Goal: Task Accomplishment & Management: Use online tool/utility

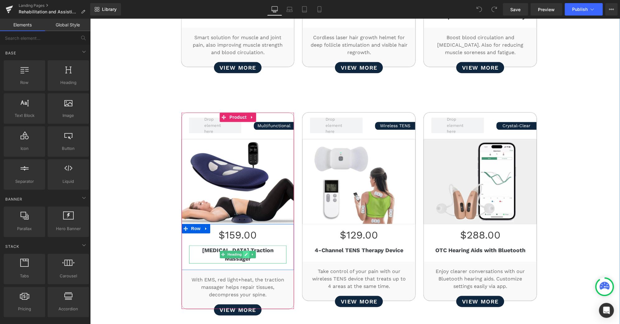
click at [245, 253] on icon at bounding box center [246, 254] width 3 height 3
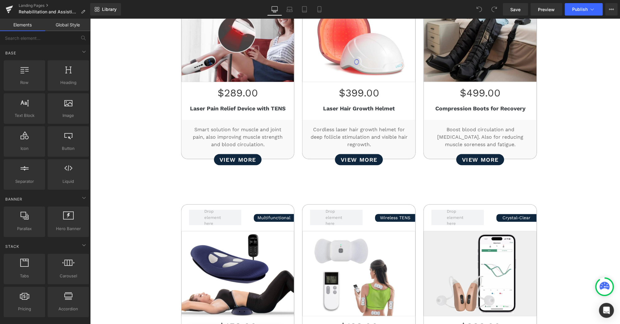
scroll to position [366, 0]
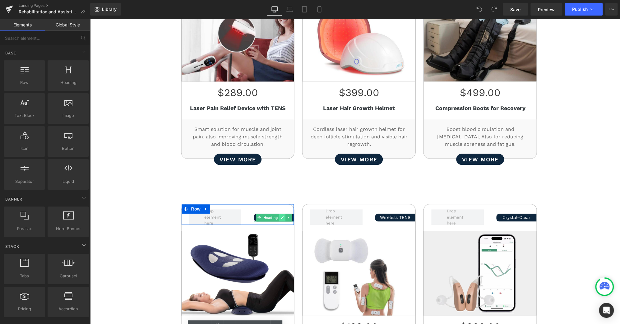
click at [279, 215] on link at bounding box center [282, 217] width 7 height 7
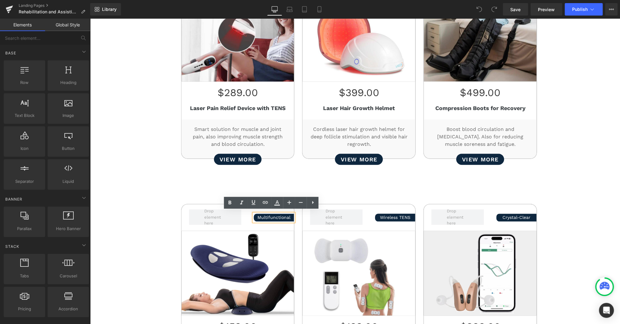
click at [277, 215] on h4 "Multifunctional" at bounding box center [274, 217] width 40 height 7
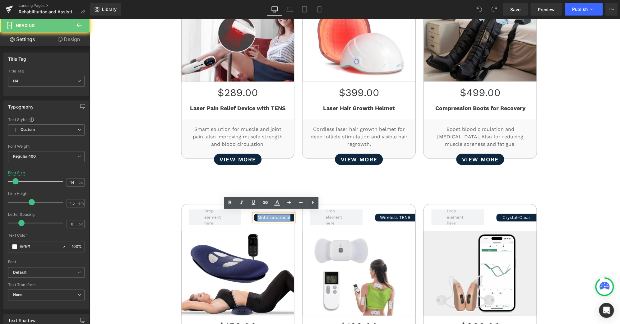
click at [277, 215] on h4 "Multifunctional" at bounding box center [274, 217] width 40 height 7
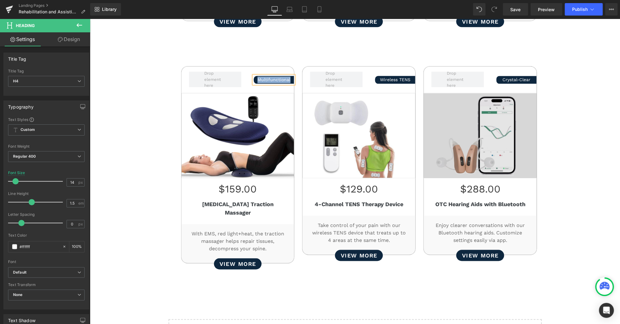
scroll to position [504, 0]
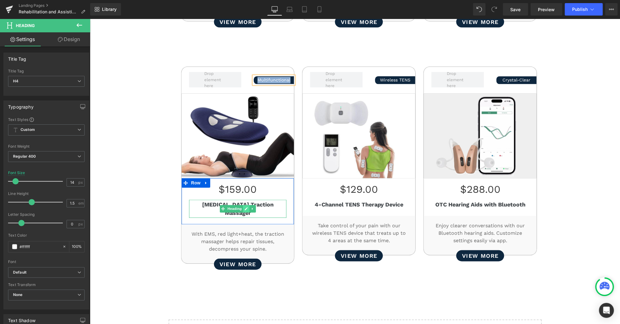
click at [243, 205] on link at bounding box center [246, 208] width 7 height 7
click at [241, 203] on b "[MEDICAL_DATA] Traction Massager" at bounding box center [238, 208] width 72 height 15
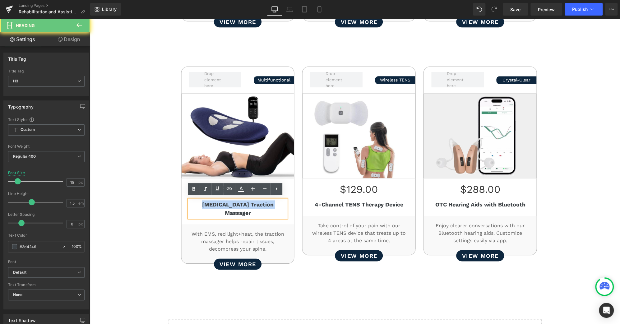
click at [241, 203] on b "[MEDICAL_DATA] Traction Massager" at bounding box center [238, 208] width 72 height 15
paste div
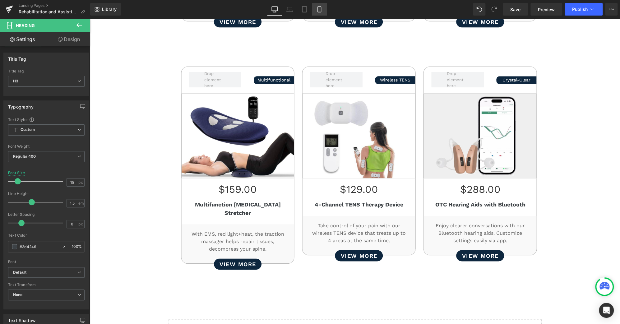
click at [317, 12] on icon at bounding box center [319, 9] width 6 height 6
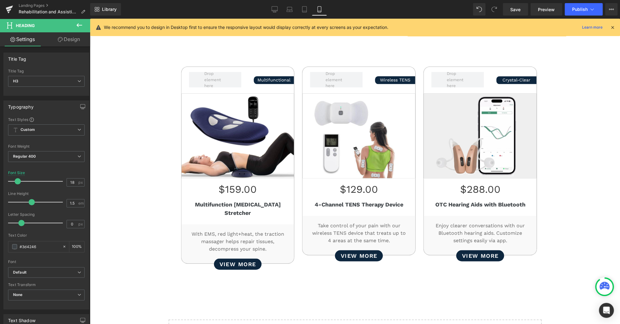
type input "100"
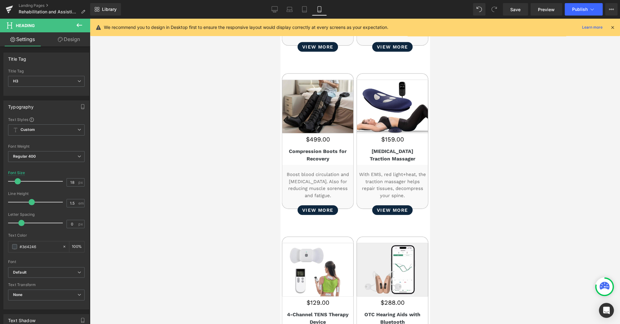
scroll to position [321, 0]
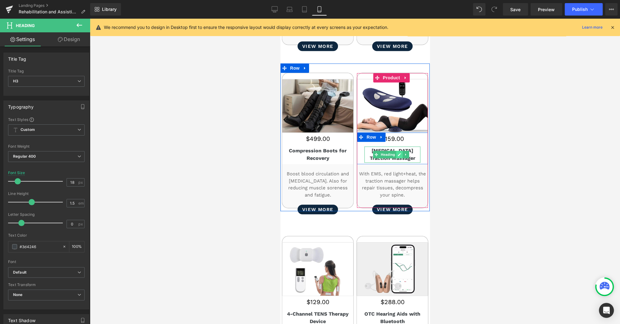
click at [398, 153] on icon at bounding box center [399, 155] width 3 height 4
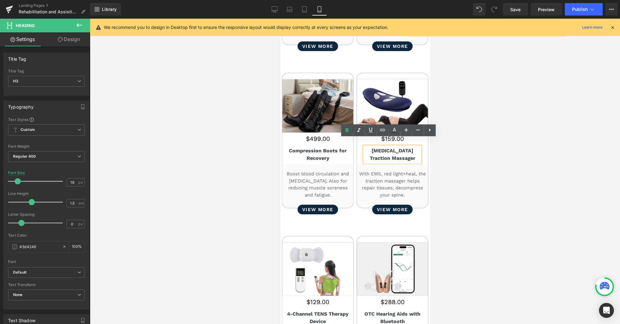
click at [396, 147] on h3 "[MEDICAL_DATA] Traction Massager" at bounding box center [392, 154] width 56 height 15
paste div
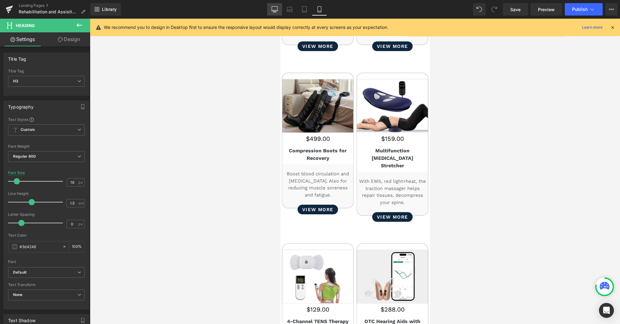
click at [273, 8] on icon at bounding box center [275, 9] width 6 height 6
type input "18"
type input "100"
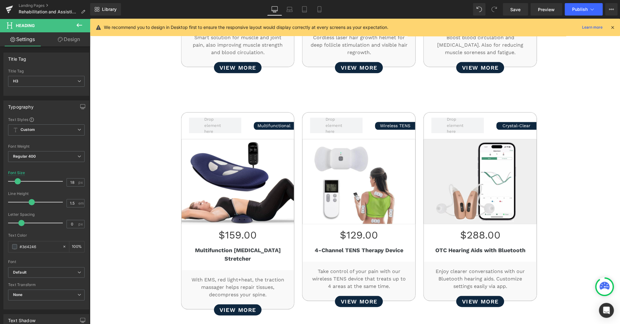
scroll to position [458, 0]
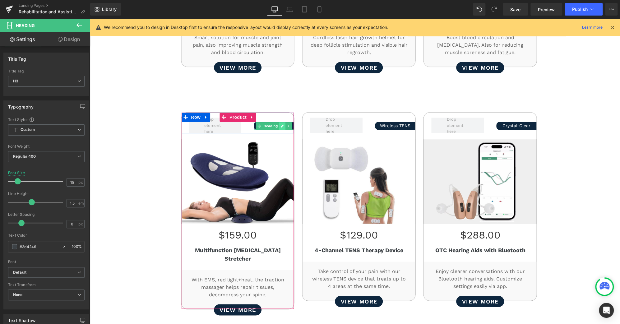
click at [281, 124] on icon at bounding box center [282, 126] width 3 height 4
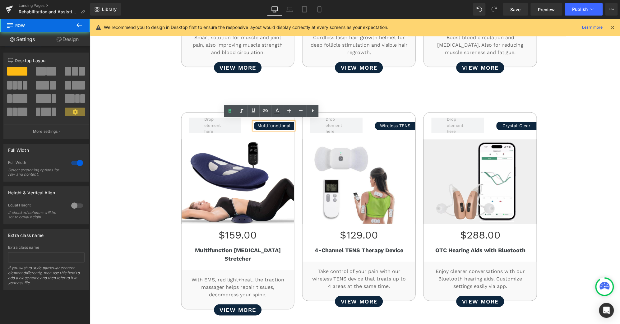
click at [582, 147] on div "Better Rehabilitation Starts Here Heading Smart rehab solutions designed to spe…" at bounding box center [355, 84] width 531 height 455
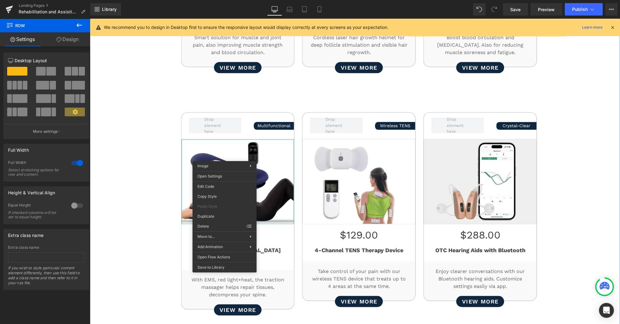
click at [137, 161] on div "Better Rehabilitation Starts Here Heading Smart rehab solutions designed to spe…" at bounding box center [355, 84] width 531 height 455
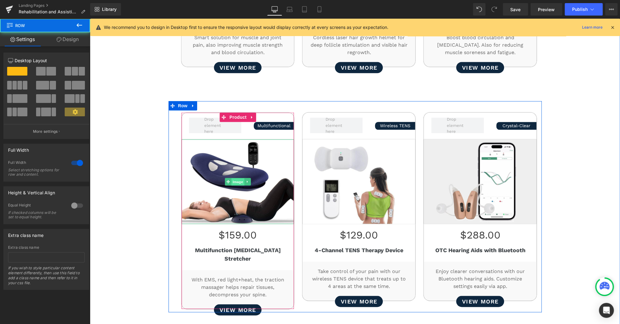
click at [238, 180] on span "Image" at bounding box center [238, 181] width 13 height 7
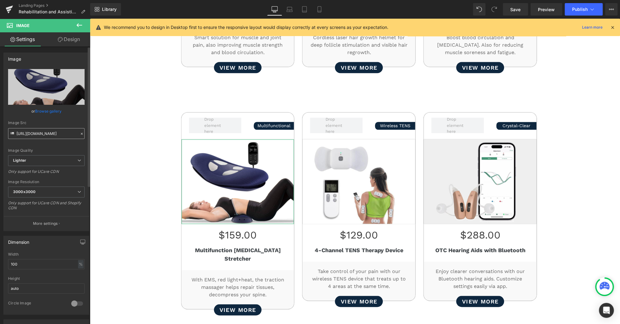
click at [52, 135] on input "[URL][DOMAIN_NAME]" at bounding box center [46, 133] width 77 height 11
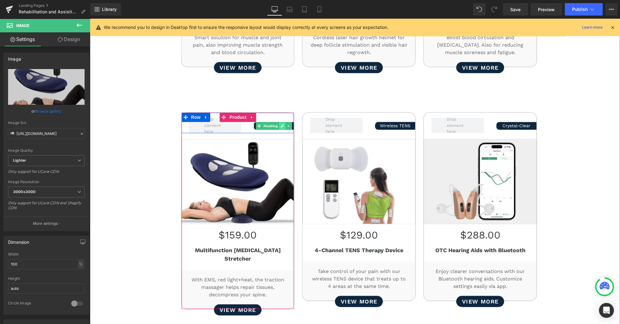
click at [281, 124] on icon at bounding box center [282, 125] width 3 height 3
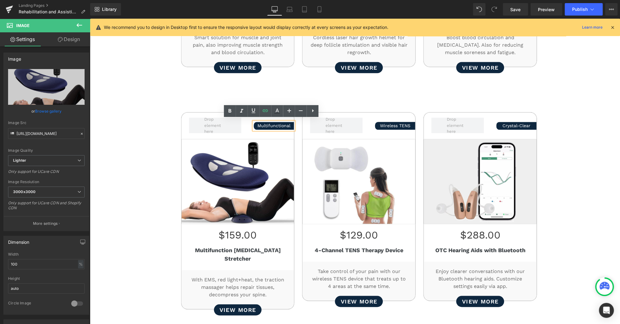
click at [277, 124] on h4 "Multifunctional" at bounding box center [274, 126] width 40 height 7
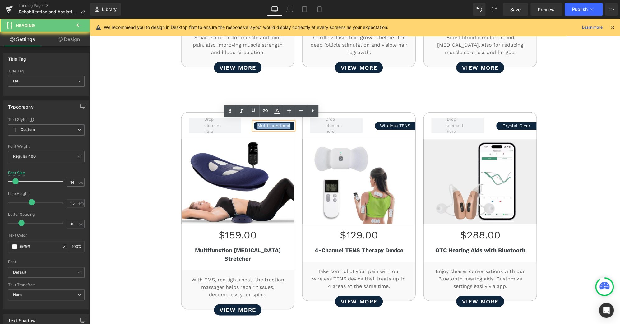
click at [277, 124] on h4 "Multifunctional" at bounding box center [274, 126] width 40 height 7
click at [277, 125] on h4 "Multifunctional" at bounding box center [274, 126] width 40 height 7
paste div
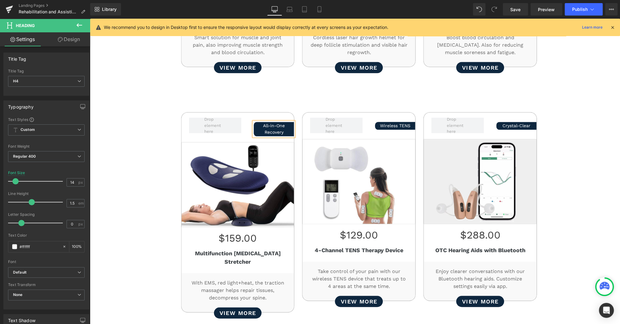
click at [273, 128] on h4 "All-in-One Recovery" at bounding box center [274, 129] width 40 height 13
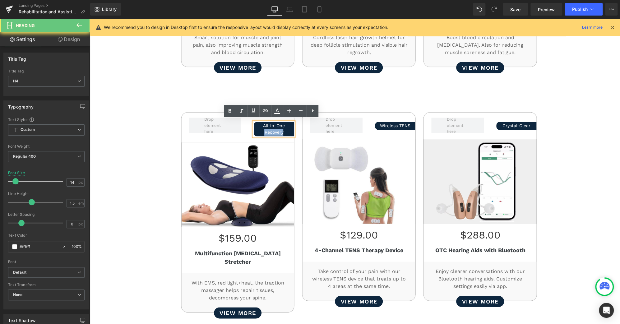
click at [273, 128] on h4 "All-in-One Recovery" at bounding box center [274, 129] width 40 height 13
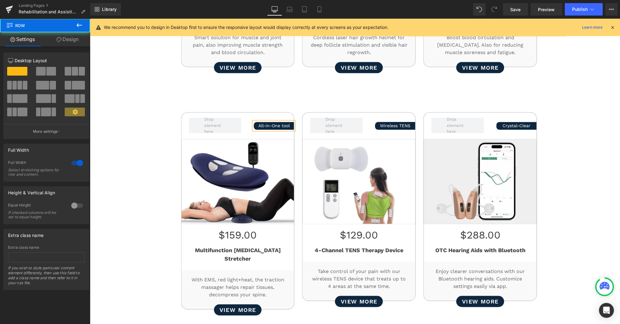
click at [582, 171] on div "Better Rehabilitation Starts Here Heading Smart rehab solutions designed to spe…" at bounding box center [355, 84] width 531 height 455
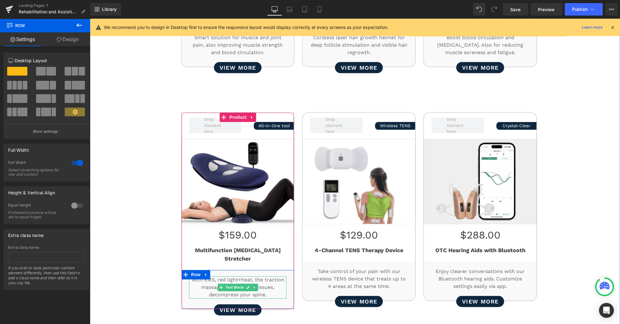
click at [274, 276] on p "With EMS, red light+heat, the traction massager helps repair tissues, decompres…" at bounding box center [238, 287] width 98 height 22
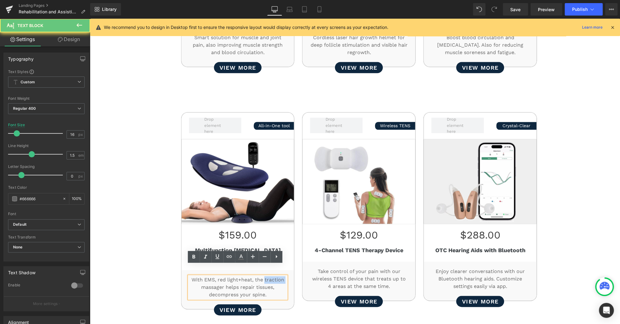
click at [274, 276] on p "With EMS, red light+heat, the traction massager helps repair tissues, decompres…" at bounding box center [238, 287] width 98 height 22
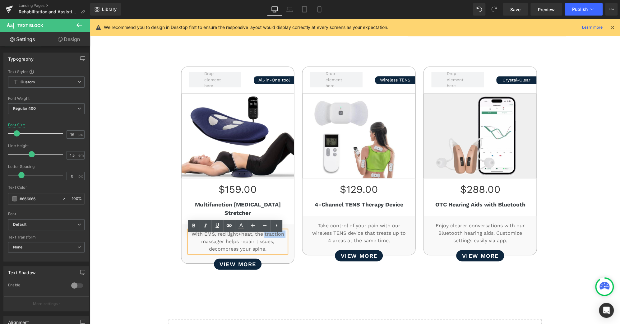
scroll to position [504, 0]
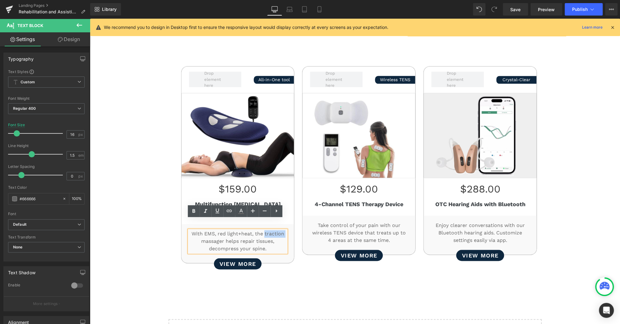
click at [592, 182] on div "Better Rehabilitation Starts Here Heading Smart rehab solutions designed to spe…" at bounding box center [355, 38] width 531 height 455
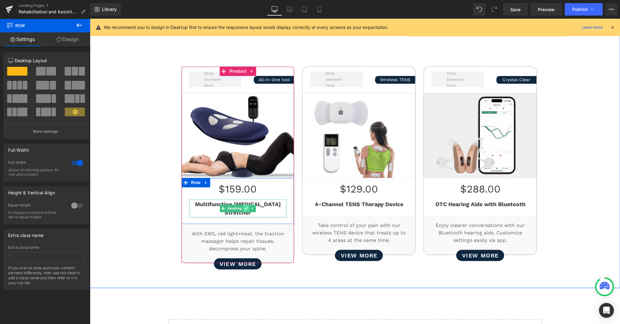
click at [245, 207] on icon at bounding box center [246, 208] width 3 height 3
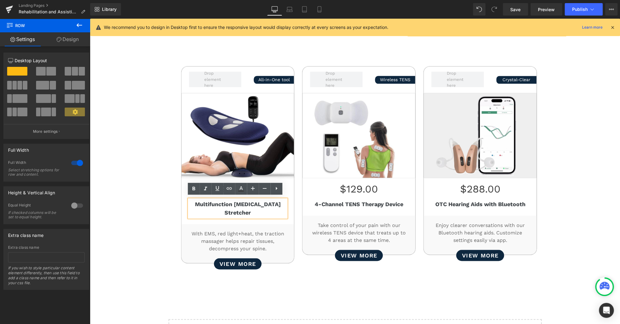
click at [244, 202] on b "Multifunction [MEDICAL_DATA] Stretcher" at bounding box center [238, 208] width 86 height 15
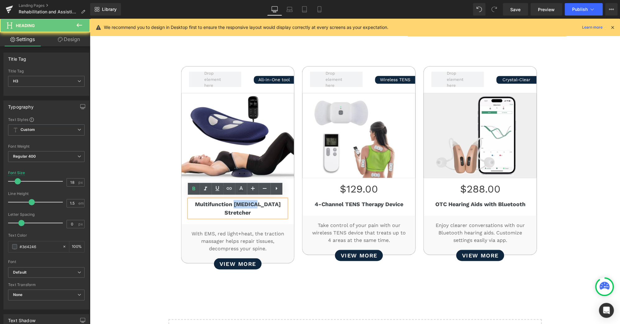
click at [244, 202] on b "Multifunction [MEDICAL_DATA] Stretcher" at bounding box center [238, 208] width 86 height 15
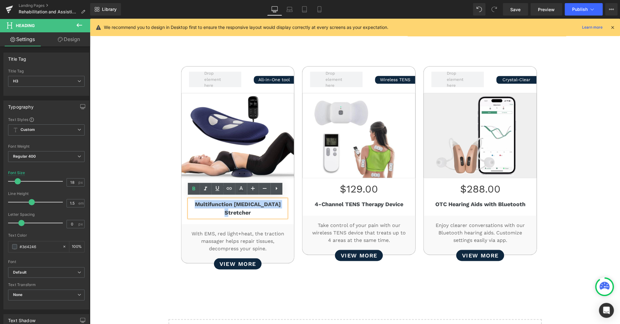
copy b "Multifunction [MEDICAL_DATA] Stretcher"
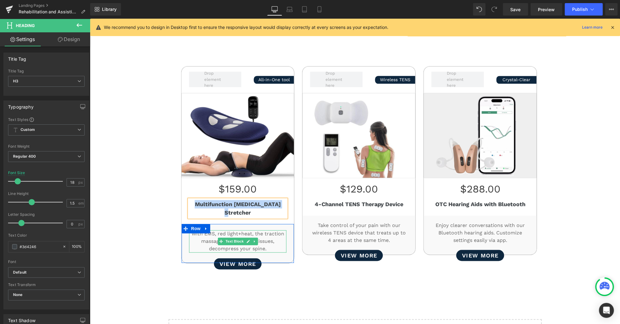
click at [270, 230] on p "With EMS, red light+heat, the traction massager helps repair tissues, decompres…" at bounding box center [238, 241] width 98 height 22
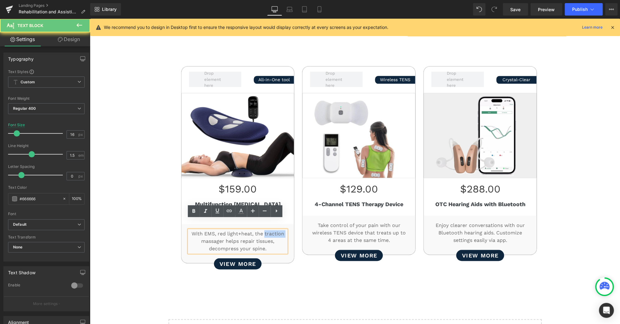
click at [270, 230] on p "With EMS, red light+heat, the traction massager helps repair tissues, decompres…" at bounding box center [238, 241] width 98 height 22
click at [273, 230] on p "With EMS, red light+heat, the traction massager helps repair tissues, decompres…" at bounding box center [238, 241] width 98 height 22
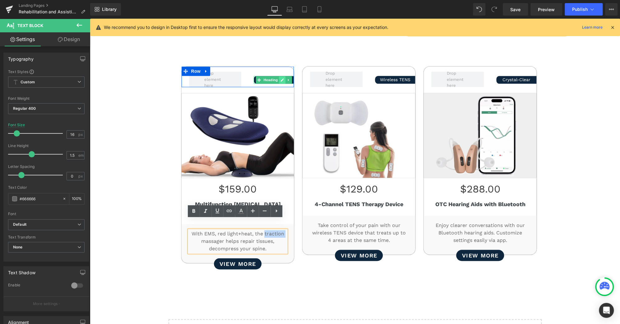
click at [281, 78] on icon at bounding box center [282, 79] width 3 height 3
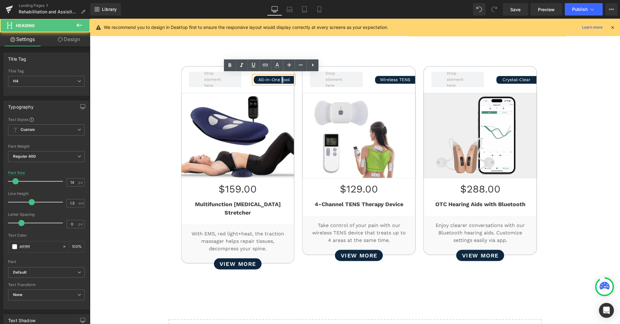
click at [279, 78] on h4 "All-in-One tool" at bounding box center [274, 80] width 40 height 7
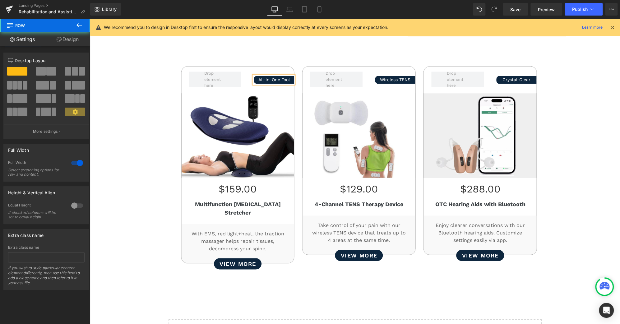
click at [554, 150] on div "Better Rehabilitation Starts Here Heading Smart rehab solutions designed to spe…" at bounding box center [355, 38] width 531 height 455
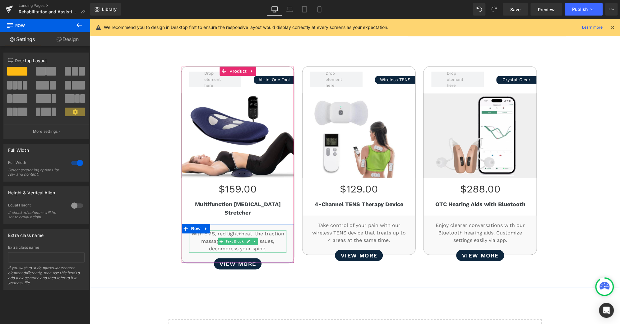
click at [277, 230] on p "With EMS, red light+heat, the traction massager helps repair tissues, decompres…" at bounding box center [238, 241] width 98 height 22
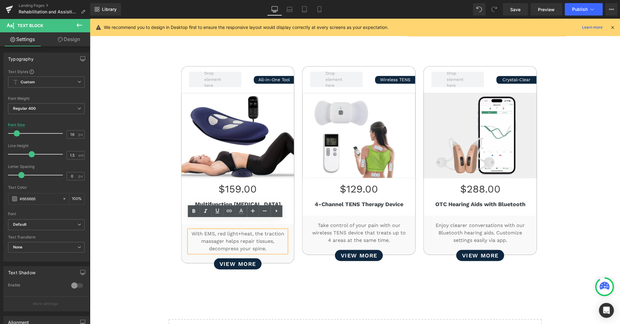
drag, startPoint x: 261, startPoint y: 223, endPoint x: 222, endPoint y: 233, distance: 40.9
click at [222, 233] on p "With EMS, red light+heat, the traction massager helps repair tissues, decompres…" at bounding box center [238, 241] width 98 height 22
click at [257, 230] on p "With EMS, red light+heat, the traction massager helps repair tissues, decompres…" at bounding box center [238, 241] width 98 height 22
drag, startPoint x: 261, startPoint y: 223, endPoint x: 226, endPoint y: 230, distance: 35.8
click at [226, 230] on p "With EMS, red light+heat, the traction massager helps repair tissues, decompres…" at bounding box center [238, 241] width 98 height 22
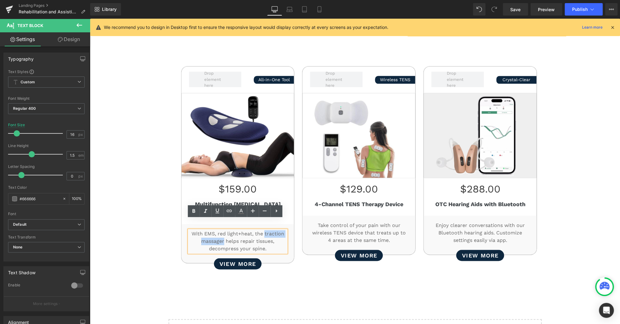
drag, startPoint x: 220, startPoint y: 231, endPoint x: 262, endPoint y: 220, distance: 43.3
click at [262, 230] on p "With EMS, red light+heat, the traction massager helps repair tissues, decompres…" at bounding box center [238, 241] width 98 height 22
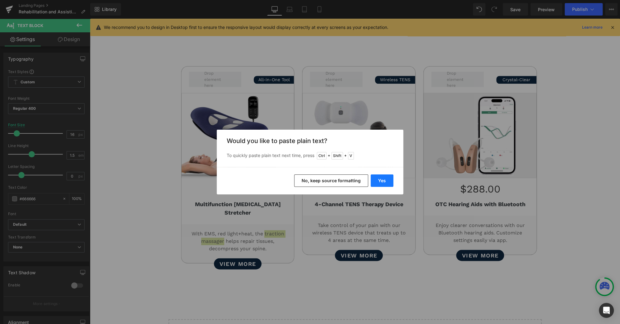
drag, startPoint x: 390, startPoint y: 182, endPoint x: 299, endPoint y: 163, distance: 92.8
click at [390, 182] on button "Yes" at bounding box center [382, 181] width 23 height 12
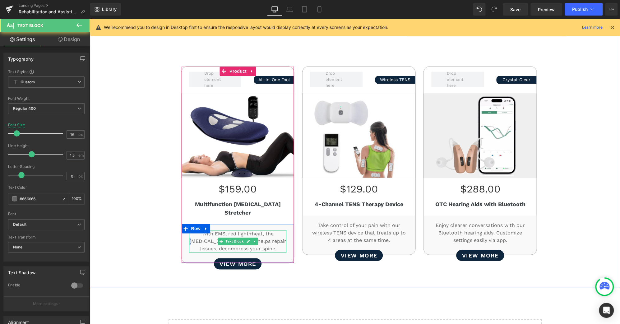
click at [263, 230] on p "With EMS, red light+heat, the [MEDICAL_DATA] Stretcher helps repair tissues, de…" at bounding box center [238, 241] width 98 height 22
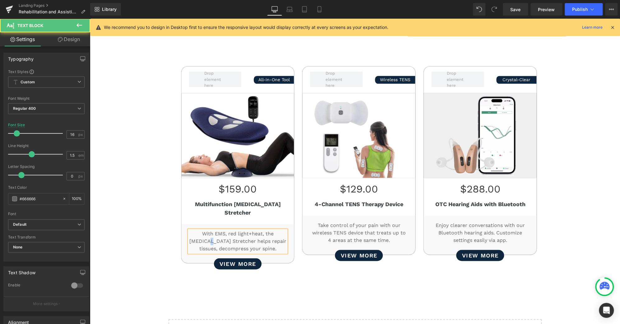
click at [199, 232] on p "With EMS, red light+heat, the [MEDICAL_DATA] Stretcher helps repair tissues, de…" at bounding box center [238, 241] width 98 height 22
click at [262, 232] on p "With EMS, red light+heat, the [MEDICAL_DATA] stretcher helps repair tissues, de…" at bounding box center [238, 241] width 98 height 22
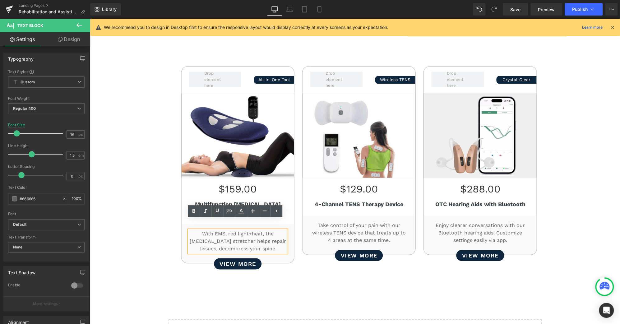
click at [590, 220] on div "Better Rehabilitation Starts Here Heading Smart rehab solutions designed to spe…" at bounding box center [355, 38] width 531 height 455
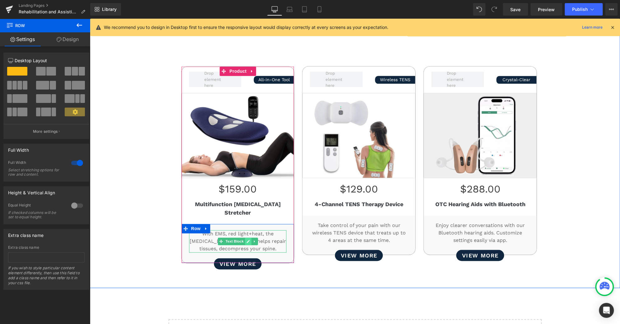
click at [247, 240] on icon at bounding box center [248, 241] width 3 height 3
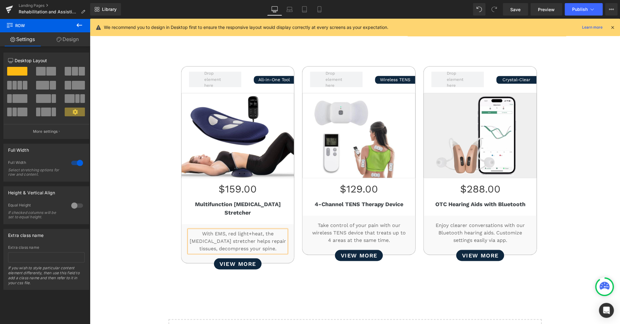
click at [247, 230] on p "With EMS, red light+heat, the [MEDICAL_DATA] stretcher helps repair tissues, de…" at bounding box center [238, 241] width 98 height 22
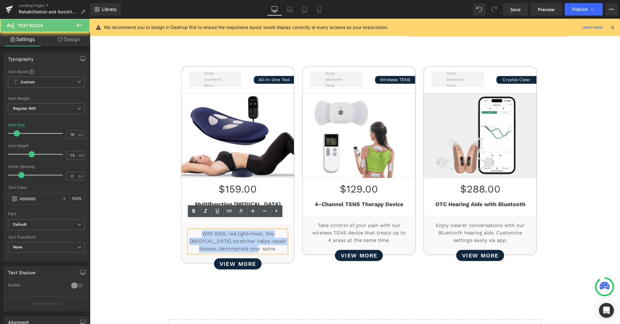
click at [247, 230] on p "With EMS, red light+heat, the [MEDICAL_DATA] stretcher helps repair tissues, de…" at bounding box center [238, 241] width 98 height 22
click at [594, 189] on div "Better Rehabilitation Starts Here Heading Smart rehab solutions designed to spe…" at bounding box center [355, 38] width 531 height 455
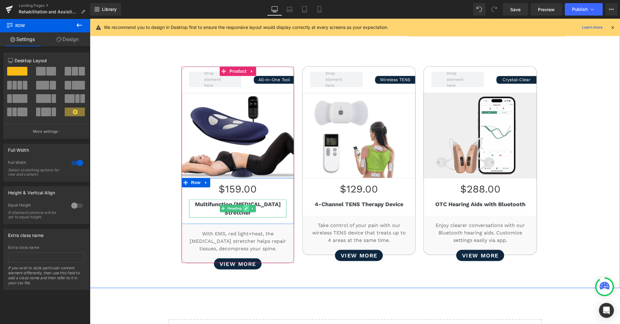
click at [245, 207] on icon at bounding box center [246, 209] width 3 height 4
click at [245, 202] on b "Multifunction [MEDICAL_DATA] Stretcher" at bounding box center [238, 208] width 86 height 15
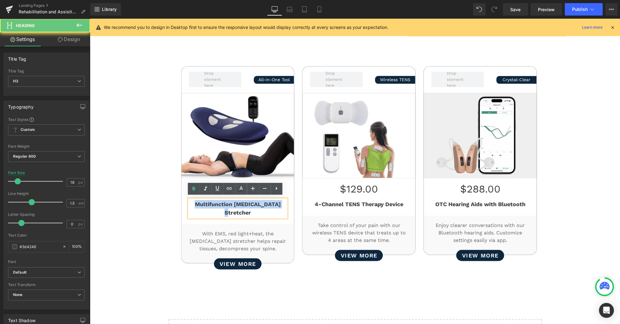
click at [245, 202] on b "Multifunction [MEDICAL_DATA] Stretcher" at bounding box center [238, 208] width 86 height 15
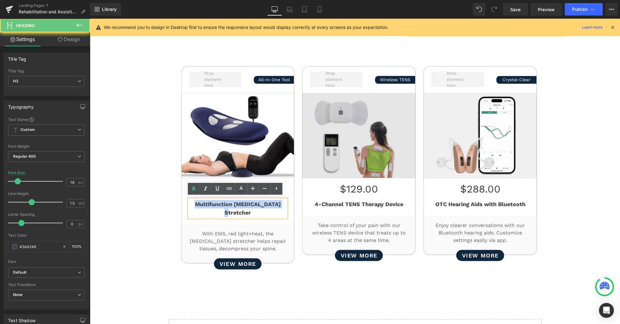
copy b "Multifunction [MEDICAL_DATA] Stretcher"
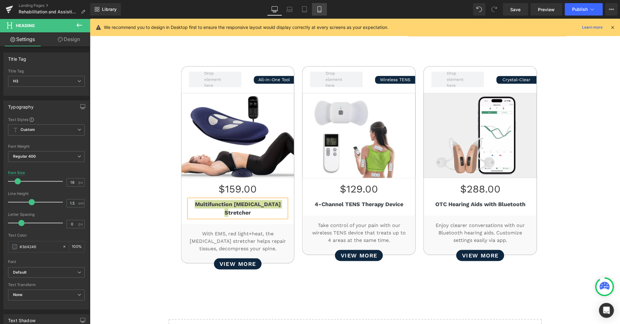
click at [316, 7] on icon at bounding box center [319, 9] width 6 height 6
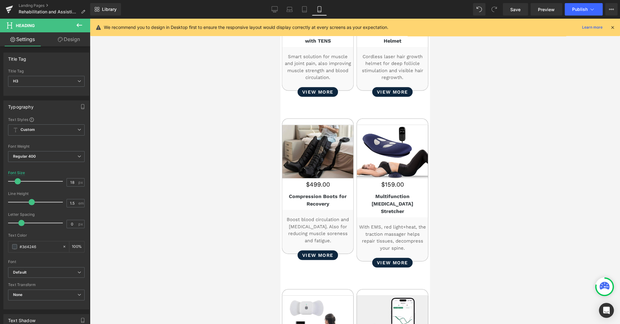
scroll to position [275, 0]
click at [274, 10] on icon at bounding box center [275, 9] width 6 height 6
type input "100"
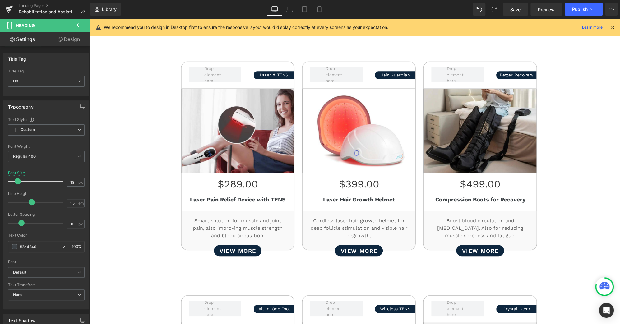
scroll to position [580, 0]
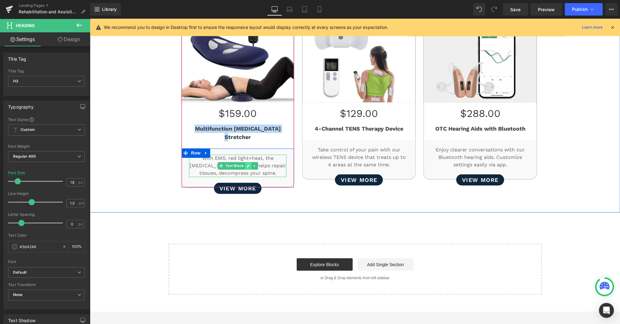
click at [245, 162] on link at bounding box center [248, 165] width 7 height 7
click at [246, 157] on p "With EMS, red light+heat, the [MEDICAL_DATA] stretcher helps repair tissues, de…" at bounding box center [238, 166] width 98 height 22
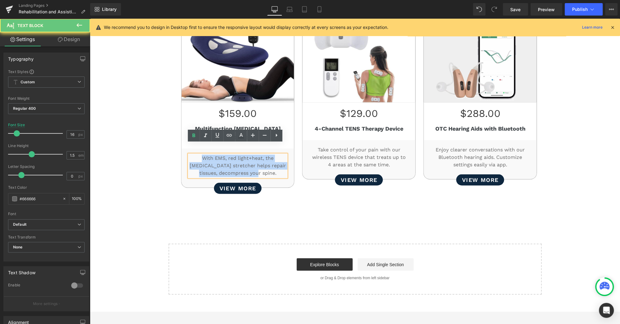
click at [246, 157] on p "With EMS, red light+heat, the [MEDICAL_DATA] stretcher helps repair tissues, de…" at bounding box center [238, 166] width 98 height 22
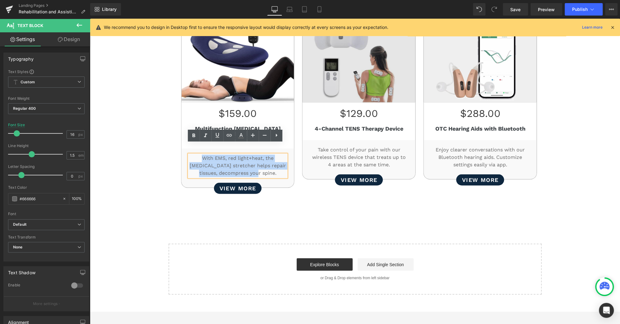
copy p "With EMS, red light+heat, the [MEDICAL_DATA] stretcher helps repair tissues, de…"
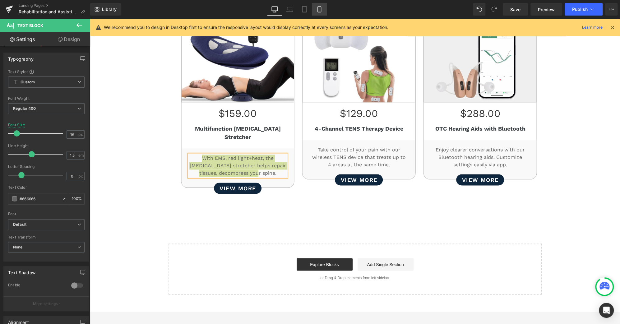
click at [319, 11] on icon at bounding box center [319, 11] width 3 height 0
type input "100"
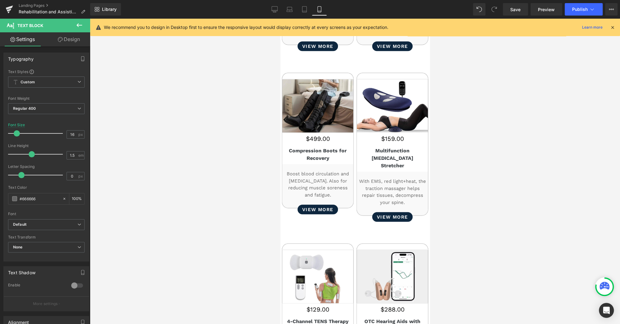
scroll to position [321, 0]
click at [397, 178] on div "With EMS, red light+heat, the traction massager helps repair tissues, decompres…" at bounding box center [392, 192] width 68 height 28
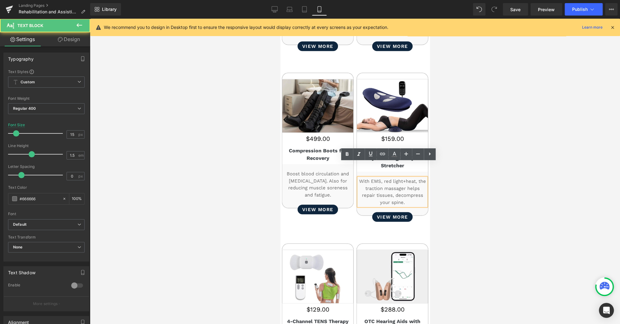
click at [397, 178] on p "With EMS, red light+heat, the traction massager helps repair tissues, decompres…" at bounding box center [392, 192] width 68 height 28
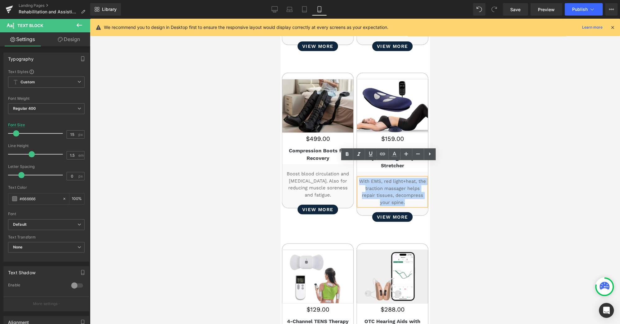
click at [397, 178] on p "With EMS, red light+heat, the traction massager helps repair tissues, decompres…" at bounding box center [392, 192] width 68 height 28
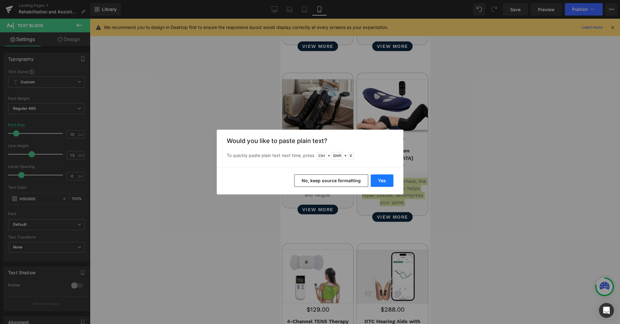
click at [390, 184] on button "Yes" at bounding box center [382, 181] width 23 height 12
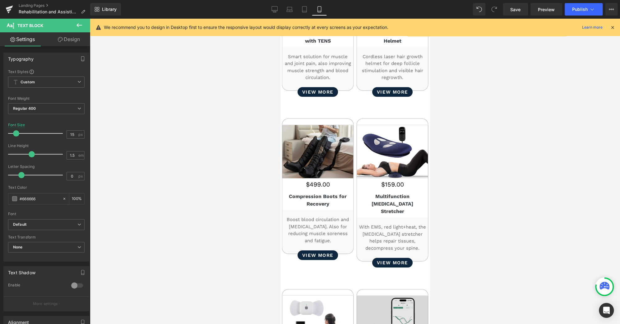
scroll to position [275, 0]
click at [273, 9] on icon at bounding box center [275, 9] width 6 height 5
type input "16"
type input "100"
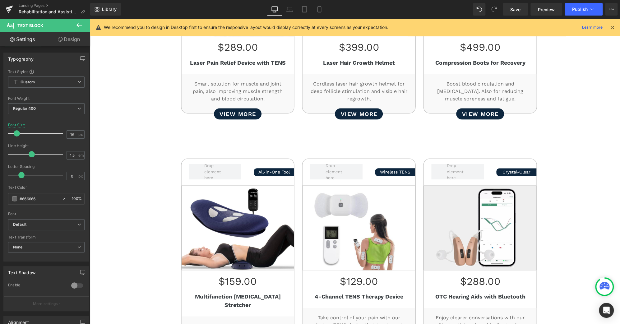
scroll to position [412, 0]
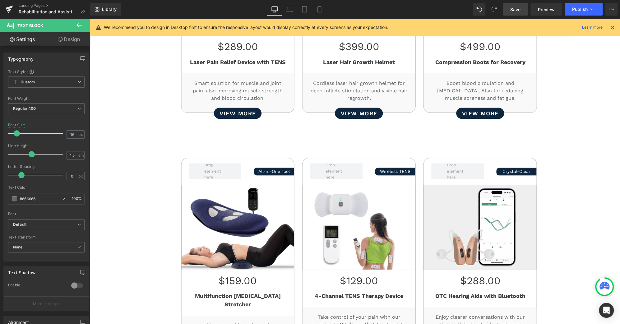
drag, startPoint x: 525, startPoint y: 10, endPoint x: 489, endPoint y: 180, distance: 173.0
click at [525, 10] on link "Save" at bounding box center [515, 9] width 25 height 12
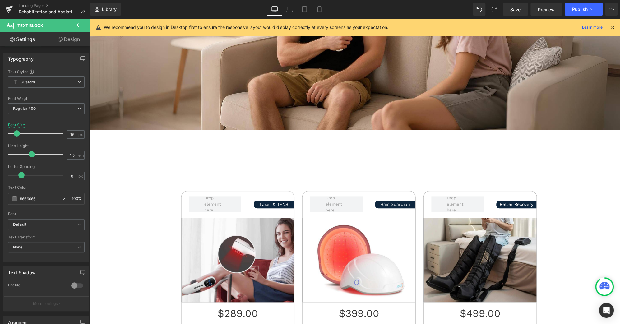
scroll to position [145, 0]
click at [584, 6] on button "Publish" at bounding box center [584, 9] width 38 height 12
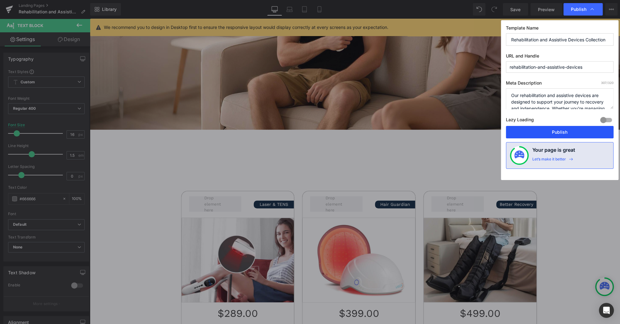
click at [569, 132] on button "Publish" at bounding box center [560, 132] width 108 height 12
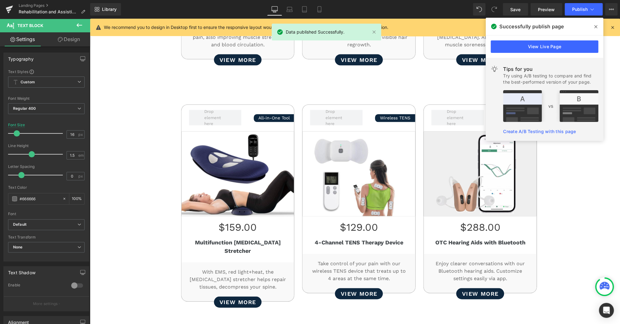
scroll to position [466, 0]
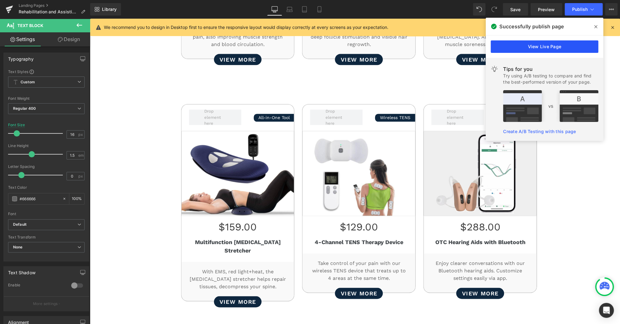
click at [513, 50] on link "View Live Page" at bounding box center [545, 46] width 108 height 12
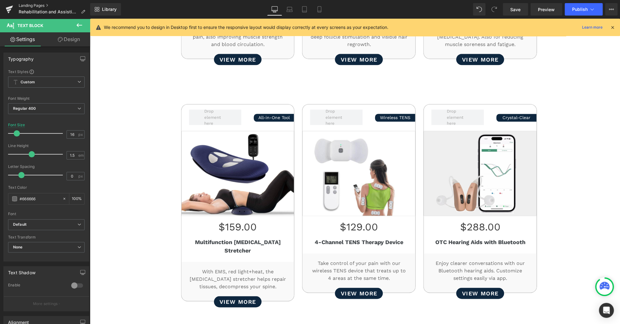
click at [25, 4] on link "Landing Pages" at bounding box center [55, 5] width 72 height 5
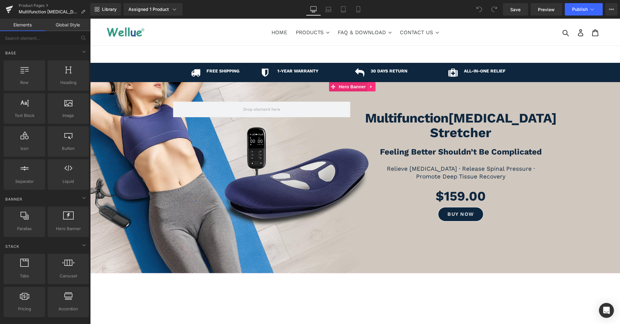
click at [373, 85] on icon at bounding box center [372, 87] width 4 height 5
click at [369, 85] on icon at bounding box center [368, 87] width 4 height 4
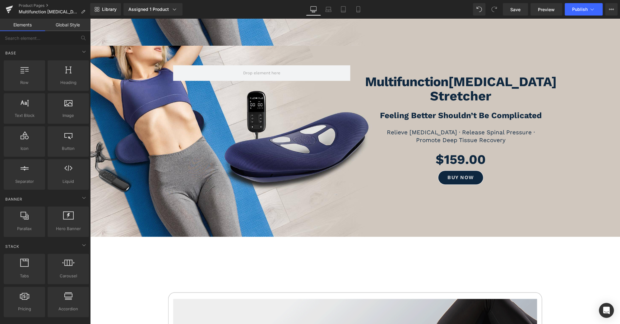
scroll to position [227, 0]
click at [372, 49] on icon at bounding box center [371, 50] width 1 height 3
click at [369, 48] on icon at bounding box center [368, 50] width 4 height 4
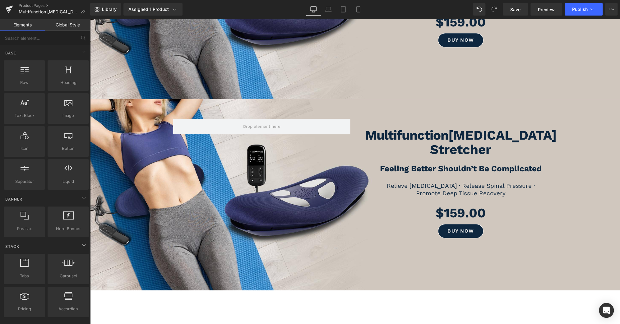
scroll to position [365, 0]
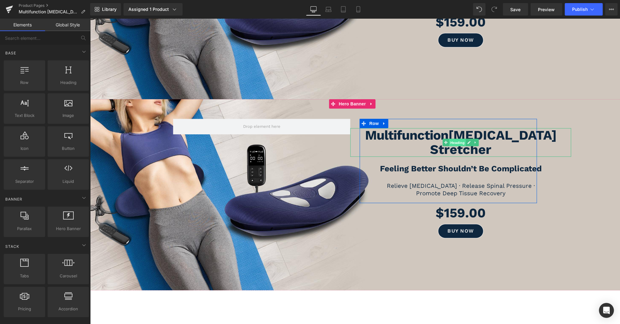
click at [460, 139] on span "Heading" at bounding box center [457, 142] width 17 height 7
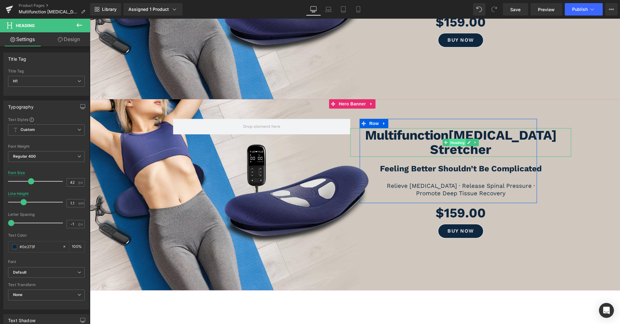
click at [457, 139] on span "Heading" at bounding box center [457, 142] width 17 height 7
click at [468, 141] on icon at bounding box center [469, 142] width 3 height 3
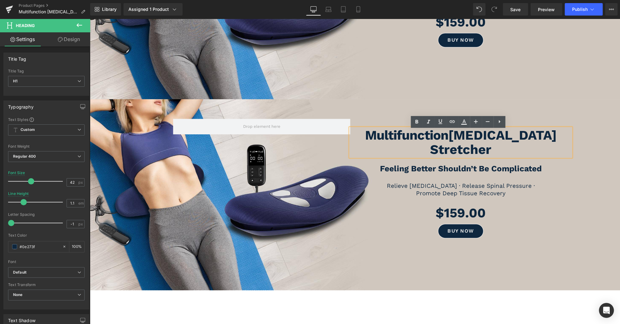
click at [447, 135] on b "Lumbar Stretcher" at bounding box center [493, 143] width 127 height 30
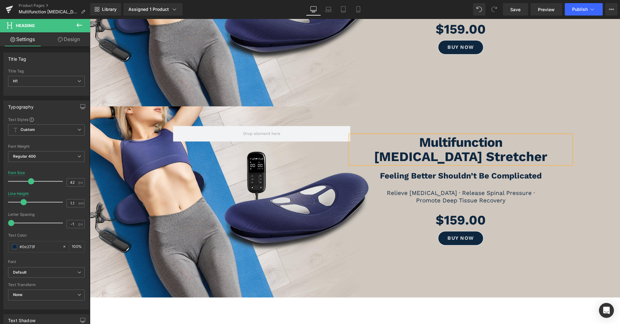
click at [560, 230] on span "Multifunction" at bounding box center [355, 202] width 531 height 108
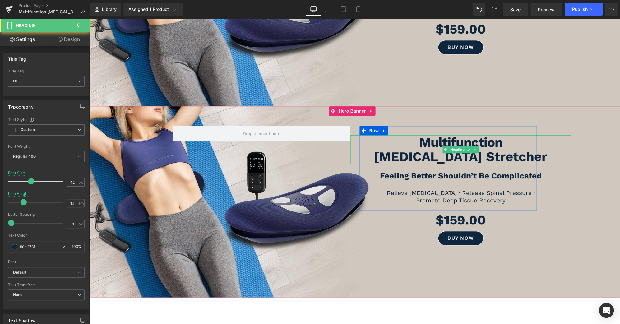
drag, startPoint x: 501, startPoint y: 138, endPoint x: 361, endPoint y: 134, distance: 140.4
click at [361, 135] on h1 "Multifunction" at bounding box center [461, 142] width 221 height 14
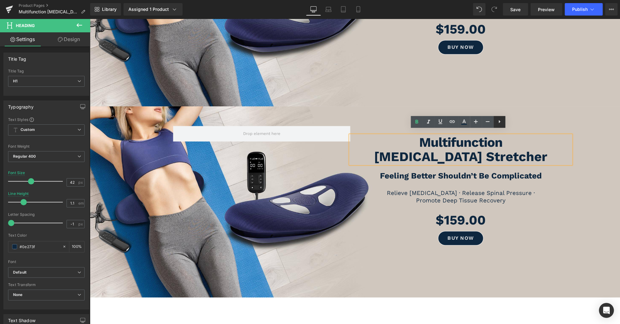
click at [498, 122] on icon at bounding box center [499, 121] width 7 height 7
click at [489, 123] on icon at bounding box center [487, 121] width 7 height 7
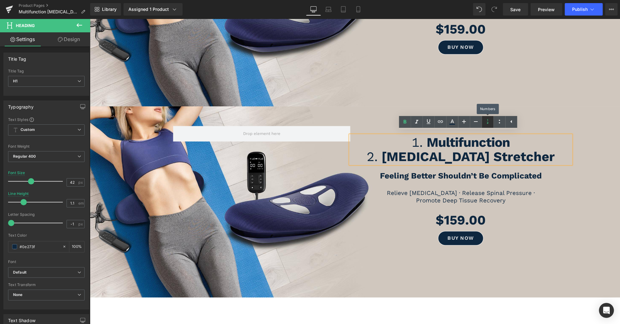
click at [489, 123] on icon at bounding box center [487, 121] width 7 height 7
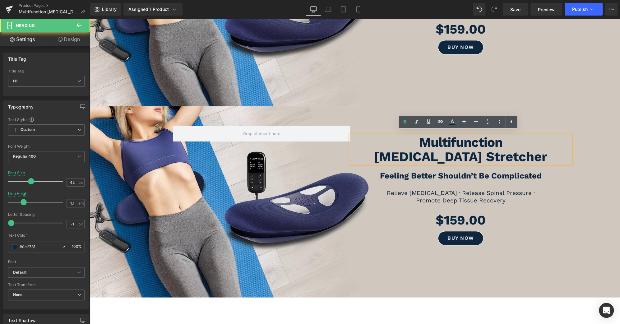
click at [495, 138] on b "Multifunction" at bounding box center [460, 142] width 83 height 15
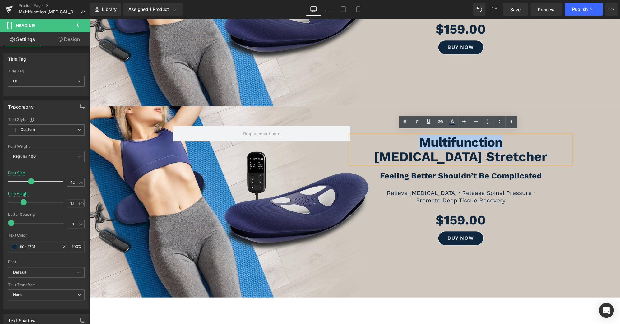
drag, startPoint x: 498, startPoint y: 137, endPoint x: 397, endPoint y: 138, distance: 101.8
click at [397, 138] on h1 "Multifunction Lumbar Stretcher" at bounding box center [461, 149] width 221 height 29
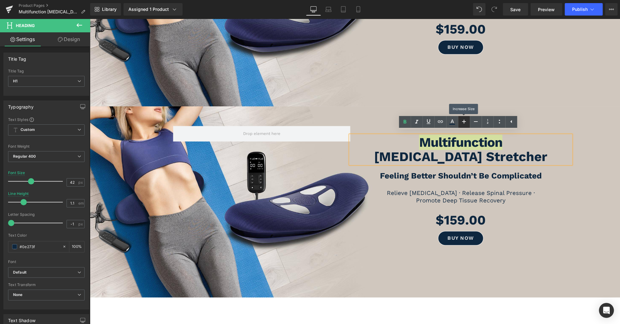
click at [464, 121] on icon at bounding box center [464, 122] width 4 height 4
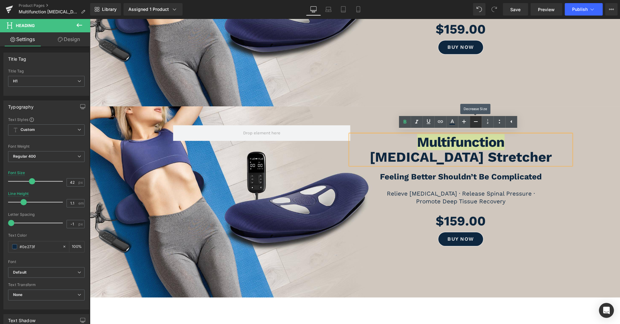
click at [475, 121] on icon at bounding box center [475, 121] width 7 height 7
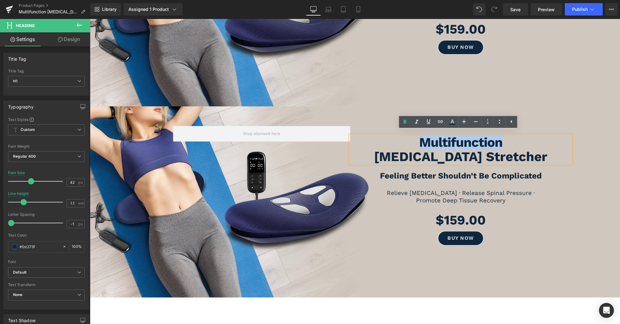
click at [559, 106] on div at bounding box center [355, 201] width 531 height 191
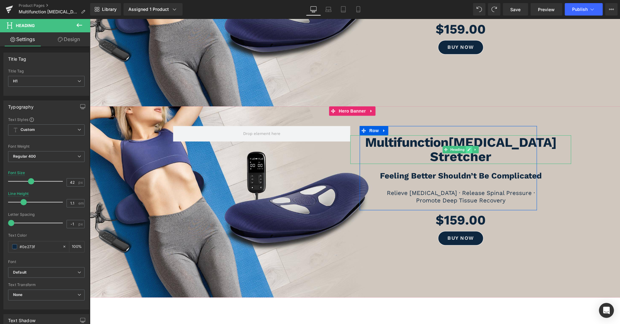
click at [468, 148] on icon at bounding box center [469, 150] width 3 height 4
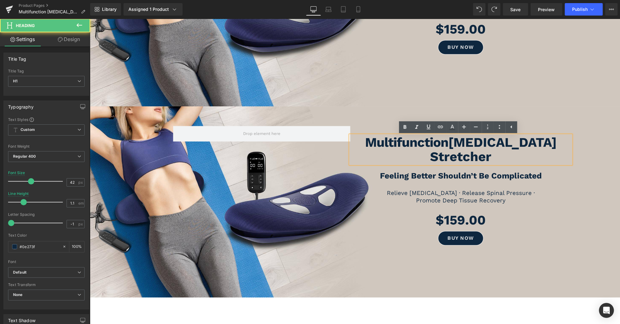
click at [446, 144] on b "Lumbar Stretcher" at bounding box center [493, 150] width 127 height 30
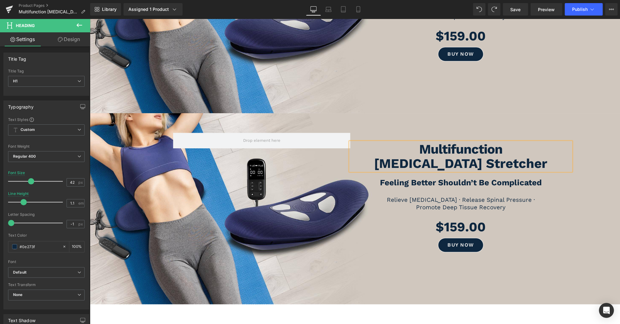
click at [588, 160] on span "Multifunction" at bounding box center [355, 209] width 531 height 108
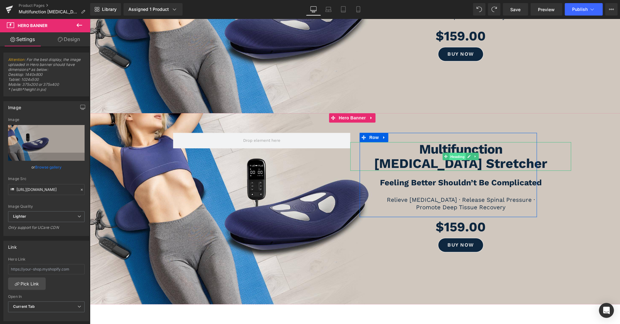
click at [456, 153] on span "Heading" at bounding box center [457, 156] width 17 height 7
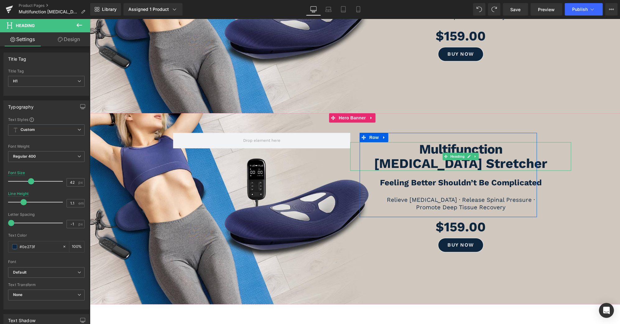
click at [491, 145] on b "Multifunction" at bounding box center [460, 149] width 83 height 15
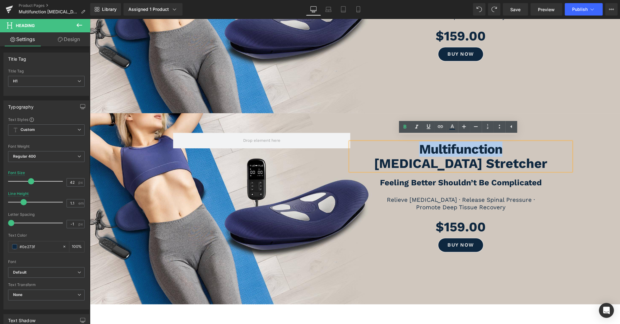
drag, startPoint x: 497, startPoint y: 142, endPoint x: 400, endPoint y: 142, distance: 96.5
click at [400, 142] on h1 "Multifunction" at bounding box center [461, 149] width 221 height 14
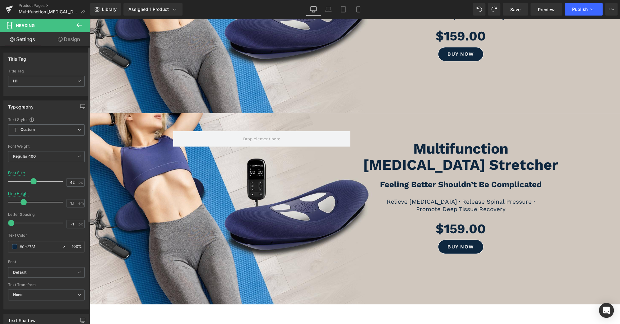
click at [32, 181] on span at bounding box center [33, 181] width 6 height 6
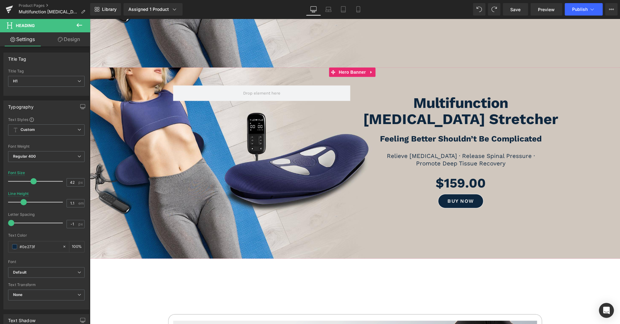
scroll to position [397, 0]
click at [574, 136] on span "Multifunction" at bounding box center [355, 163] width 531 height 112
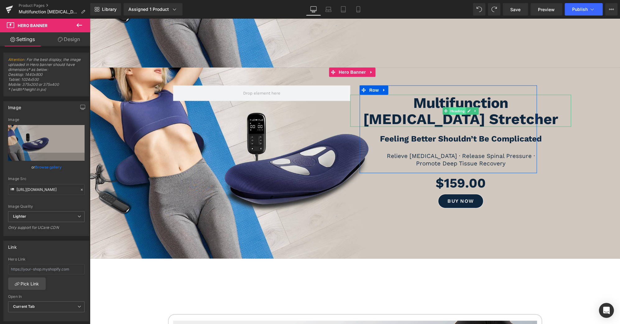
click at [454, 107] on span "Heading" at bounding box center [457, 110] width 17 height 7
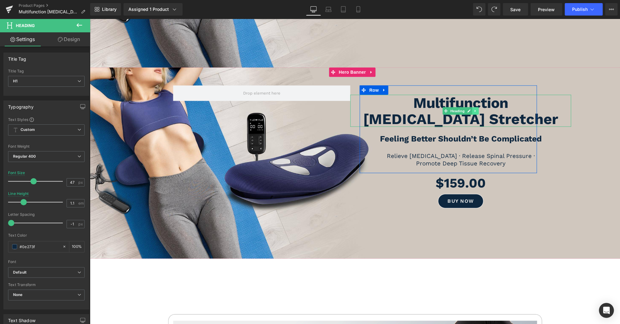
click at [475, 107] on link at bounding box center [476, 110] width 7 height 7
click at [471, 109] on icon at bounding box center [472, 110] width 3 height 3
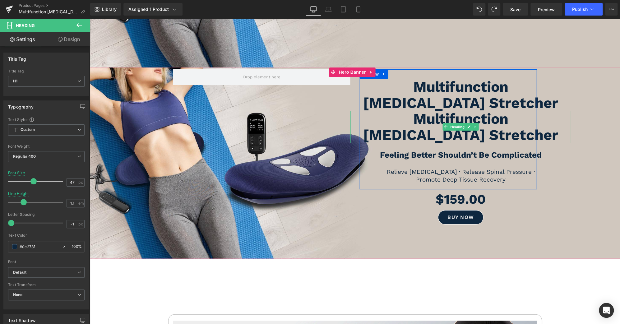
click at [495, 114] on b "Multifunction" at bounding box center [461, 118] width 95 height 17
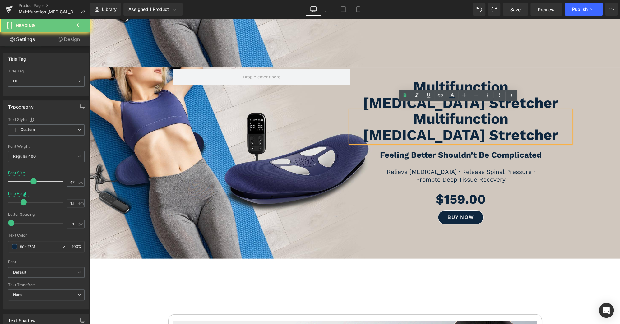
click at [495, 114] on b "Multifunction" at bounding box center [461, 118] width 95 height 17
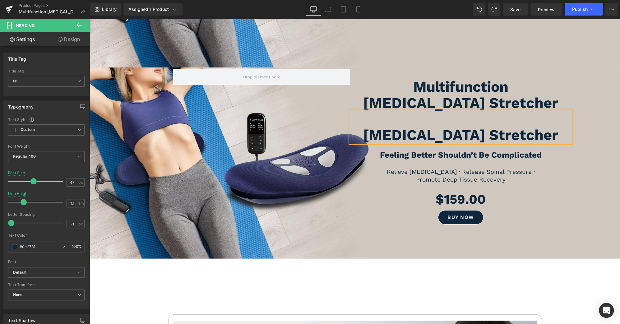
scroll to position [405, 0]
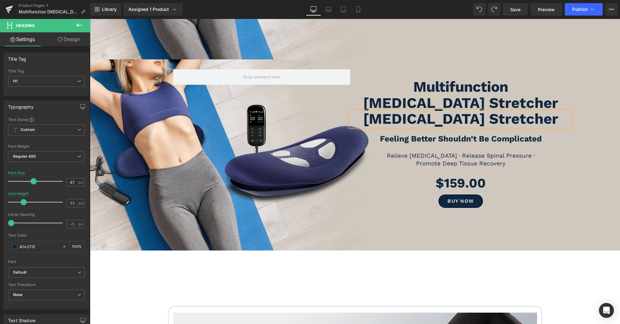
click at [465, 101] on b "Lumbar Stretcher" at bounding box center [460, 102] width 195 height 17
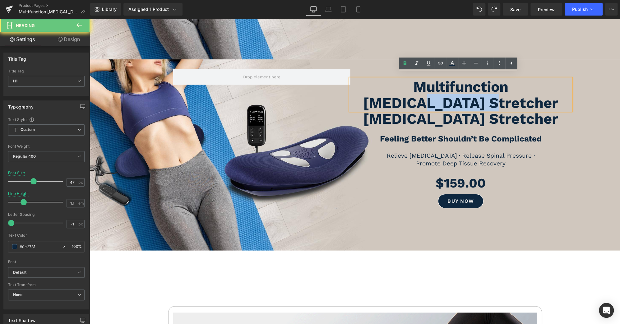
click at [465, 101] on b "Lumbar Stretcher" at bounding box center [460, 102] width 195 height 17
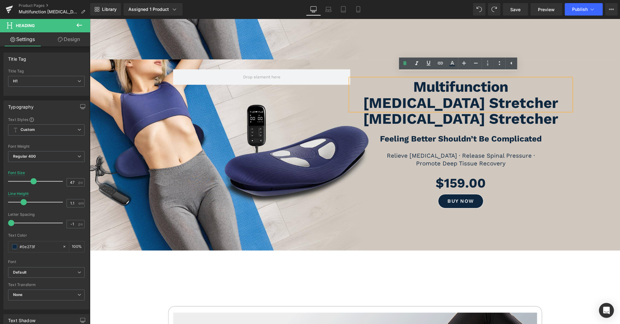
click at [434, 100] on b "Lumbar Stretcher" at bounding box center [460, 102] width 195 height 17
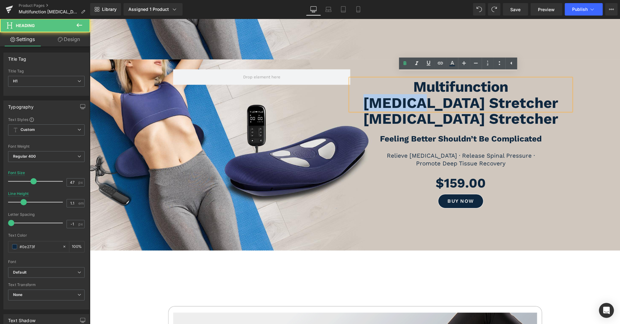
click at [434, 100] on b "Lumbar Stretcher" at bounding box center [460, 102] width 195 height 17
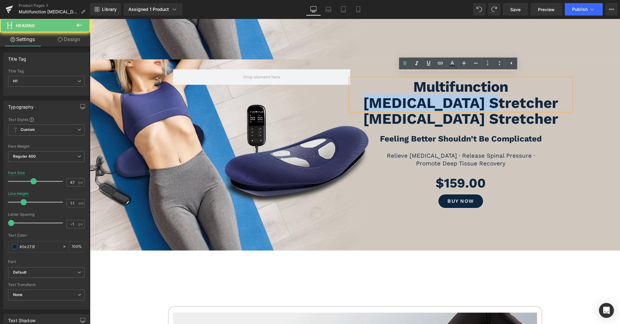
click at [434, 100] on b "Lumbar Stretcher" at bounding box center [460, 102] width 195 height 17
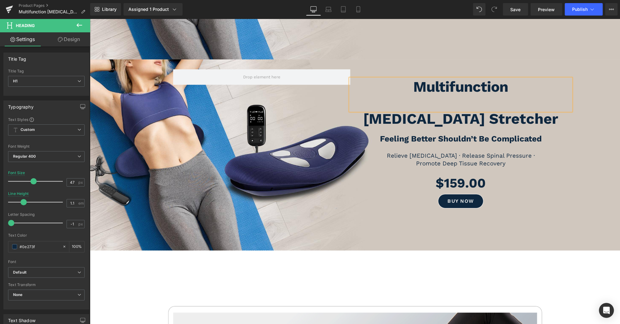
scroll to position [413, 0]
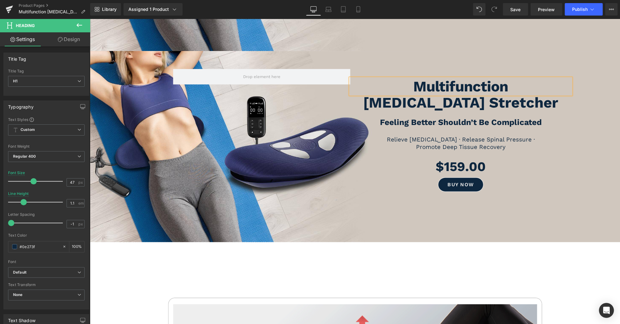
click at [561, 148] on span "Multifunction" at bounding box center [355, 147] width 531 height 112
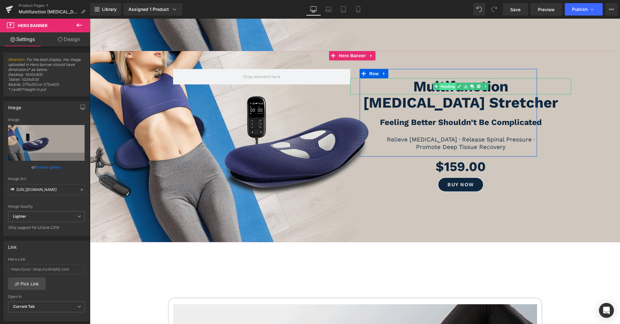
click at [446, 82] on span "Heading" at bounding box center [448, 85] width 17 height 7
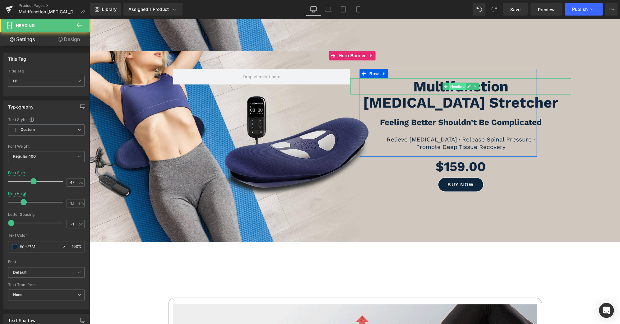
click at [456, 82] on span "Heading" at bounding box center [457, 85] width 17 height 7
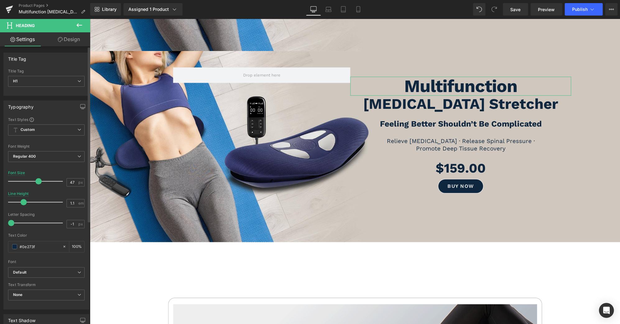
drag, startPoint x: 34, startPoint y: 180, endPoint x: 39, endPoint y: 182, distance: 5.1
click at [39, 182] on span at bounding box center [38, 181] width 6 height 6
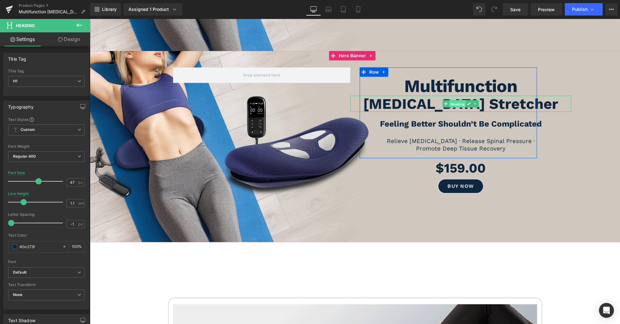
click at [456, 101] on span "Heading" at bounding box center [457, 104] width 17 height 7
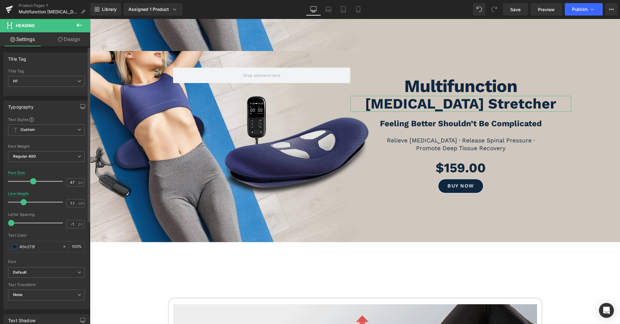
click at [32, 179] on span at bounding box center [33, 181] width 6 height 6
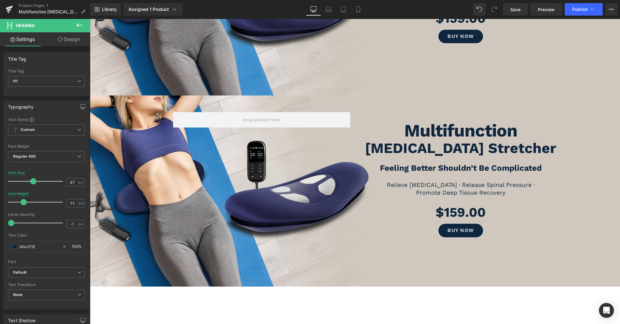
scroll to position [367, 0]
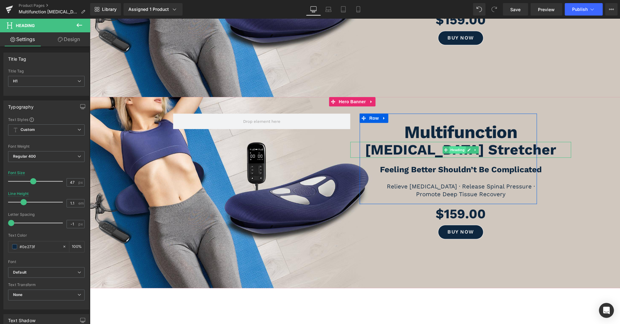
click at [455, 146] on span "Heading" at bounding box center [457, 149] width 17 height 7
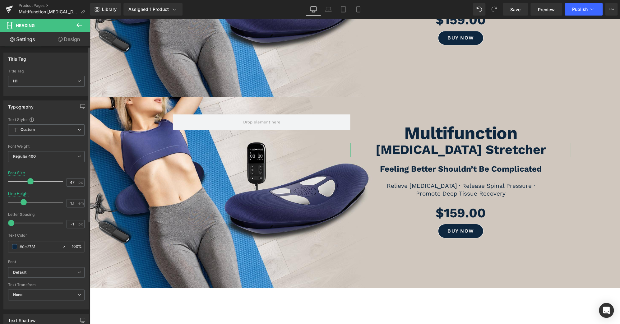
click at [29, 182] on span at bounding box center [30, 181] width 6 height 6
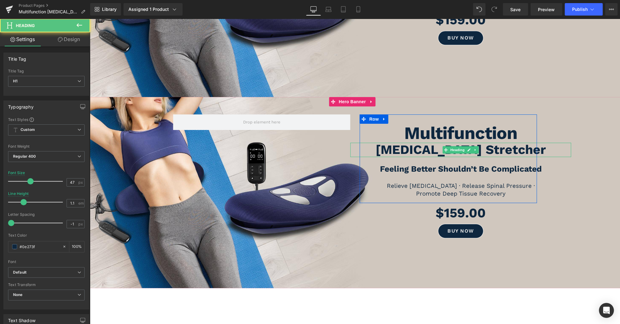
click at [514, 143] on h1 "Lumbar Stretcher" at bounding box center [461, 150] width 221 height 14
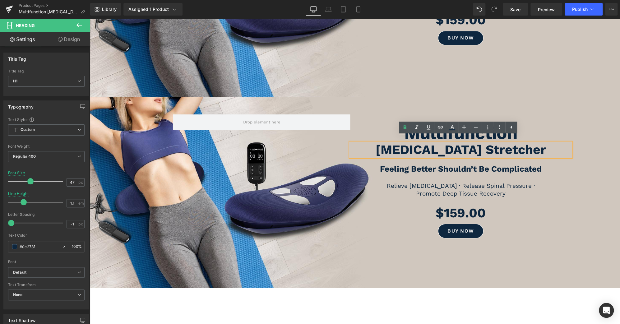
click at [391, 145] on h1 "Lumbar Stretcher" at bounding box center [461, 150] width 221 height 14
click at [559, 101] on div at bounding box center [355, 192] width 531 height 191
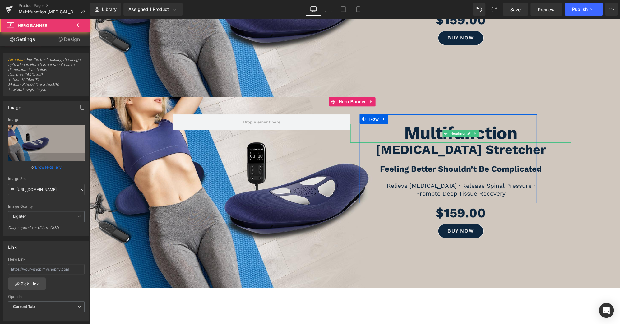
click at [520, 129] on h1 "Multifunction" at bounding box center [461, 133] width 221 height 19
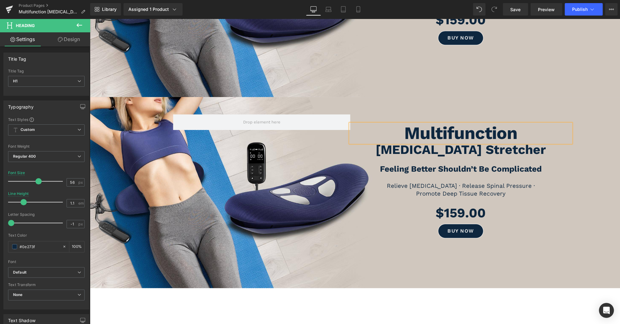
click at [597, 186] on span "Multifunction" at bounding box center [355, 192] width 531 height 113
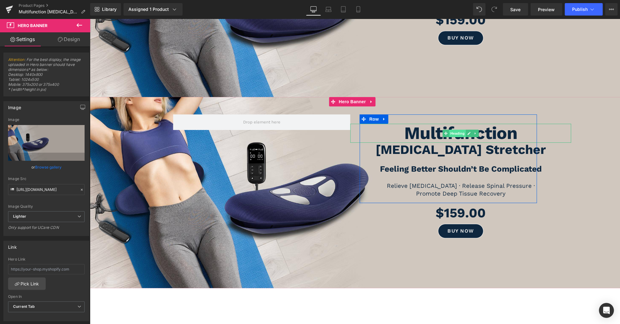
click at [454, 129] on span "Heading" at bounding box center [457, 132] width 17 height 7
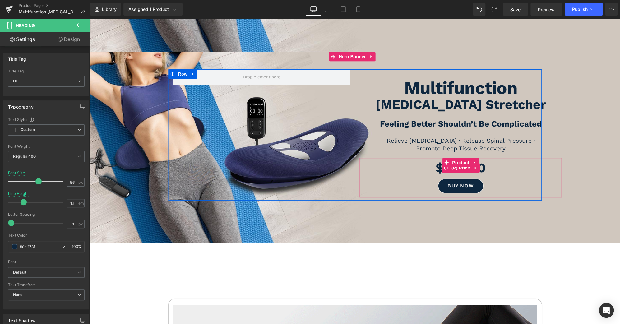
scroll to position [413, 0]
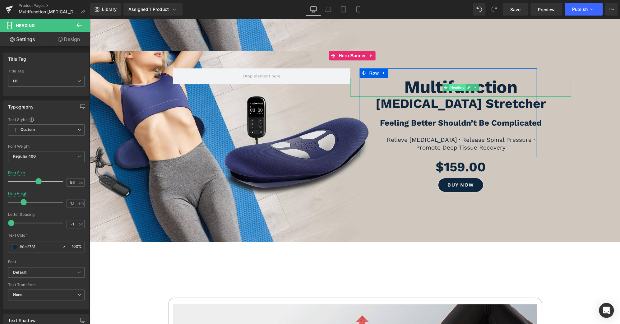
click at [459, 83] on span "Heading" at bounding box center [457, 86] width 17 height 7
click at [78, 37] on link "Design" at bounding box center [68, 39] width 45 height 14
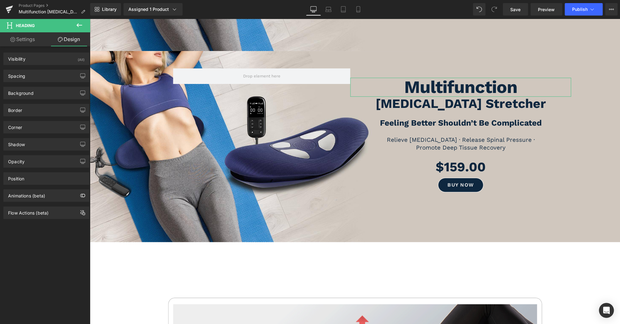
click at [17, 35] on link "Settings" at bounding box center [22, 39] width 45 height 14
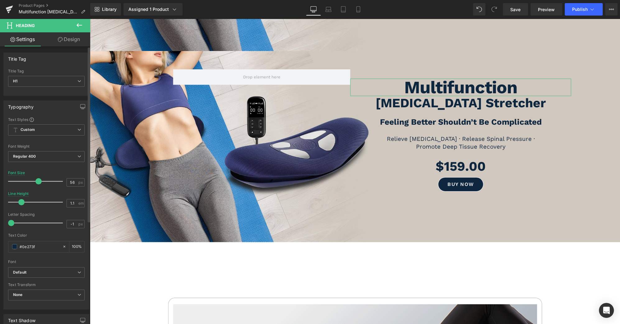
click at [20, 202] on span at bounding box center [21, 202] width 6 height 6
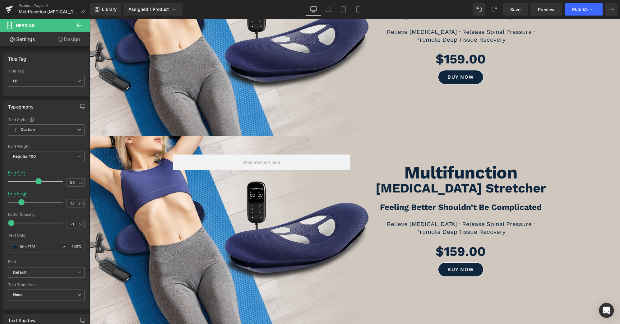
scroll to position [321, 0]
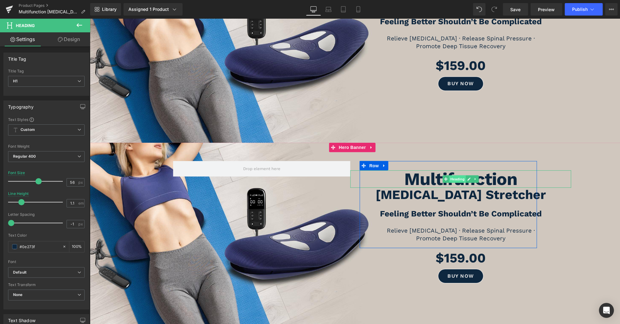
click at [457, 175] on span "Heading" at bounding box center [457, 178] width 17 height 7
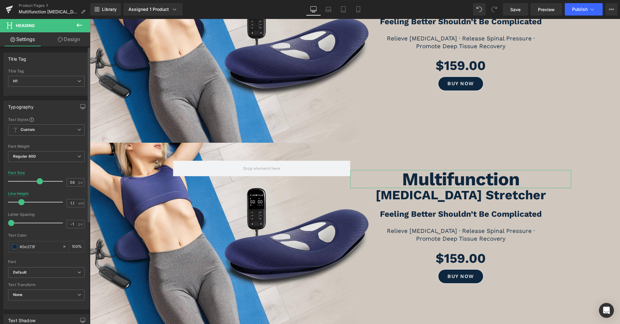
click at [39, 181] on span at bounding box center [40, 181] width 6 height 6
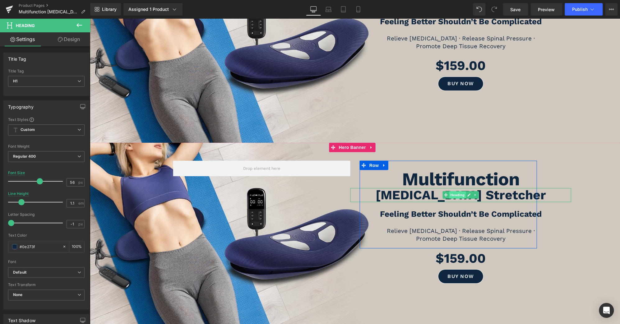
click at [453, 191] on span "Heading" at bounding box center [457, 194] width 17 height 7
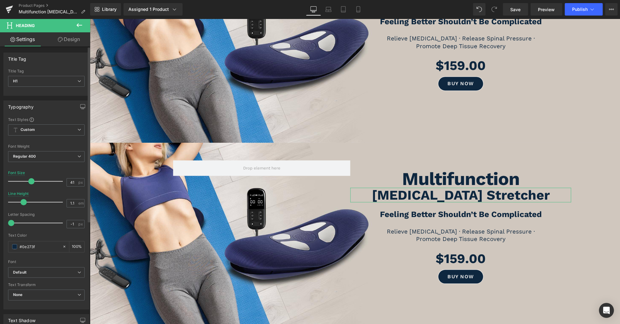
click at [32, 180] on span at bounding box center [31, 181] width 6 height 6
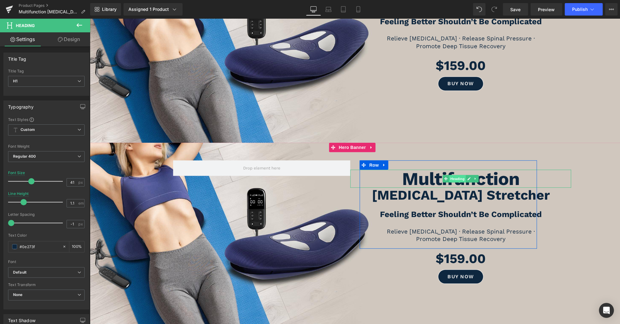
click at [454, 175] on span "Heading" at bounding box center [457, 178] width 17 height 7
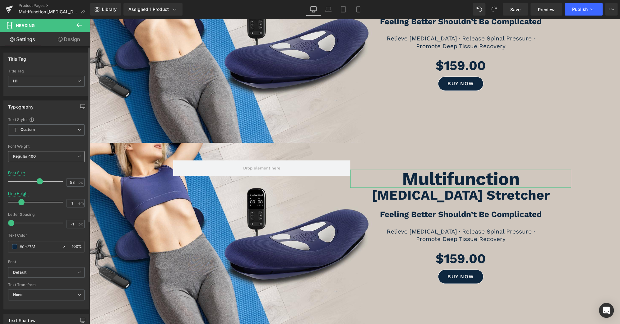
click at [77, 157] on icon at bounding box center [79, 157] width 4 height 4
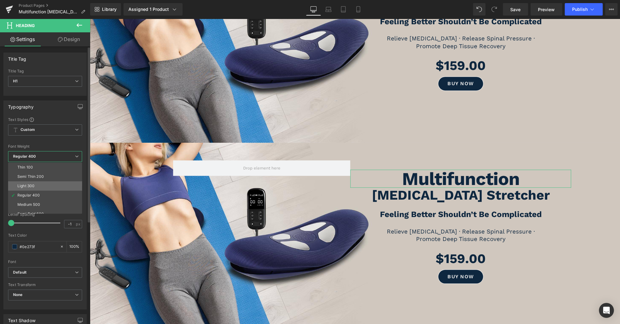
click at [61, 187] on li "Light 300" at bounding box center [46, 185] width 77 height 9
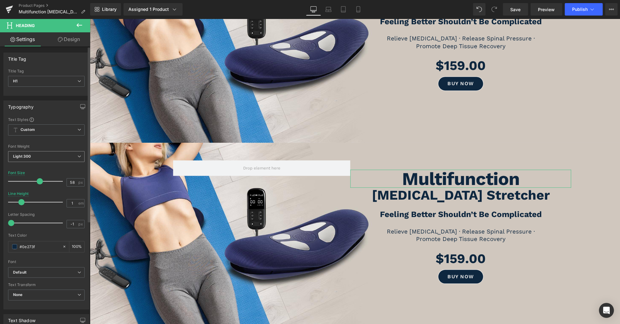
click at [77, 157] on icon at bounding box center [79, 157] width 4 height 4
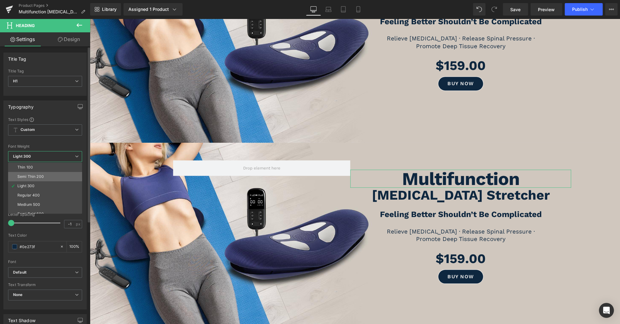
click at [65, 176] on li "Semi Thin 200" at bounding box center [46, 176] width 77 height 9
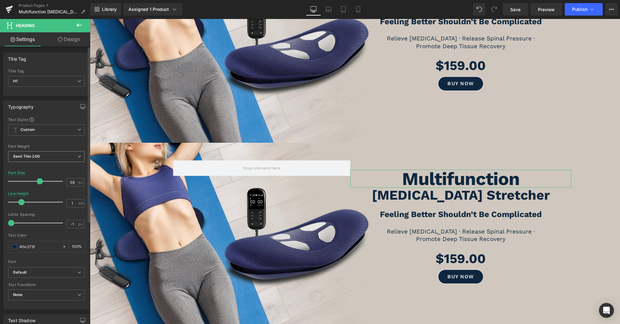
click at [72, 156] on span "Semi Thin 200" at bounding box center [46, 156] width 77 height 11
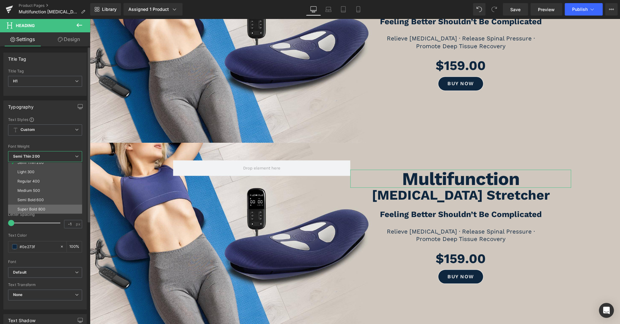
scroll to position [15, 0]
click at [52, 206] on li "Super Bold 800" at bounding box center [46, 208] width 77 height 9
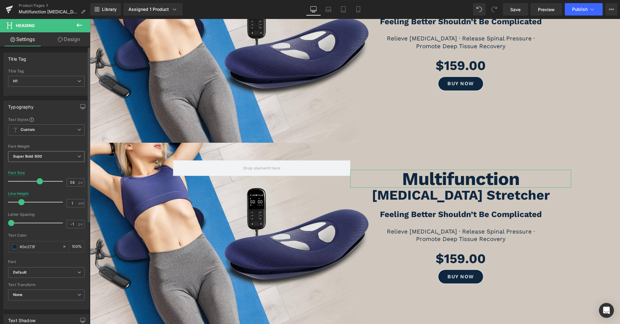
click at [74, 155] on span "Super Bold 800" at bounding box center [46, 156] width 77 height 11
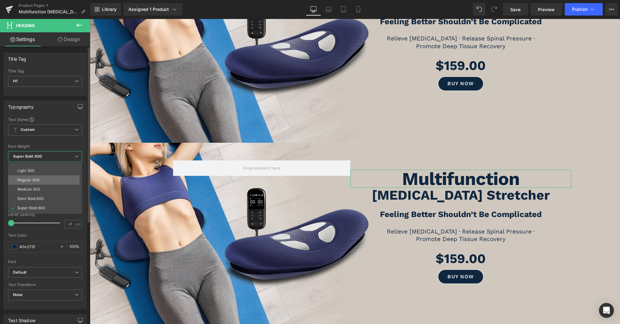
click at [61, 179] on li "Regular 400" at bounding box center [46, 180] width 77 height 9
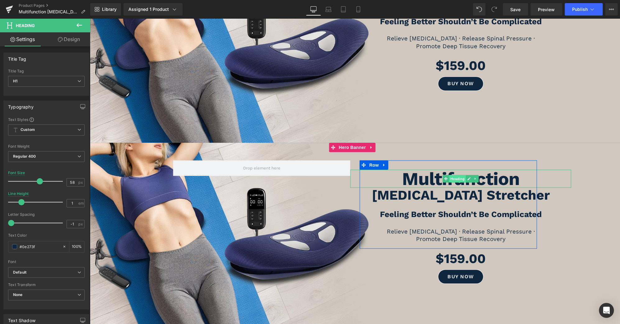
click at [449, 175] on span "Heading" at bounding box center [457, 178] width 17 height 7
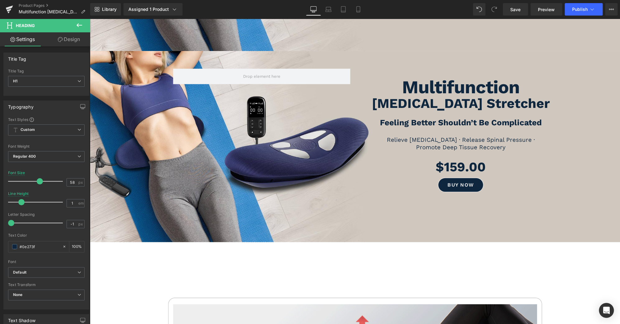
scroll to position [413, 0]
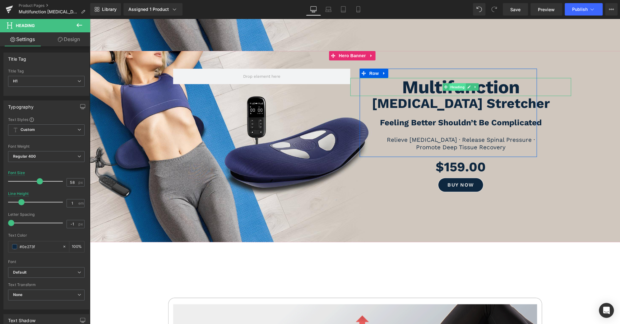
click at [452, 83] on span "Heading" at bounding box center [457, 86] width 17 height 7
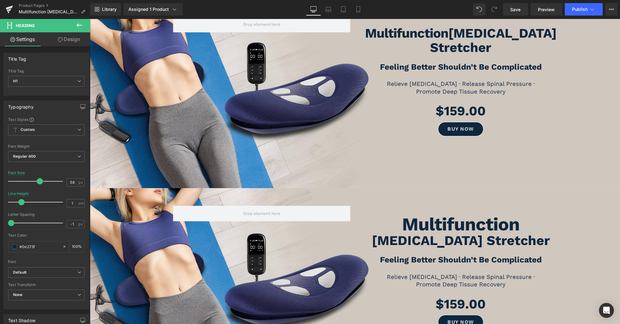
scroll to position [276, 0]
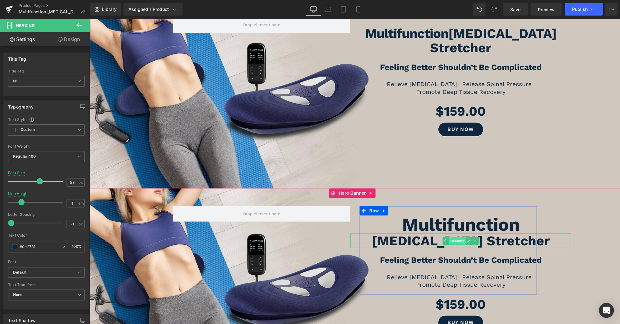
click at [449, 237] on span "Heading" at bounding box center [457, 240] width 17 height 7
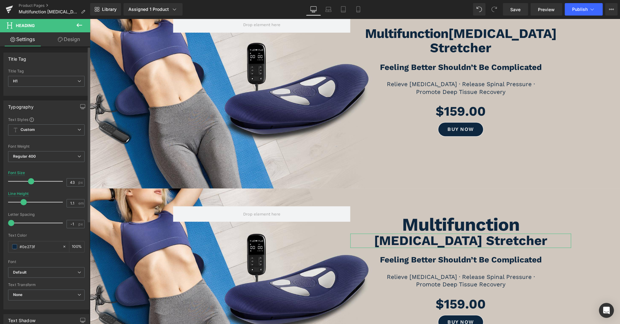
click at [28, 181] on span at bounding box center [31, 181] width 6 height 6
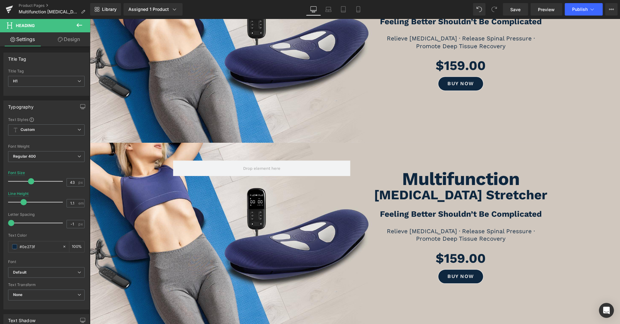
scroll to position [321, 0]
click at [522, 7] on link "Save" at bounding box center [515, 9] width 25 height 12
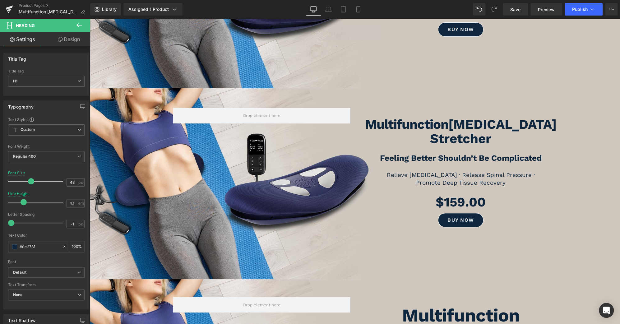
scroll to position [184, 0]
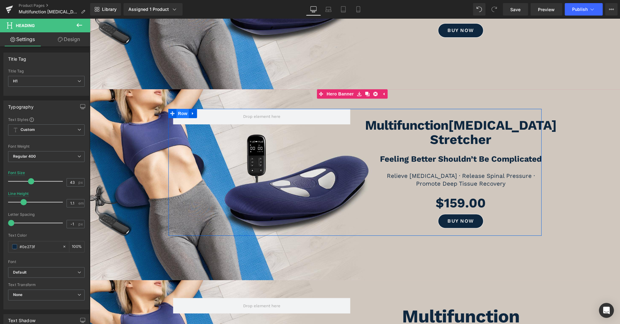
click at [178, 118] on span "Row" at bounding box center [183, 113] width 12 height 9
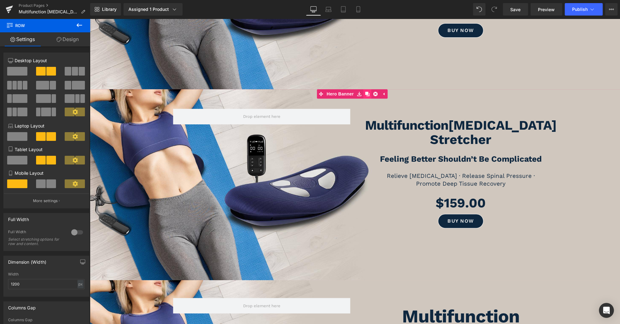
click at [366, 92] on icon at bounding box center [368, 94] width 4 height 5
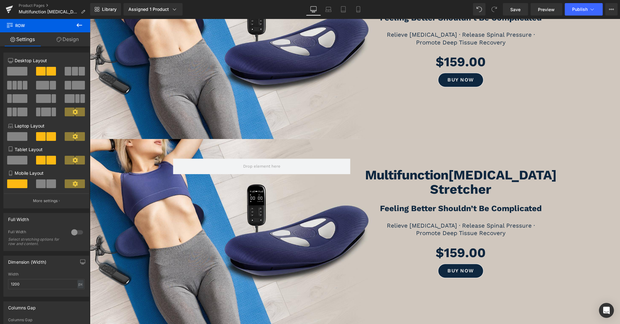
scroll to position [325, 0]
click at [192, 164] on icon at bounding box center [193, 163] width 4 height 5
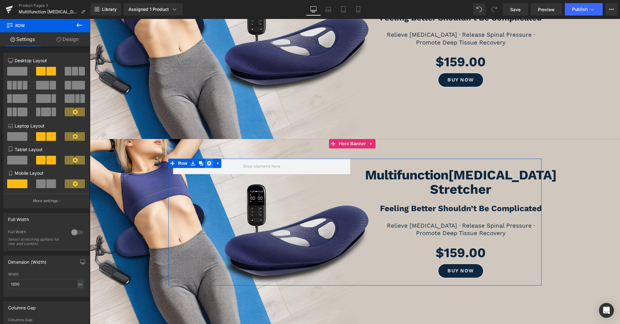
click at [207, 165] on icon at bounding box center [209, 163] width 4 height 4
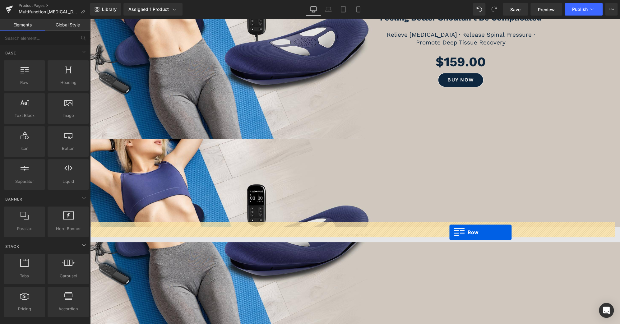
drag, startPoint x: 117, startPoint y: 98, endPoint x: 450, endPoint y: 232, distance: 358.4
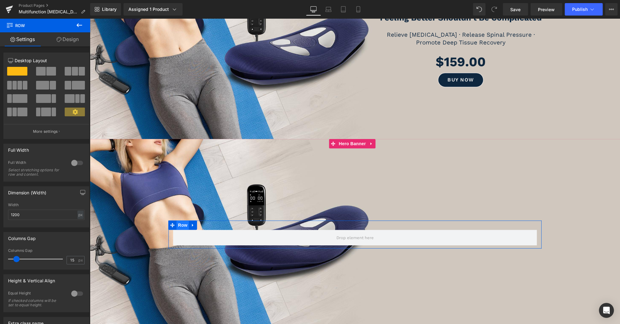
click at [179, 221] on span "Row" at bounding box center [183, 225] width 12 height 9
click at [72, 75] on span at bounding box center [75, 71] width 6 height 9
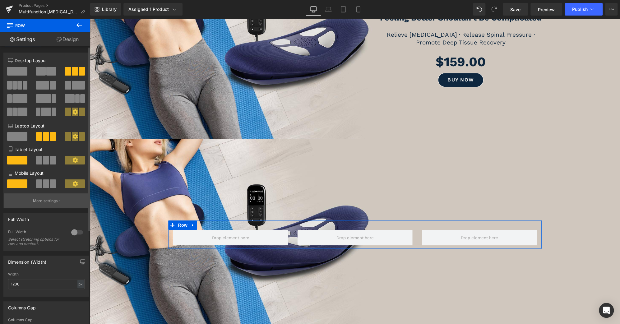
click at [49, 202] on p "More settings" at bounding box center [45, 201] width 25 height 6
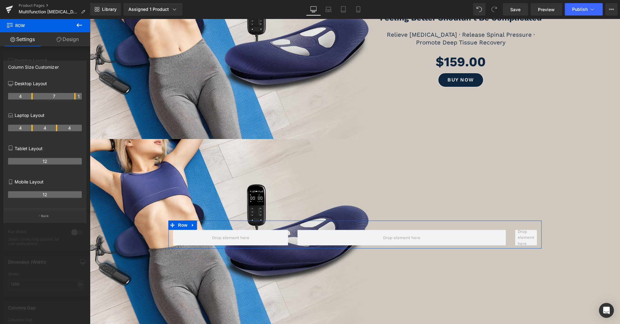
drag, startPoint x: 56, startPoint y: 96, endPoint x: 73, endPoint y: 96, distance: 16.8
drag, startPoint x: 32, startPoint y: 96, endPoint x: 42, endPoint y: 96, distance: 10.3
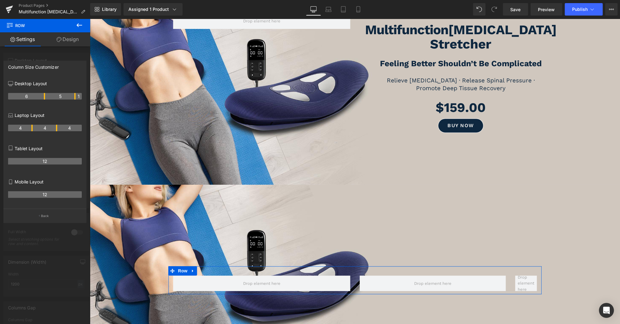
scroll to position [279, 0]
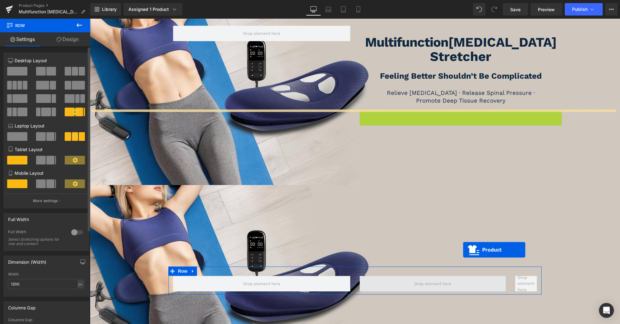
scroll to position [291, 0]
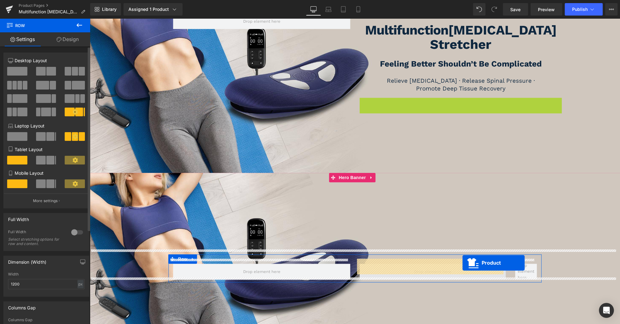
drag, startPoint x: 443, startPoint y: 92, endPoint x: 463, endPoint y: 263, distance: 171.6
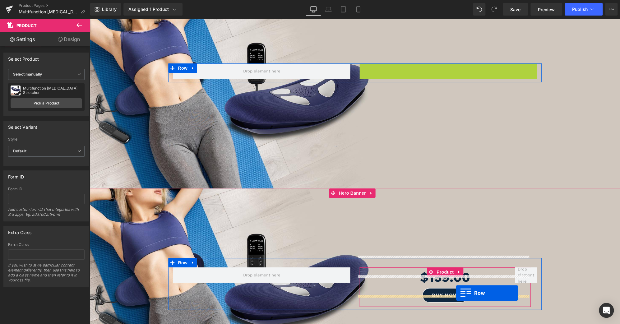
scroll to position [282, 0]
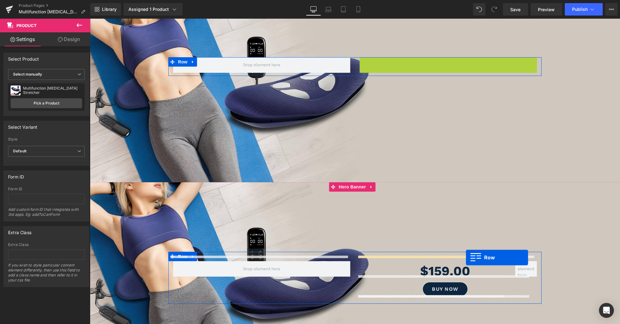
drag, startPoint x: 362, startPoint y: 115, endPoint x: 466, endPoint y: 258, distance: 177.3
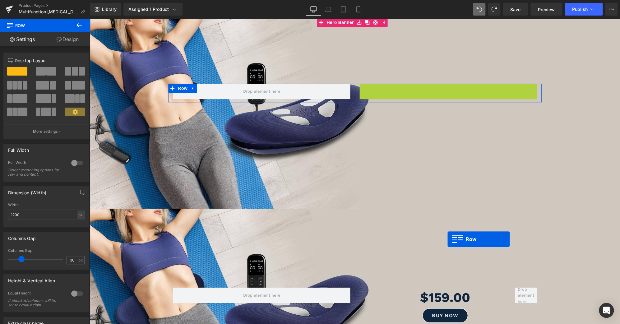
scroll to position [275, 0]
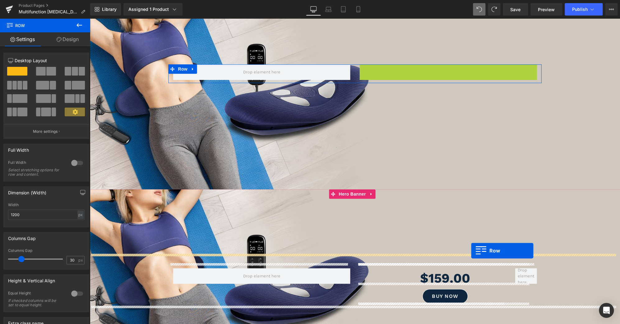
drag, startPoint x: 362, startPoint y: 65, endPoint x: 471, endPoint y: 251, distance: 215.7
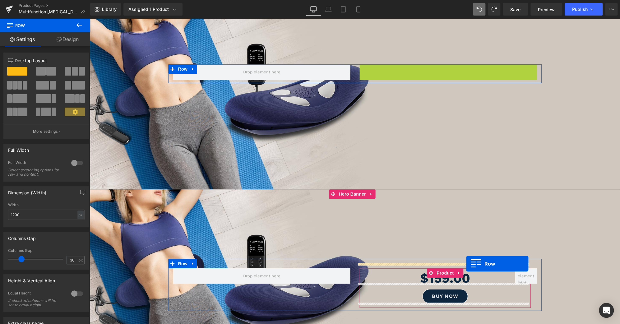
drag, startPoint x: 363, startPoint y: 65, endPoint x: 466, endPoint y: 264, distance: 224.2
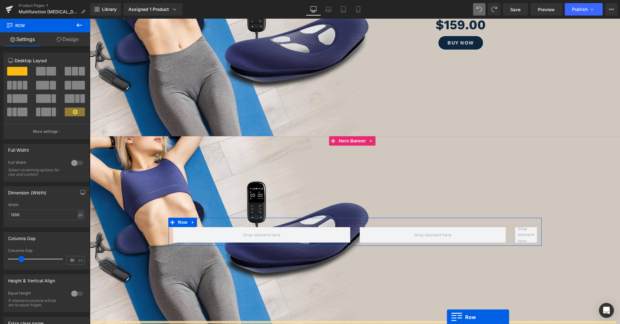
scroll to position [353, 0]
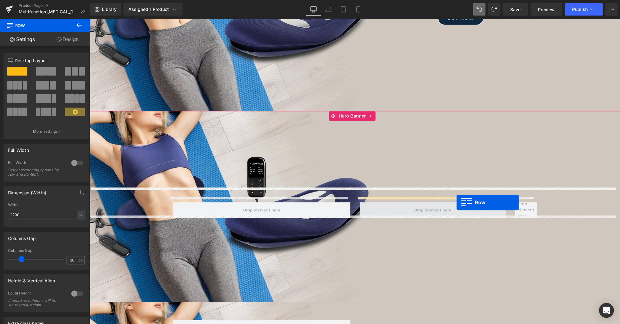
drag, startPoint x: 361, startPoint y: 60, endPoint x: 457, endPoint y: 203, distance: 171.8
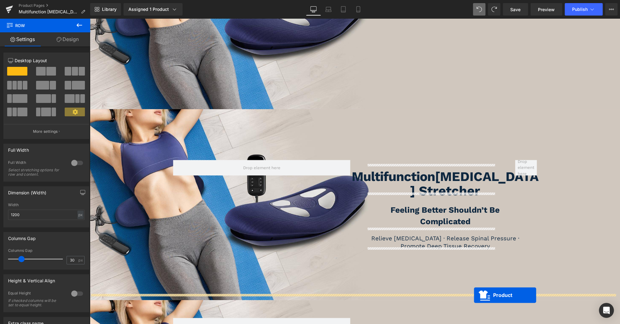
scroll to position [367, 0]
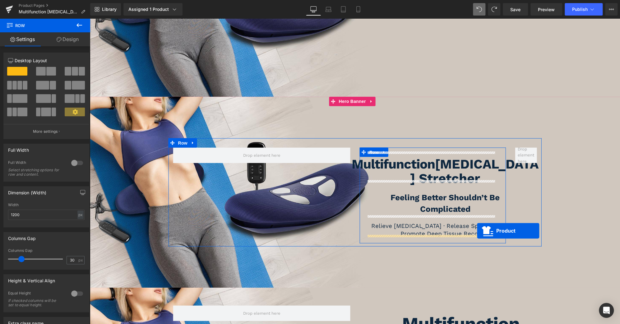
drag, startPoint x: 444, startPoint y: 197, endPoint x: 477, endPoint y: 231, distance: 47.8
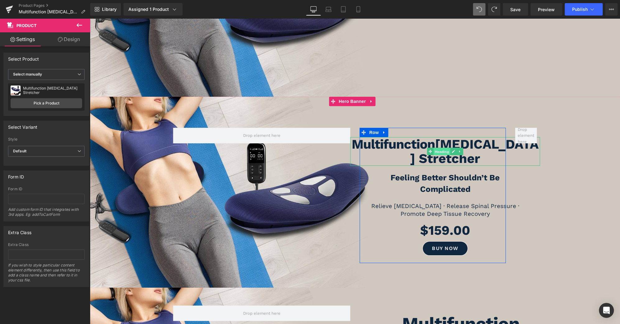
click at [443, 148] on span "Heading" at bounding box center [442, 151] width 17 height 7
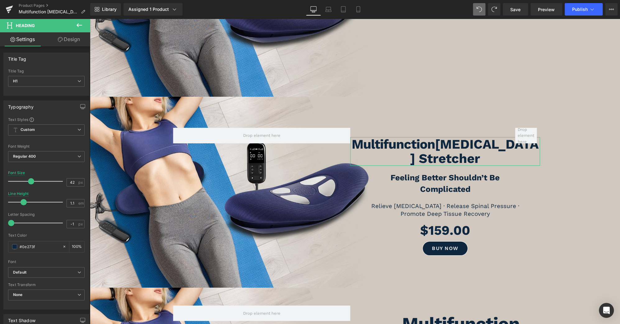
click at [71, 36] on link "Design" at bounding box center [68, 39] width 45 height 14
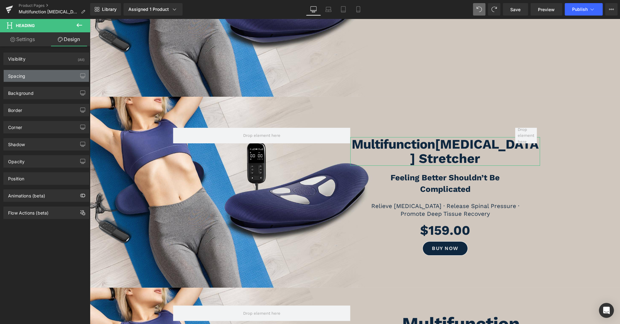
click at [36, 72] on div "Spacing" at bounding box center [46, 76] width 85 height 12
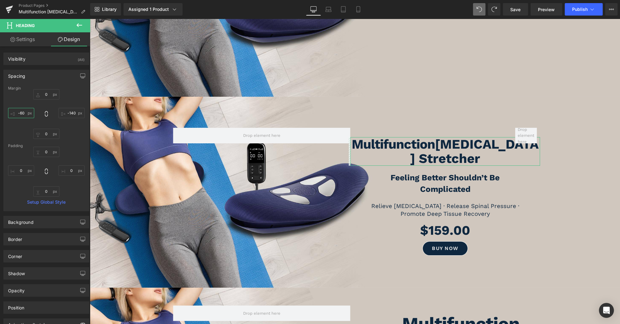
click at [24, 112] on input "text" at bounding box center [21, 113] width 26 height 10
click at [22, 113] on input "text" at bounding box center [21, 113] width 26 height 10
type input "-80"
click at [72, 113] on input "text" at bounding box center [72, 113] width 26 height 10
click at [71, 113] on input "text" at bounding box center [72, 113] width 26 height 10
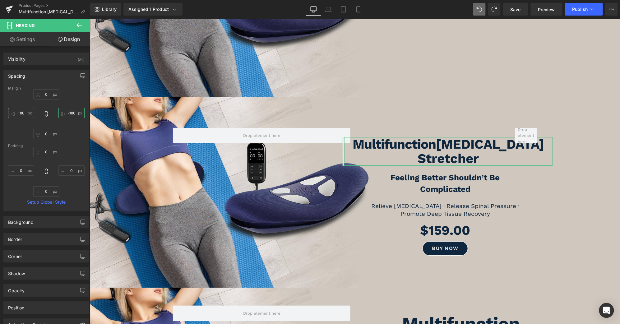
type input "-180"
click at [22, 112] on input "-80" at bounding box center [21, 113] width 26 height 10
click at [22, 113] on input "-80" at bounding box center [21, 113] width 26 height 10
type input "-60"
click at [71, 112] on input "-180" at bounding box center [72, 113] width 26 height 10
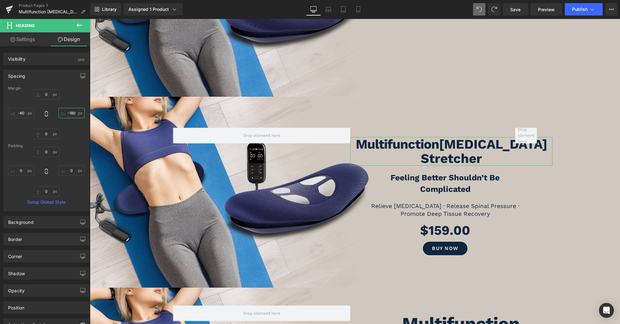
click at [70, 113] on input "-180" at bounding box center [72, 113] width 26 height 10
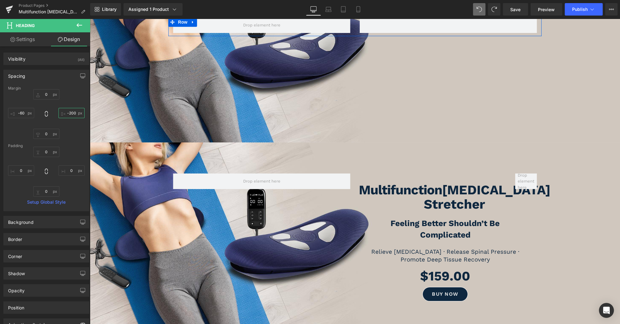
scroll to position [322, 0]
type input "-200"
click at [24, 113] on input "-60" at bounding box center [21, 113] width 26 height 10
click at [21, 113] on input "-60" at bounding box center [21, 113] width 26 height 10
type input "-20"
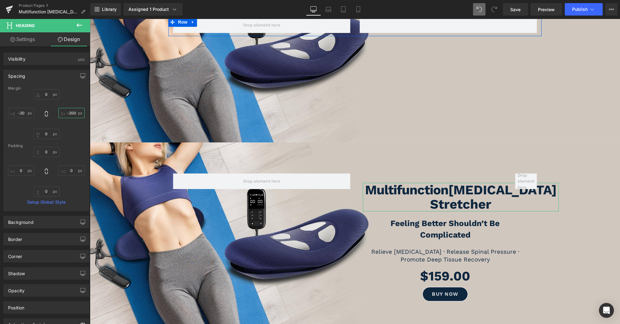
click at [71, 111] on input "-200" at bounding box center [72, 113] width 26 height 10
click at [71, 113] on input "-200" at bounding box center [72, 113] width 26 height 10
type input "-220"
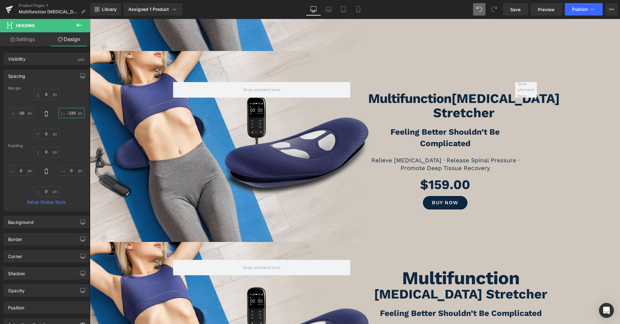
scroll to position [413, 0]
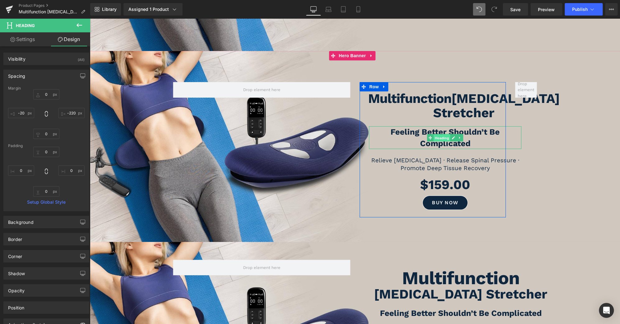
click at [444, 134] on span "Heading" at bounding box center [442, 137] width 17 height 7
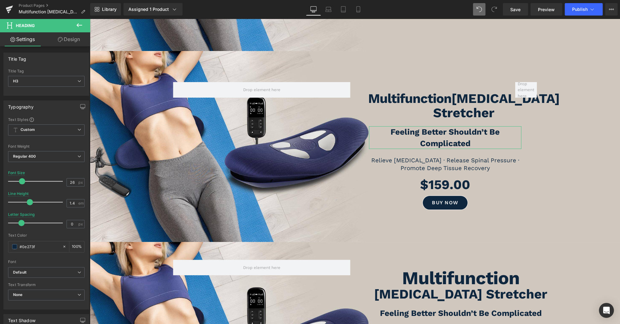
click at [73, 40] on link "Design" at bounding box center [68, 39] width 45 height 14
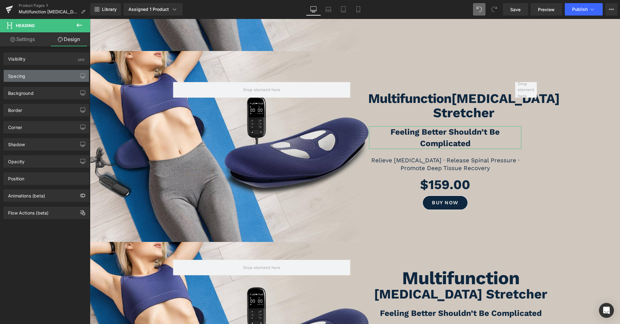
click at [31, 77] on div "Spacing" at bounding box center [46, 76] width 85 height 12
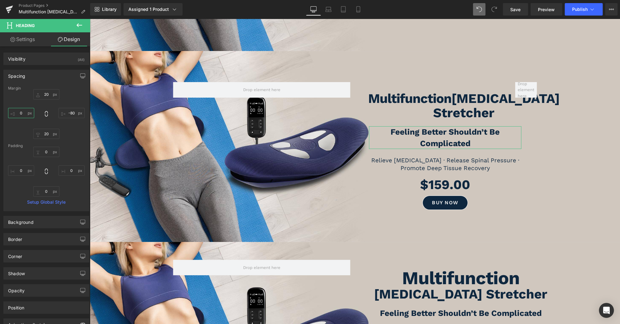
click at [15, 115] on input "text" at bounding box center [21, 113] width 26 height 10
type input "-20"
click at [69, 114] on input "text" at bounding box center [72, 113] width 26 height 10
type input "-220"
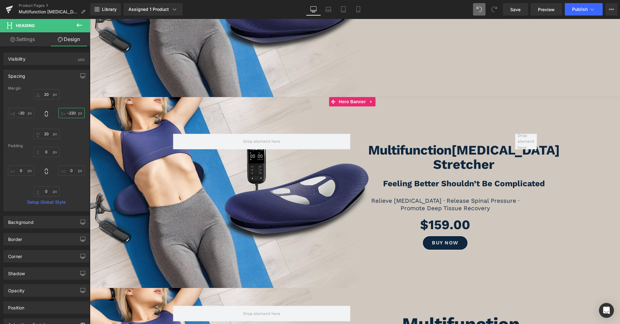
scroll to position [367, 0]
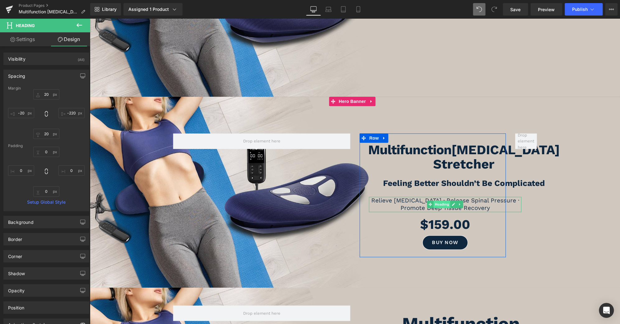
click at [441, 201] on span "Heading" at bounding box center [442, 204] width 17 height 7
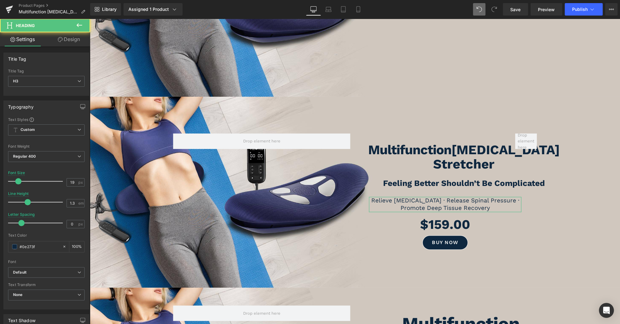
click at [65, 39] on link "Design" at bounding box center [68, 39] width 45 height 14
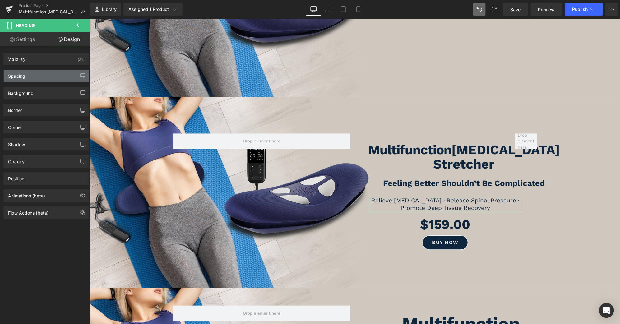
click at [39, 76] on div "Spacing" at bounding box center [46, 76] width 85 height 12
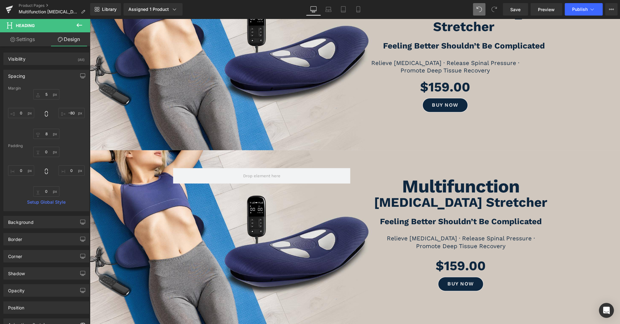
scroll to position [505, 0]
click at [24, 115] on input "text" at bounding box center [21, 113] width 26 height 10
type input "-20"
click at [66, 112] on input "text" at bounding box center [72, 113] width 26 height 10
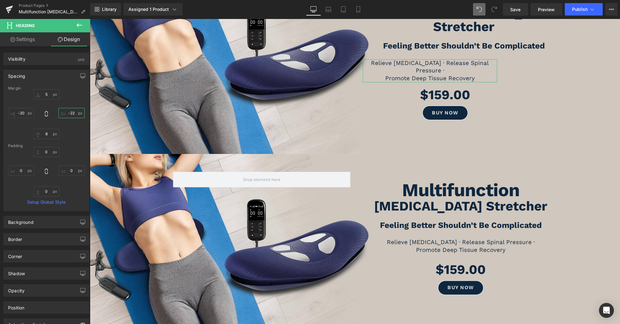
type input "-220"
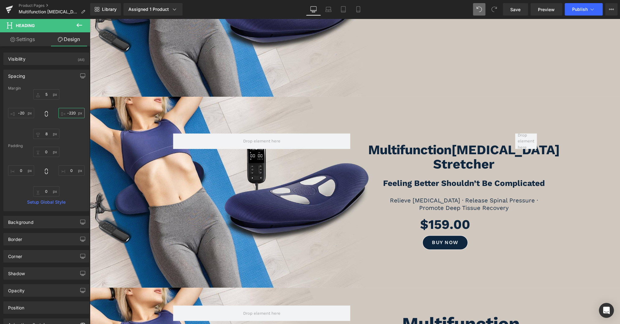
scroll to position [367, 0]
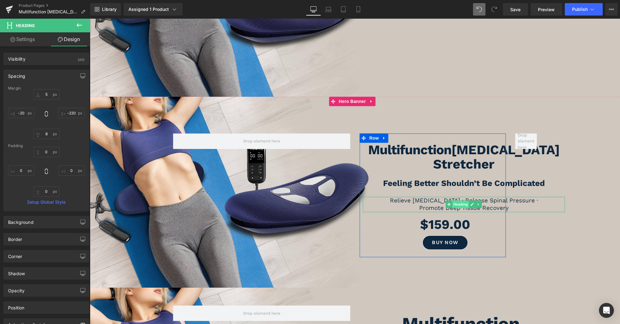
click at [460, 201] on span "Heading" at bounding box center [460, 204] width 17 height 7
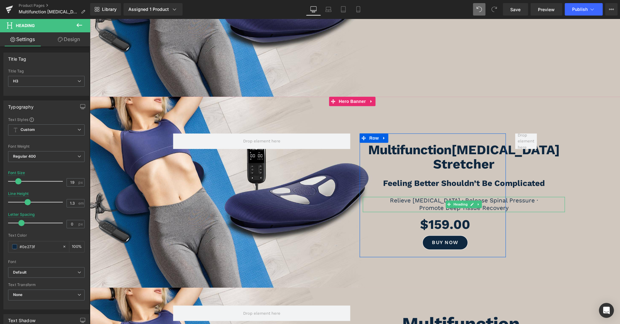
click at [531, 204] on h3 "Promote Deep Tissue Recovery" at bounding box center [464, 208] width 202 height 8
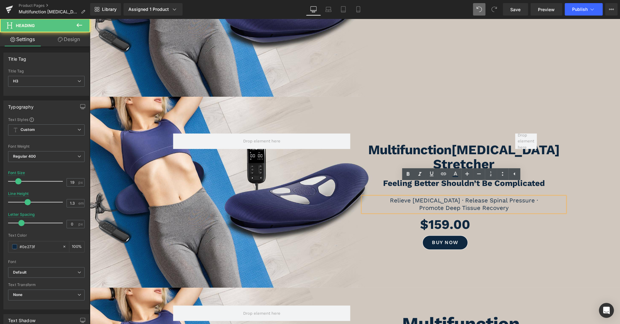
click at [531, 204] on h3 "Promote Deep Tissue Recovery" at bounding box center [464, 208] width 202 height 8
click at [543, 197] on h3 "Relieve Lower Back Pain · Release Spinal Pressure ·" at bounding box center [464, 201] width 202 height 8
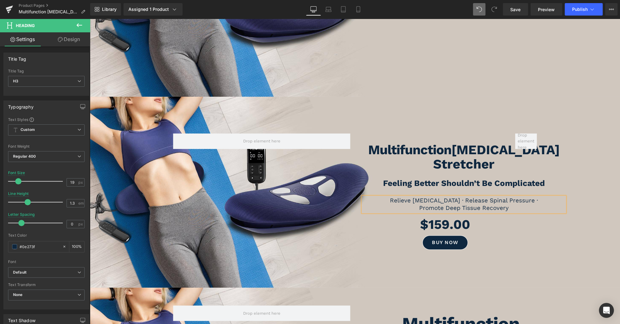
click at [565, 250] on div at bounding box center [355, 192] width 531 height 191
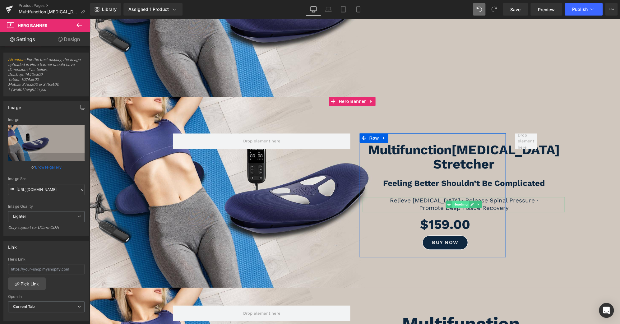
click at [456, 201] on span "Heading" at bounding box center [460, 204] width 17 height 7
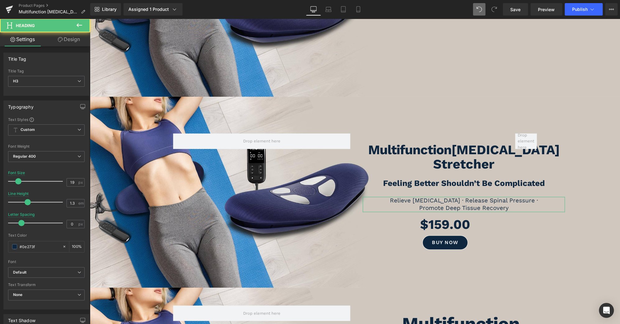
click at [73, 38] on link "Design" at bounding box center [68, 39] width 45 height 14
click at [0, 0] on div "Spacing" at bounding box center [0, 0] width 0 height 0
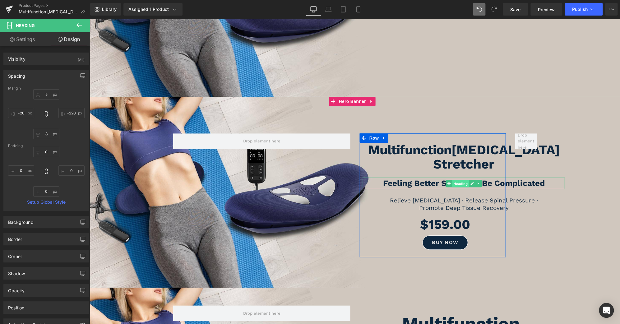
click at [456, 180] on span "Heading" at bounding box center [460, 183] width 17 height 7
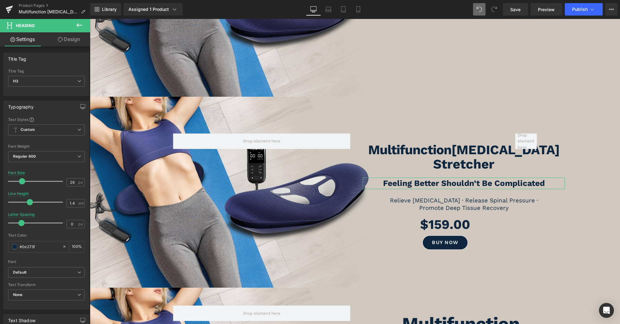
click at [79, 42] on link "Design" at bounding box center [68, 39] width 45 height 14
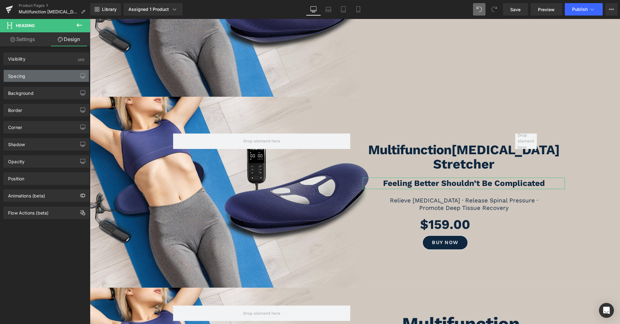
click at [38, 75] on div "Spacing" at bounding box center [46, 76] width 85 height 12
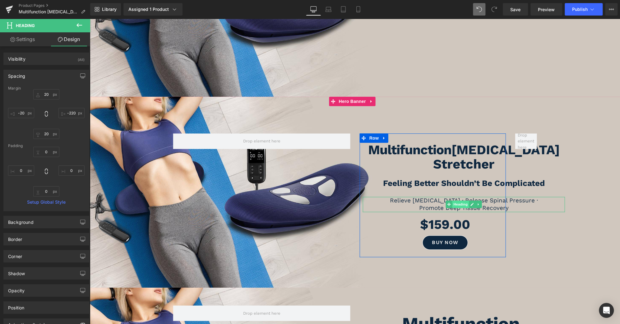
click at [455, 201] on span "Heading" at bounding box center [460, 204] width 17 height 7
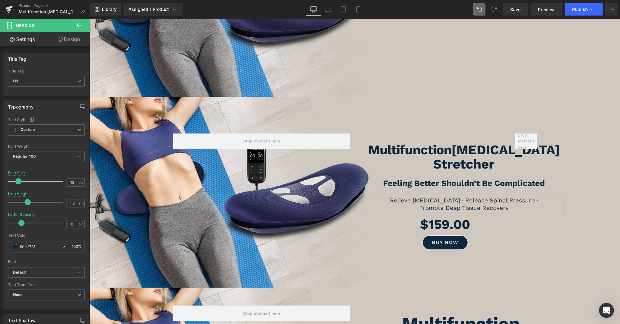
click at [72, 35] on link "Design" at bounding box center [68, 39] width 45 height 14
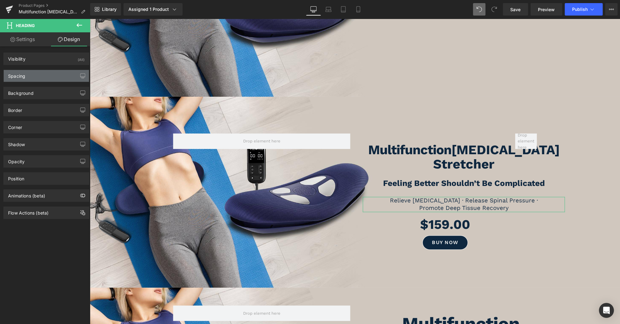
click at [37, 71] on div "Spacing" at bounding box center [46, 76] width 85 height 12
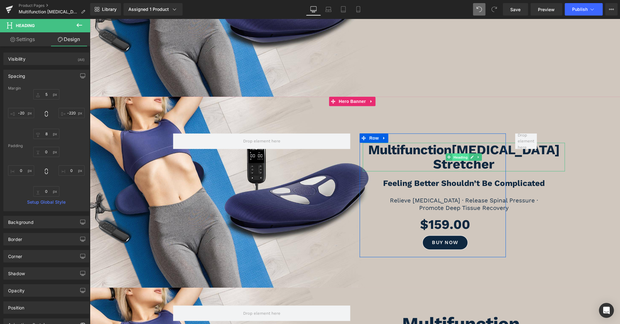
click at [461, 154] on span "Heading" at bounding box center [460, 157] width 17 height 7
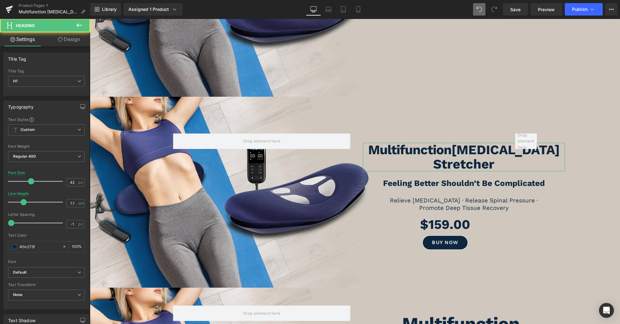
click at [72, 39] on link "Design" at bounding box center [68, 39] width 45 height 14
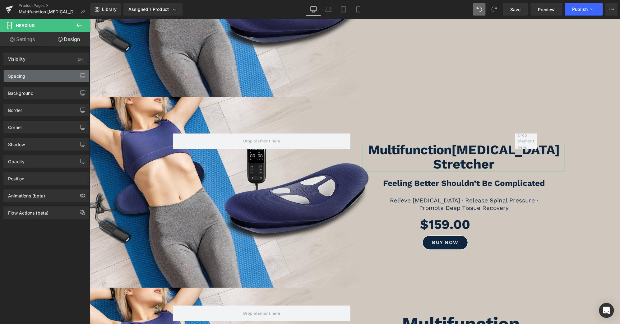
click at [41, 75] on div "Spacing" at bounding box center [46, 76] width 85 height 12
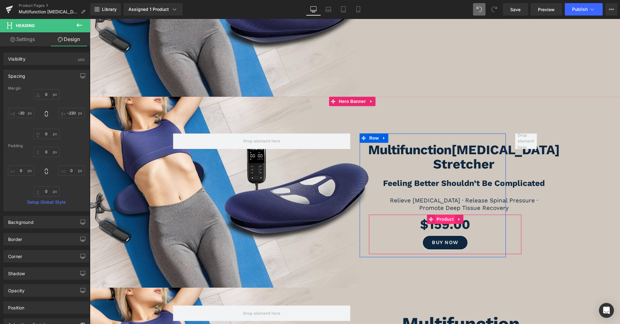
click at [442, 215] on span "Product" at bounding box center [445, 219] width 20 height 9
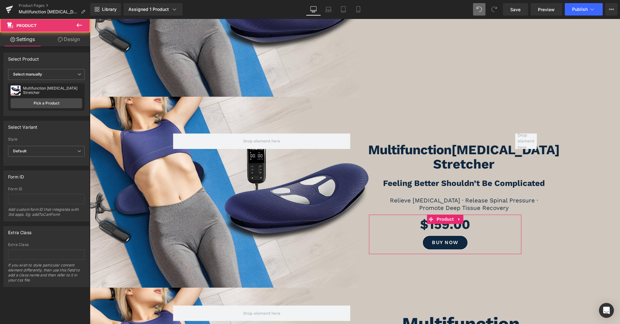
click at [69, 40] on link "Design" at bounding box center [68, 39] width 45 height 14
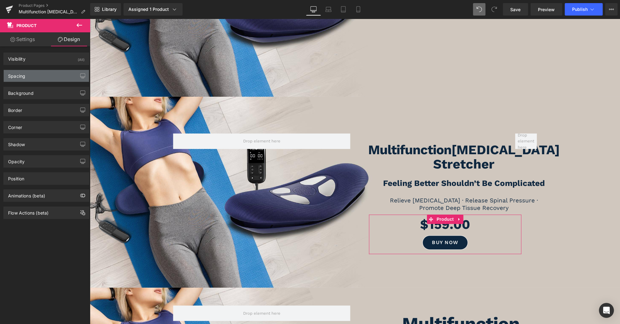
click at [30, 76] on div "Spacing" at bounding box center [46, 76] width 85 height 12
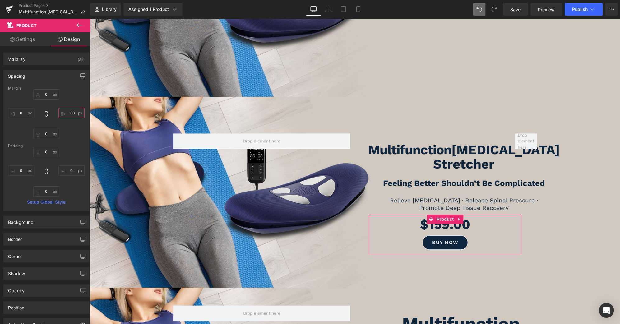
click at [70, 112] on input "text" at bounding box center [72, 113] width 26 height 10
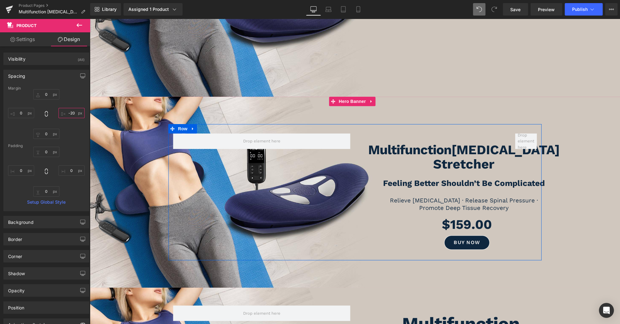
type input "-200"
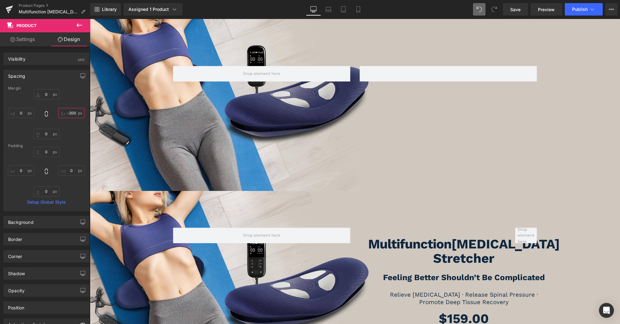
scroll to position [276, 0]
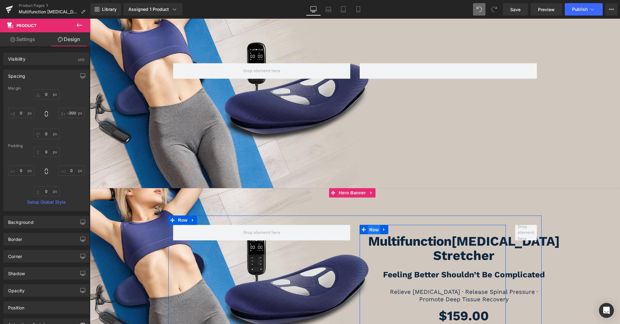
click at [368, 232] on span "Row" at bounding box center [374, 229] width 12 height 9
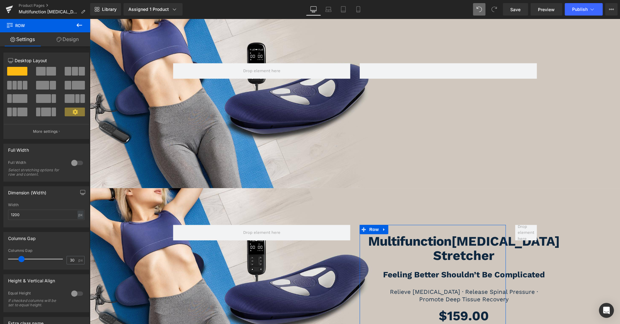
click at [78, 43] on link "Design" at bounding box center [67, 39] width 45 height 14
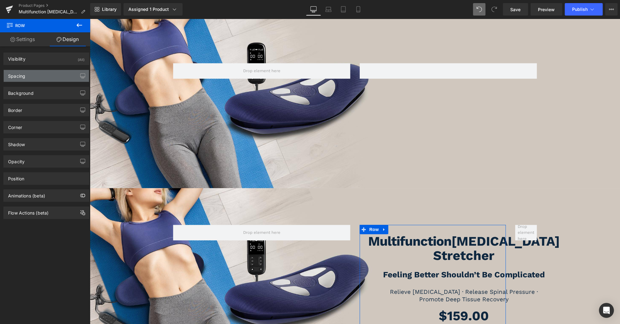
click at [45, 78] on div "Spacing" at bounding box center [46, 76] width 85 height 12
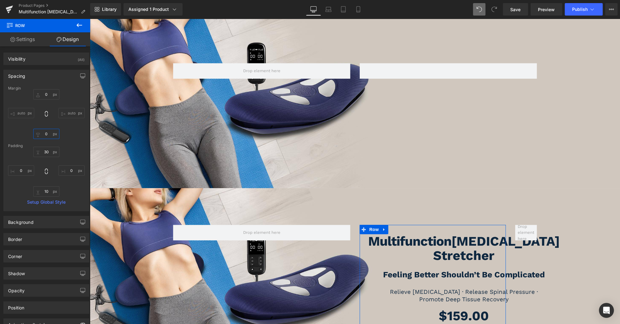
click at [45, 136] on input "text" at bounding box center [46, 134] width 26 height 10
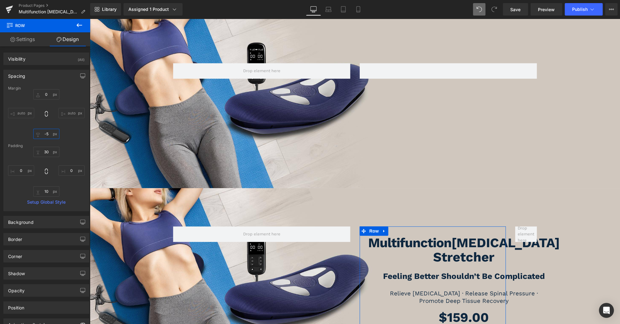
type input "-"
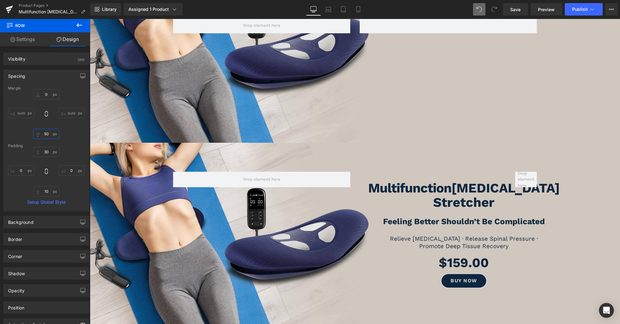
scroll to position [322, 0]
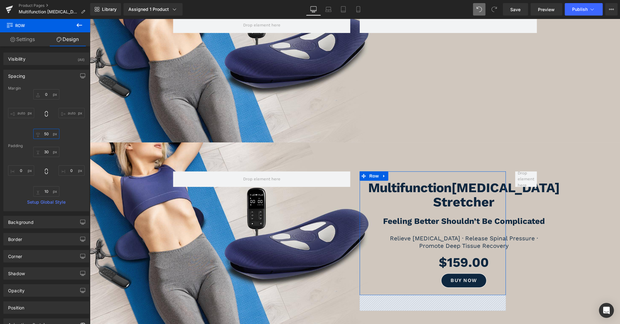
click at [45, 134] on input "50" at bounding box center [46, 134] width 26 height 10
click at [42, 133] on input "50" at bounding box center [46, 134] width 26 height 10
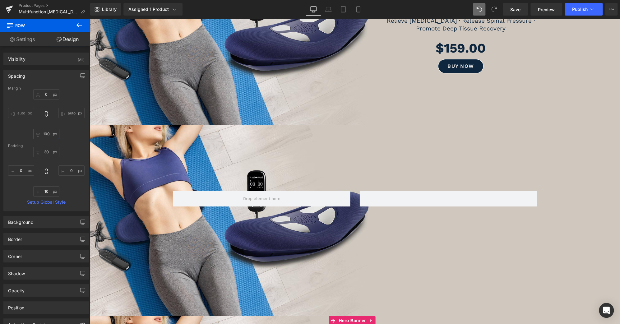
scroll to position [137, 0]
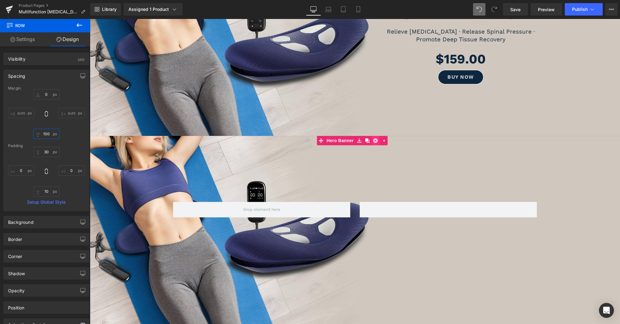
type input "100"
click at [378, 138] on icon at bounding box center [376, 140] width 4 height 4
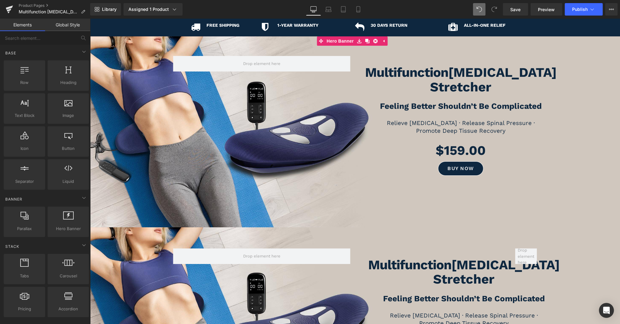
scroll to position [46, 0]
click at [520, 11] on span "Save" at bounding box center [516, 9] width 10 height 7
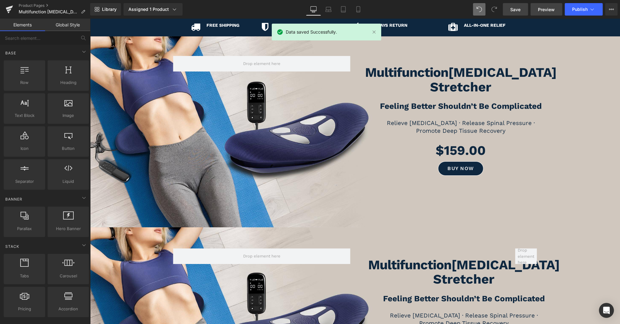
click at [540, 10] on span "Preview" at bounding box center [546, 9] width 17 height 7
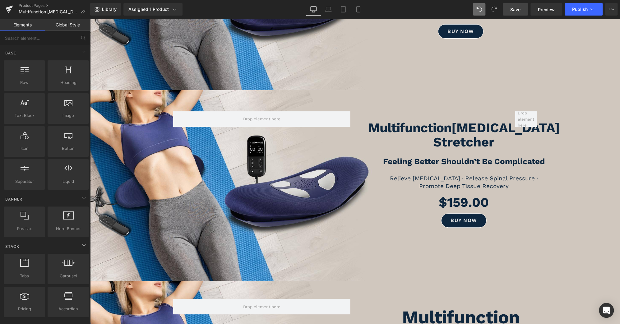
scroll to position [183, 0]
click at [372, 94] on icon at bounding box center [371, 95] width 1 height 3
click at [375, 94] on icon at bounding box center [376, 95] width 4 height 5
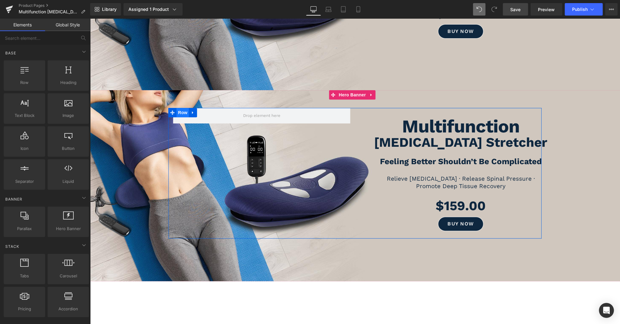
click at [181, 109] on span "Row" at bounding box center [183, 112] width 12 height 9
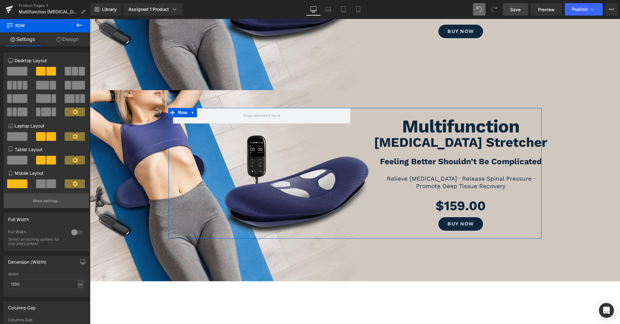
click at [40, 199] on p "More settings" at bounding box center [45, 201] width 25 height 6
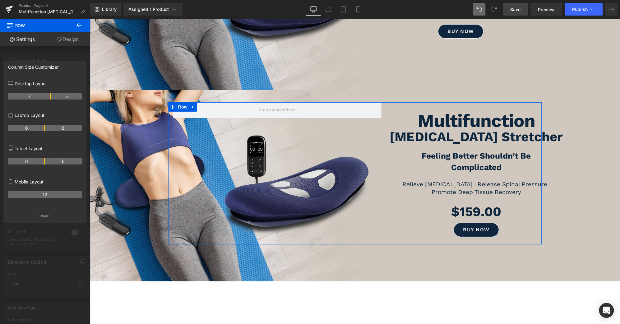
drag, startPoint x: 44, startPoint y: 96, endPoint x: 48, endPoint y: 96, distance: 4.4
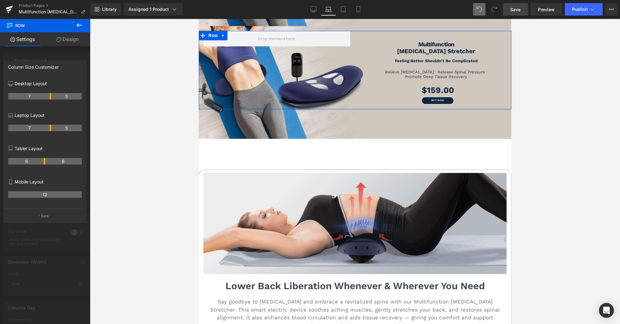
scroll to position [89, 0]
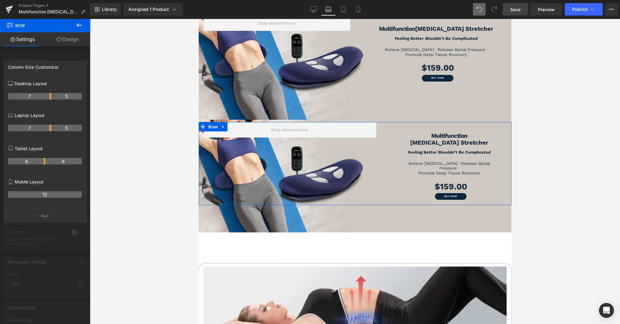
drag, startPoint x: 44, startPoint y: 129, endPoint x: 49, endPoint y: 128, distance: 4.4
click at [49, 128] on th "7" at bounding box center [29, 128] width 43 height 7
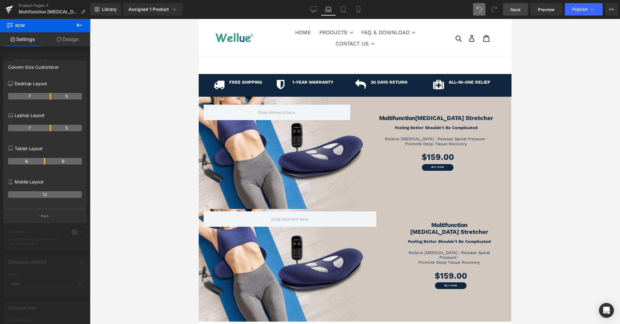
scroll to position [0, 0]
click at [311, 10] on icon at bounding box center [314, 9] width 6 height 6
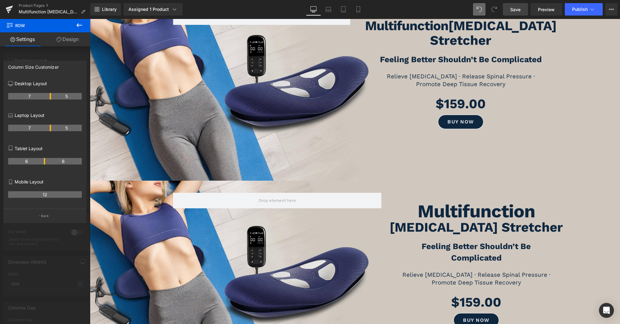
scroll to position [91, 0]
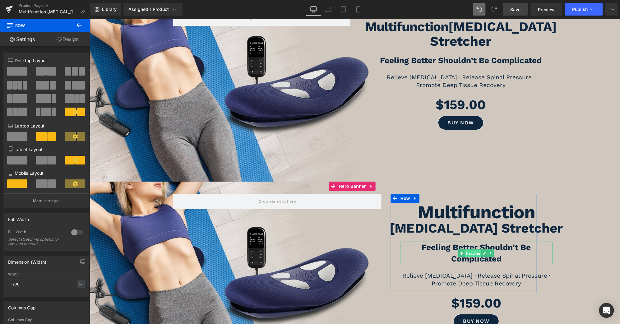
click at [470, 250] on span "Heading" at bounding box center [473, 253] width 17 height 7
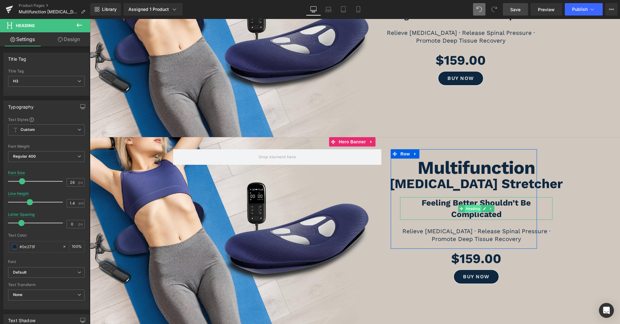
scroll to position [137, 0]
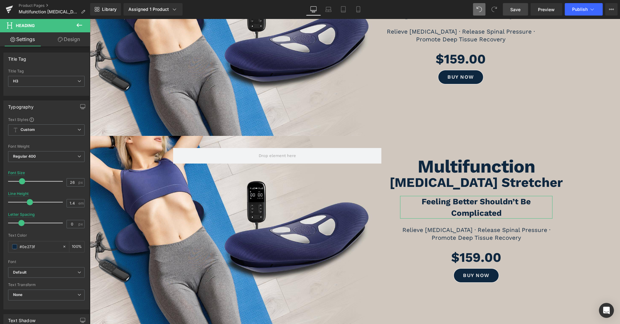
click at [73, 40] on link "Design" at bounding box center [68, 39] width 45 height 14
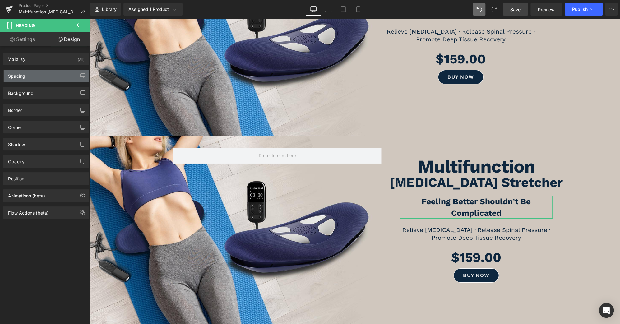
click at [40, 76] on div "Spacing" at bounding box center [46, 76] width 85 height 12
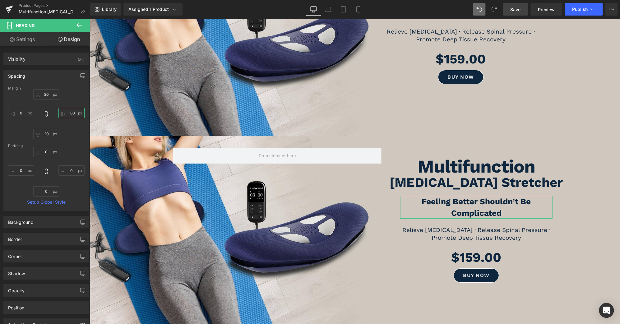
click at [65, 115] on input "text" at bounding box center [72, 113] width 26 height 10
click at [71, 112] on input "text" at bounding box center [72, 113] width 26 height 10
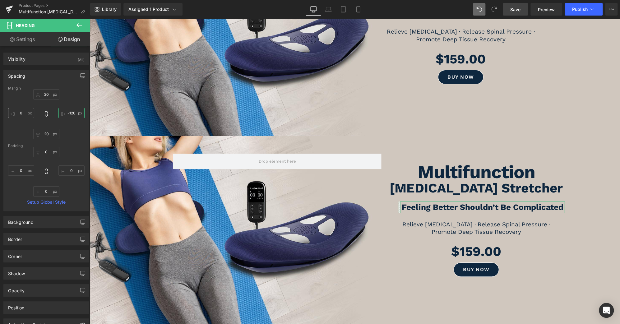
type input "-120"
click at [17, 114] on input "text" at bounding box center [21, 113] width 26 height 10
type input "-40"
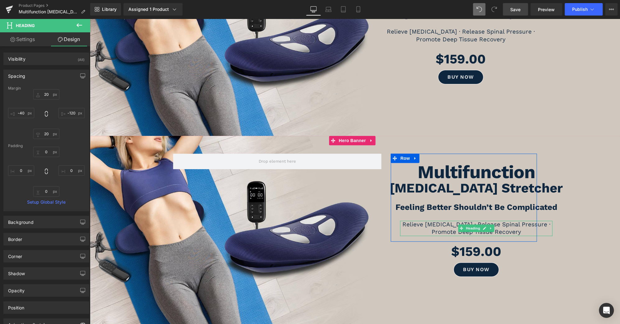
click at [546, 222] on h3 "Relieve Lower Back Pain · Release Spinal Pressure ·" at bounding box center [476, 225] width 152 height 8
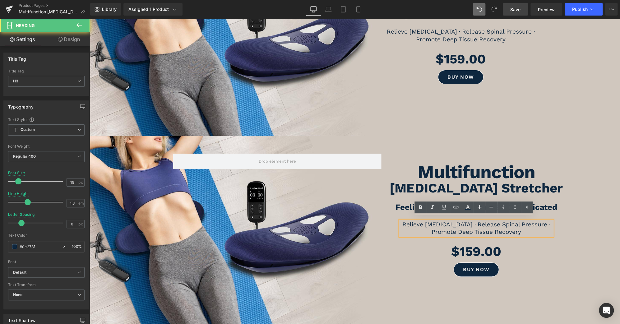
click at [549, 222] on h3 "Relieve Lower Back Pain · Release Spinal Pressure ·" at bounding box center [476, 225] width 152 height 8
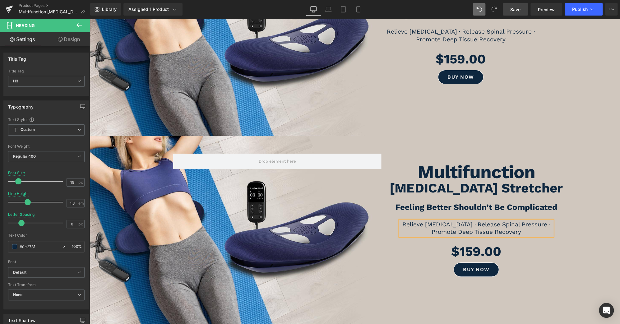
click at [566, 260] on span "Multifunction" at bounding box center [355, 232] width 531 height 112
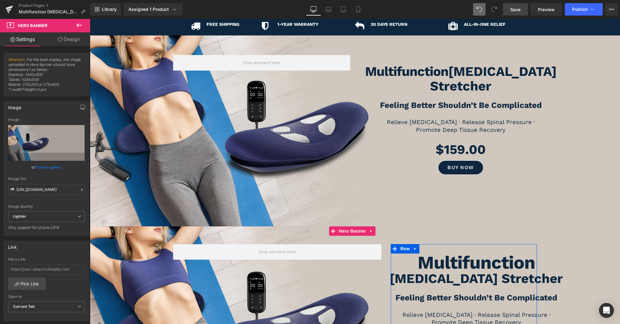
scroll to position [46, 0]
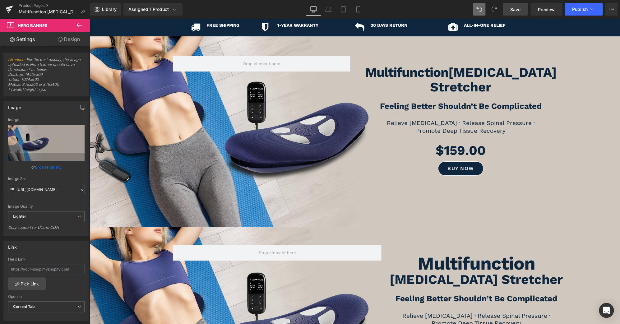
click at [514, 11] on span "Save" at bounding box center [516, 9] width 10 height 7
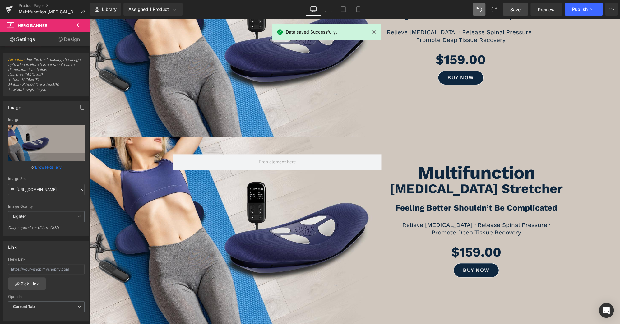
scroll to position [137, 0]
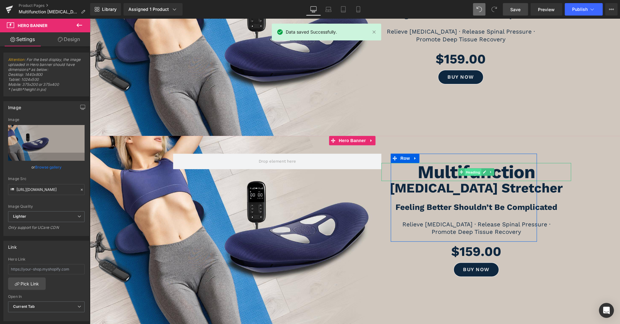
click at [473, 169] on span "Heading" at bounding box center [473, 172] width 17 height 7
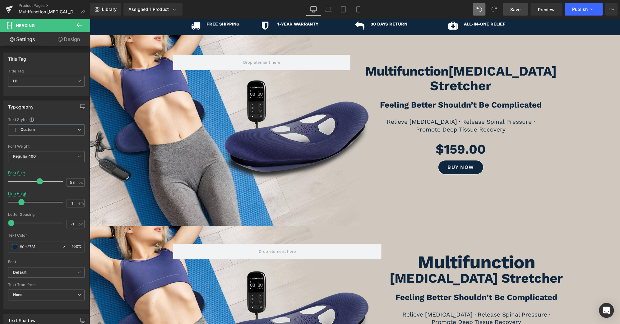
scroll to position [46, 0]
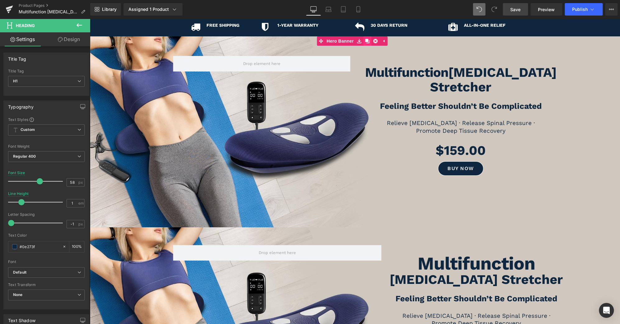
click at [367, 42] on icon at bounding box center [368, 41] width 4 height 4
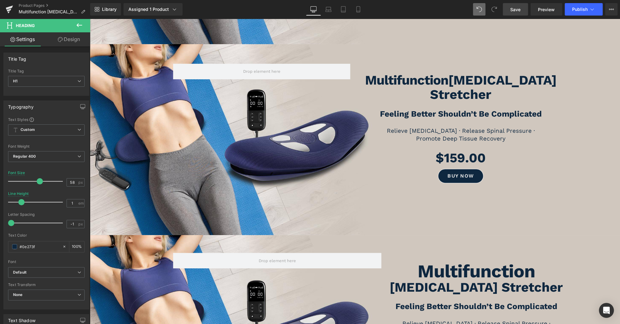
scroll to position [229, 0]
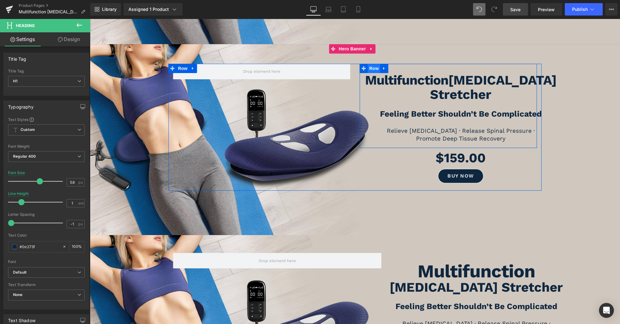
click at [373, 73] on span "Row" at bounding box center [374, 68] width 12 height 9
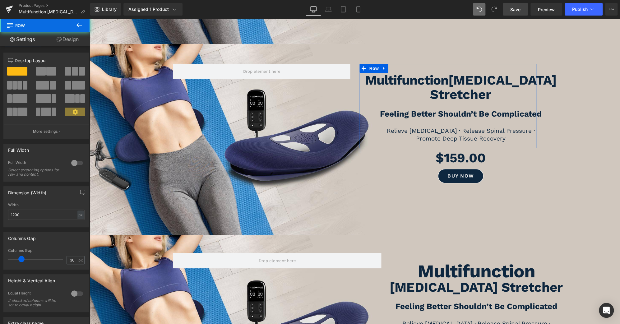
click at [68, 37] on link "Design" at bounding box center [67, 39] width 45 height 14
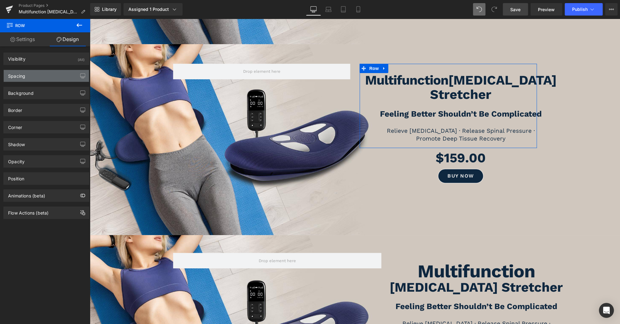
click at [44, 76] on div "Spacing" at bounding box center [46, 76] width 85 height 12
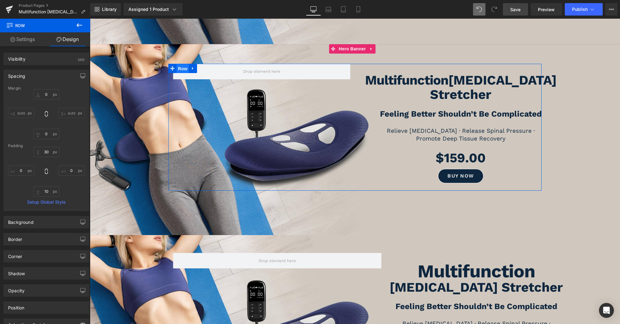
click at [184, 73] on span "Row" at bounding box center [183, 68] width 12 height 9
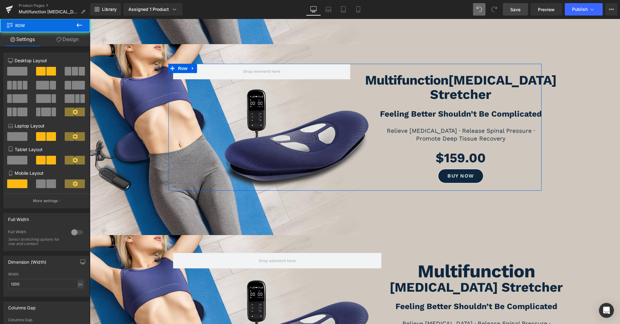
click at [75, 40] on link "Design" at bounding box center [67, 39] width 45 height 14
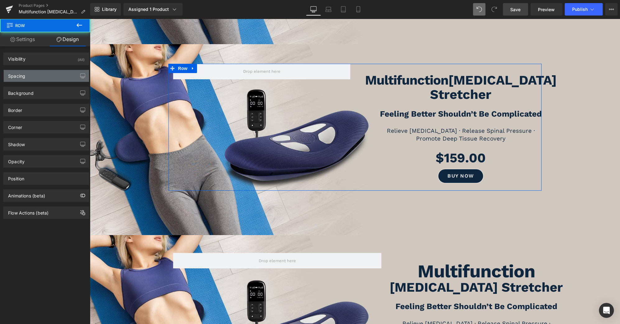
click at [49, 74] on div "Spacing" at bounding box center [46, 76] width 85 height 12
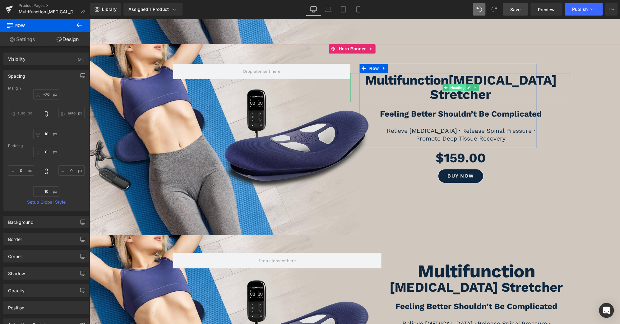
click at [455, 86] on span "Heading" at bounding box center [457, 87] width 17 height 7
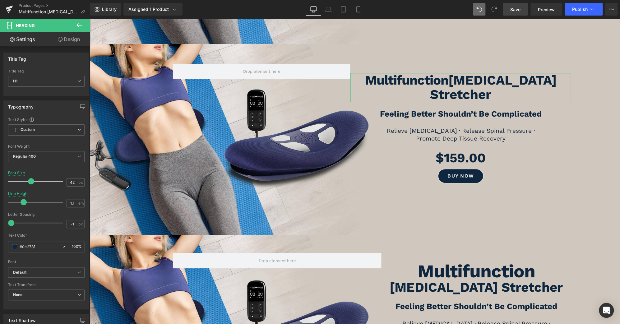
click at [70, 36] on link "Design" at bounding box center [68, 39] width 45 height 14
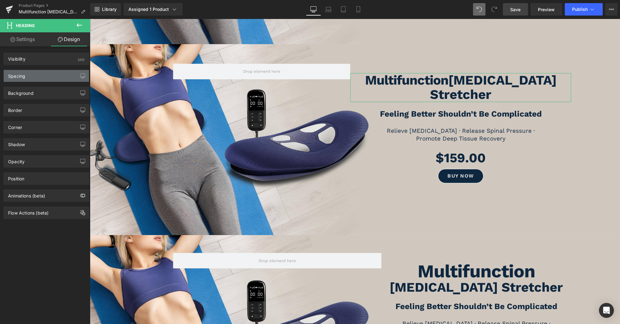
click at [41, 75] on div "Spacing" at bounding box center [46, 76] width 85 height 12
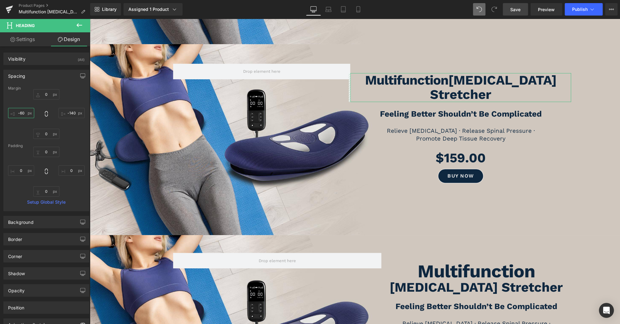
click at [23, 113] on input "text" at bounding box center [21, 113] width 26 height 10
type input "0"
click at [68, 115] on input "text" at bounding box center [72, 113] width 26 height 10
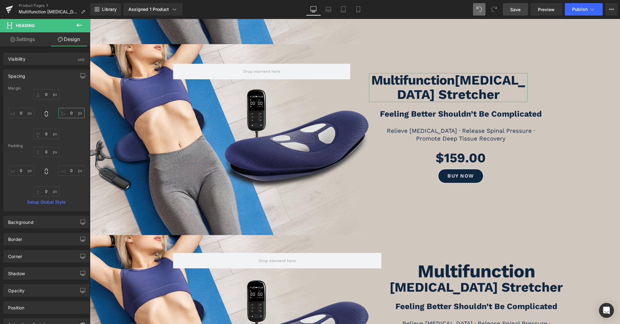
type input "0"
click at [32, 44] on link "Settings" at bounding box center [22, 39] width 45 height 14
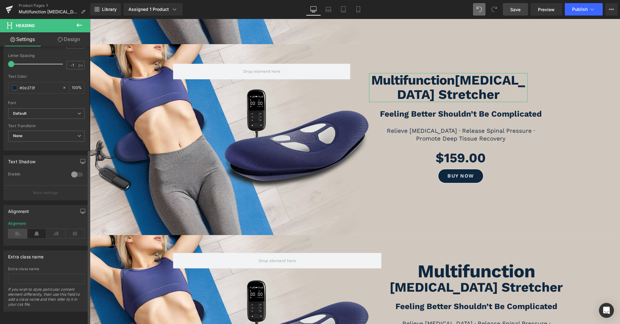
scroll to position [163, 0]
click at [21, 229] on icon at bounding box center [17, 233] width 19 height 9
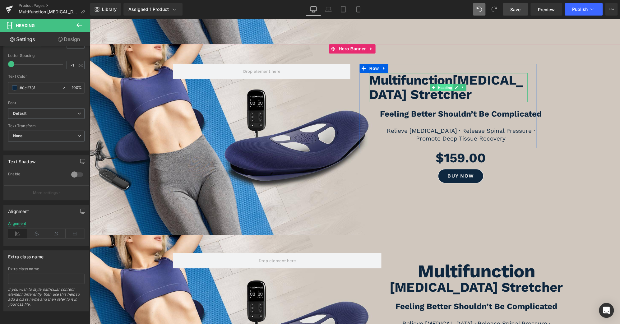
click at [447, 84] on span "Heading" at bounding box center [445, 87] width 17 height 7
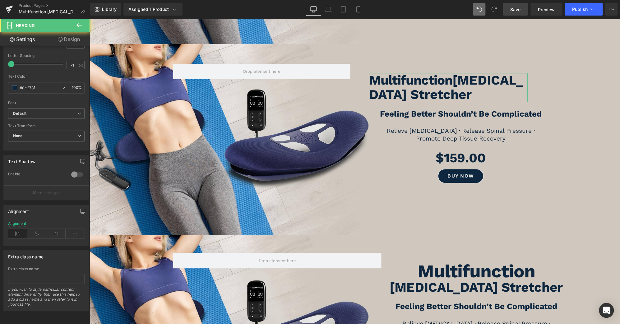
click at [76, 42] on link "Design" at bounding box center [68, 39] width 45 height 14
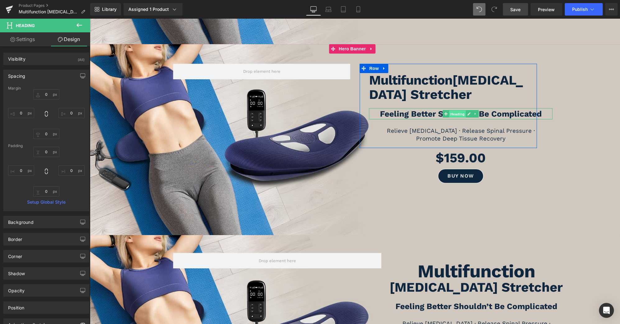
click at [454, 110] on span "Heading" at bounding box center [457, 113] width 17 height 7
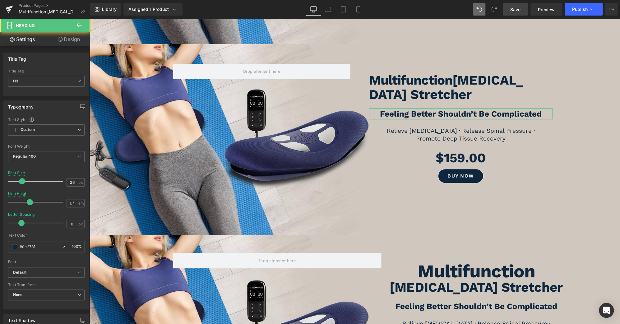
click at [82, 42] on link "Design" at bounding box center [68, 39] width 45 height 14
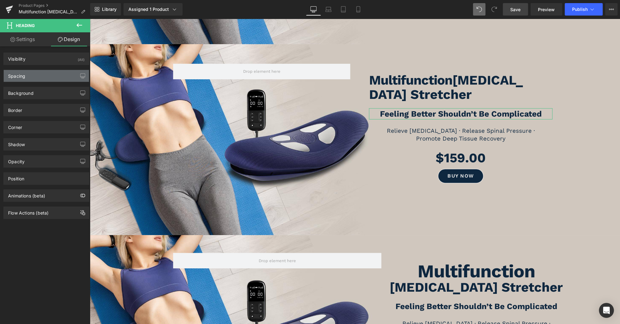
click at [27, 77] on div "Spacing" at bounding box center [46, 76] width 85 height 12
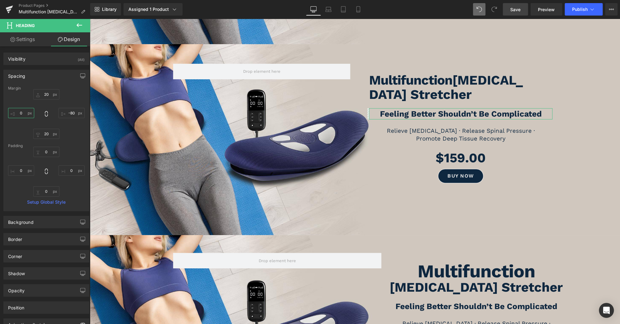
click at [24, 112] on input "text" at bounding box center [21, 113] width 26 height 10
type input "0"
click at [67, 111] on input "text" at bounding box center [72, 113] width 26 height 10
type input "0"
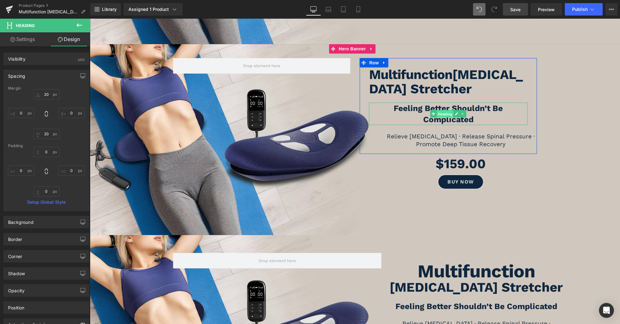
click at [443, 110] on span "Heading" at bounding box center [445, 113] width 17 height 7
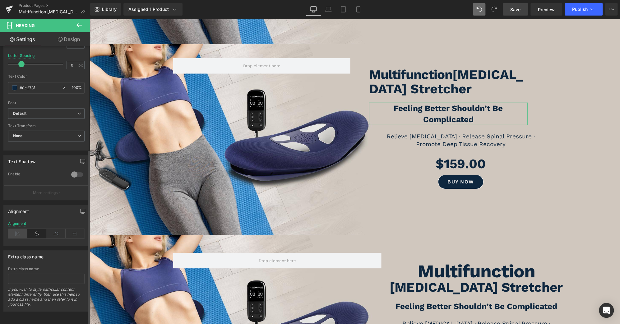
click at [20, 230] on icon at bounding box center [17, 233] width 19 height 9
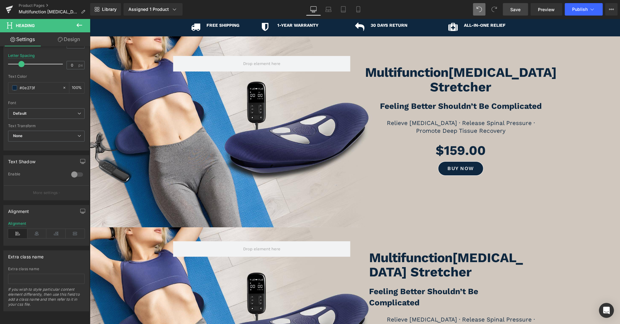
scroll to position [46, 0]
click at [367, 40] on icon at bounding box center [368, 41] width 4 height 4
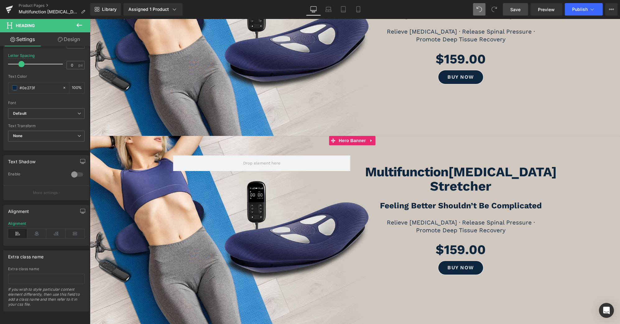
scroll to position [137, 0]
click at [455, 176] on span "Heading" at bounding box center [457, 179] width 17 height 7
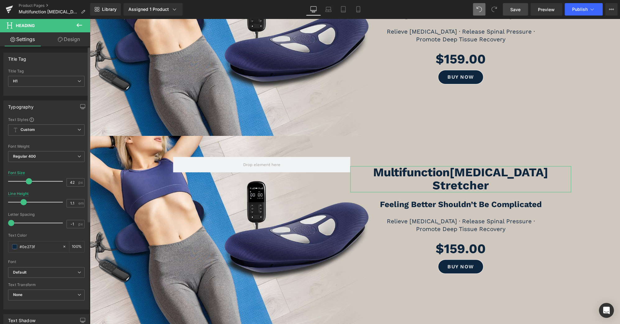
click at [27, 181] on span at bounding box center [29, 181] width 6 height 6
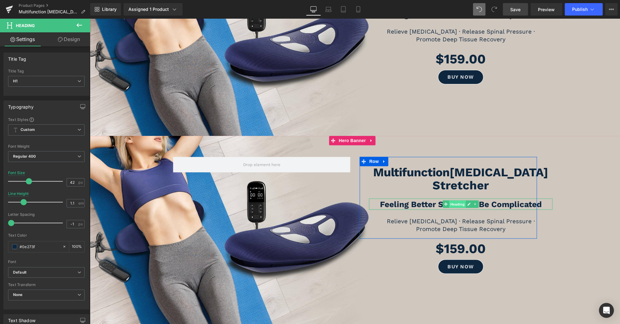
click at [449, 200] on span "Heading" at bounding box center [457, 203] width 17 height 7
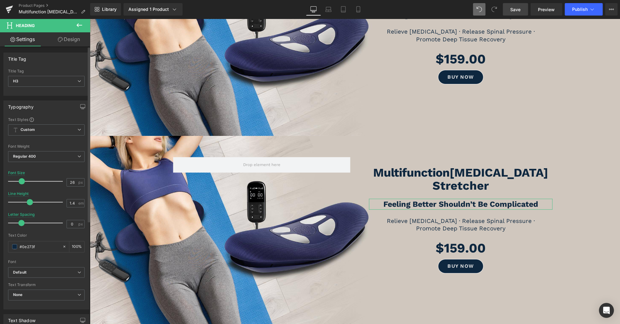
click at [21, 181] on span at bounding box center [22, 181] width 6 height 6
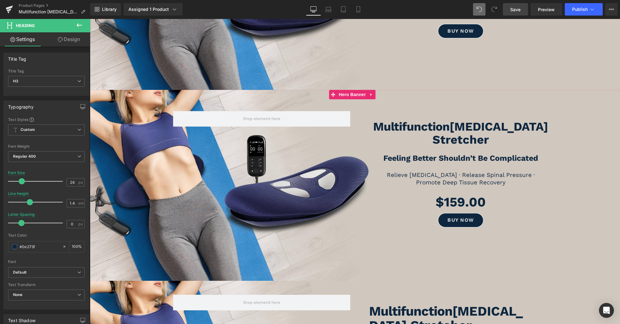
scroll to position [183, 0]
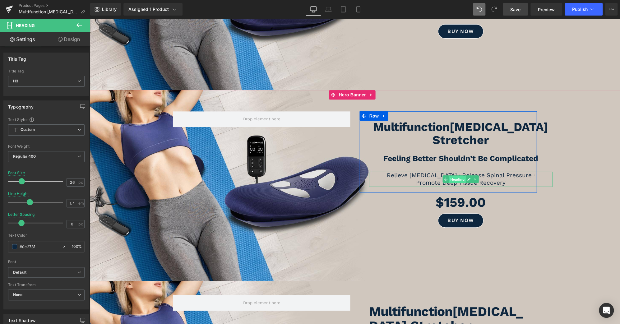
click at [456, 176] on span "Heading" at bounding box center [457, 179] width 17 height 7
click at [531, 172] on h3 "Relieve Lower Back Pain · Release Spinal Pressure ·" at bounding box center [461, 176] width 184 height 8
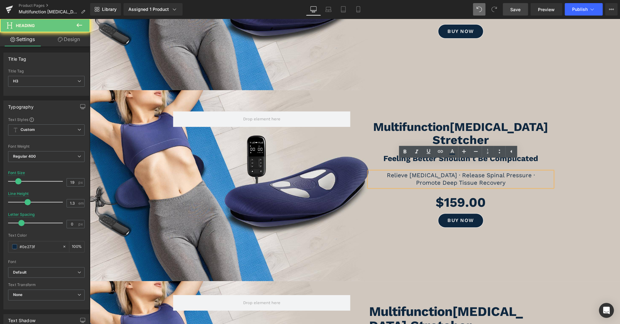
click at [534, 172] on h3 "Relieve Lower Back Pain · Release Spinal Pressure ·" at bounding box center [461, 176] width 184 height 8
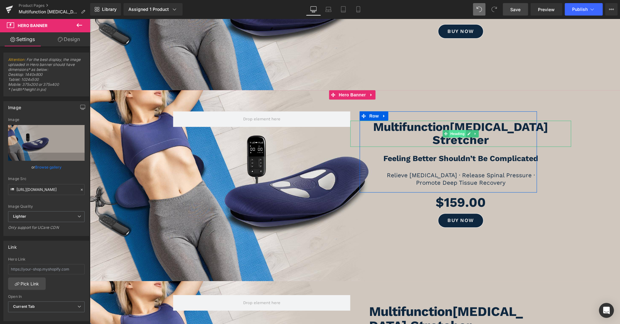
click at [456, 130] on span "Heading" at bounding box center [457, 133] width 17 height 7
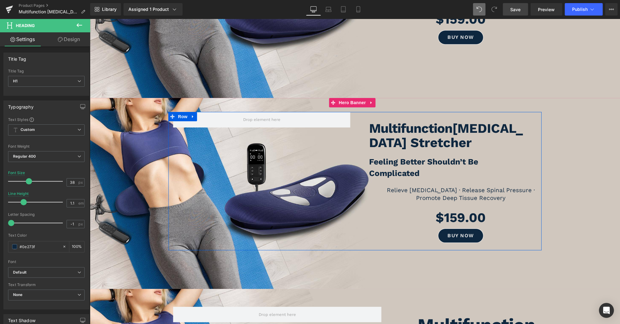
scroll to position [366, 0]
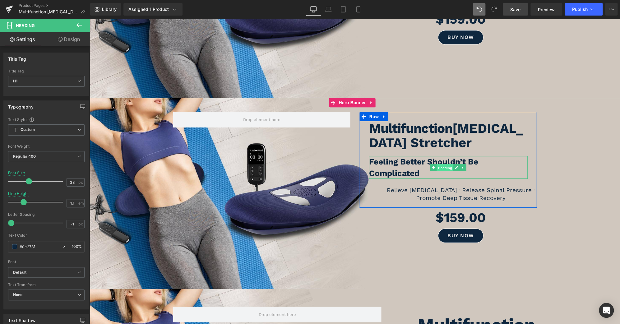
click at [440, 164] on span "Heading" at bounding box center [445, 167] width 17 height 7
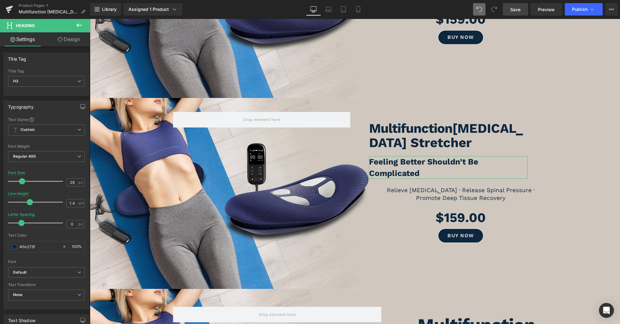
click at [74, 39] on link "Design" at bounding box center [68, 39] width 45 height 14
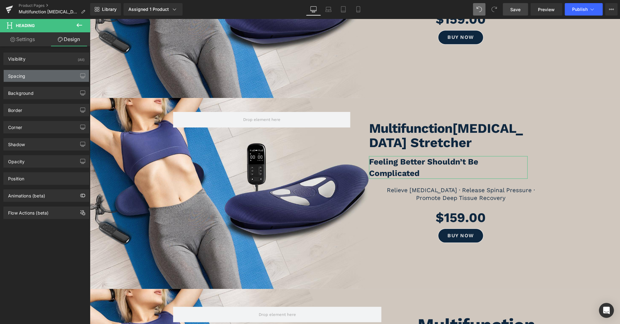
click at [47, 74] on div "Spacing" at bounding box center [46, 76] width 85 height 12
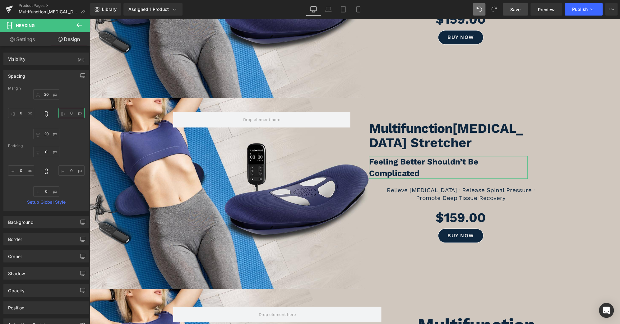
click at [69, 111] on input "text" at bounding box center [72, 113] width 26 height 10
type input "-50"
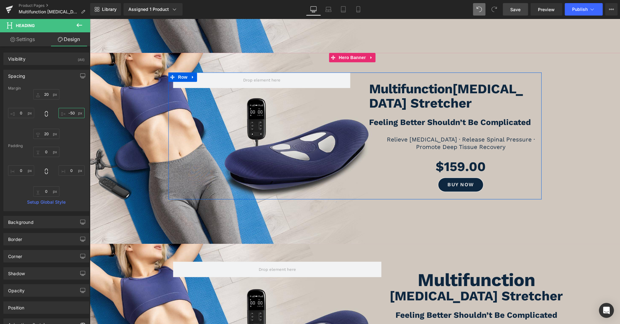
scroll to position [412, 0]
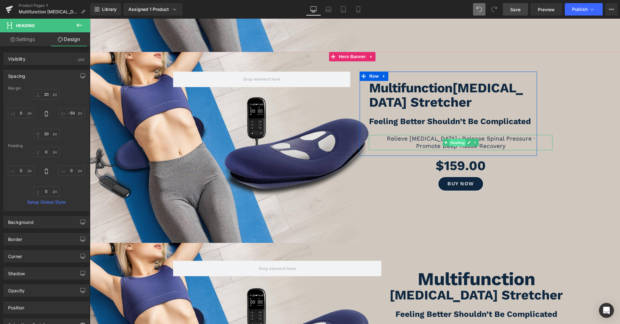
click at [454, 139] on span "Heading" at bounding box center [457, 142] width 17 height 7
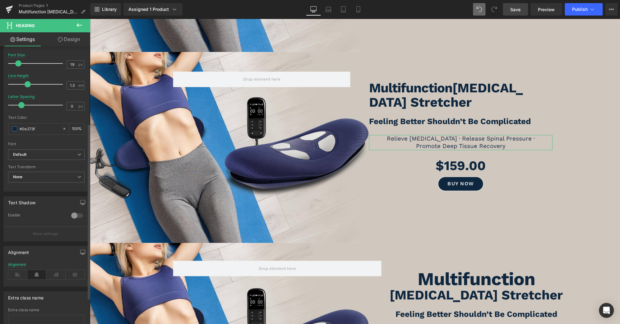
scroll to position [124, 0]
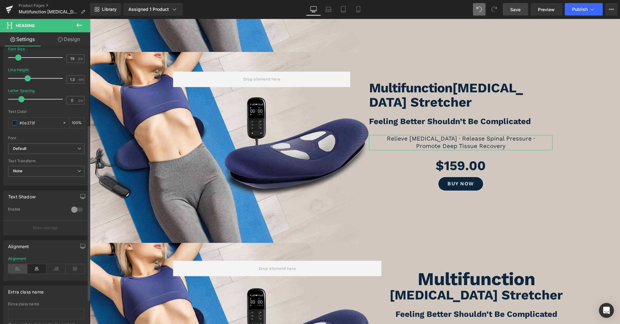
click at [16, 267] on icon at bounding box center [17, 268] width 19 height 9
click at [73, 35] on link "Design" at bounding box center [68, 39] width 45 height 14
click at [0, 0] on div "Spacing" at bounding box center [0, 0] width 0 height 0
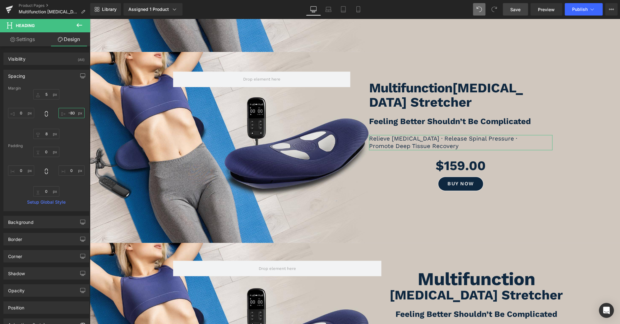
click at [72, 112] on input "text" at bounding box center [72, 113] width 26 height 10
type input "0"
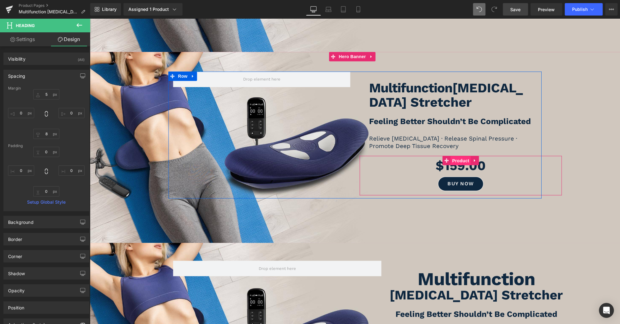
click at [463, 158] on span "Product" at bounding box center [461, 160] width 20 height 9
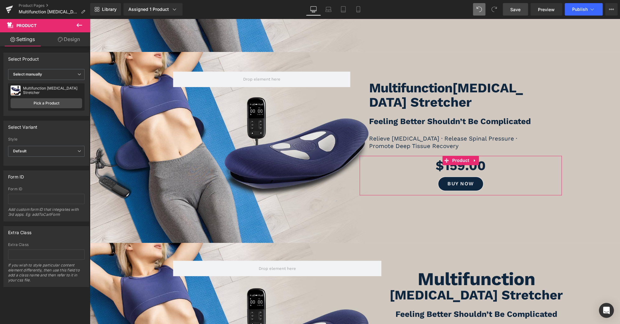
click at [69, 37] on link "Design" at bounding box center [68, 39] width 45 height 14
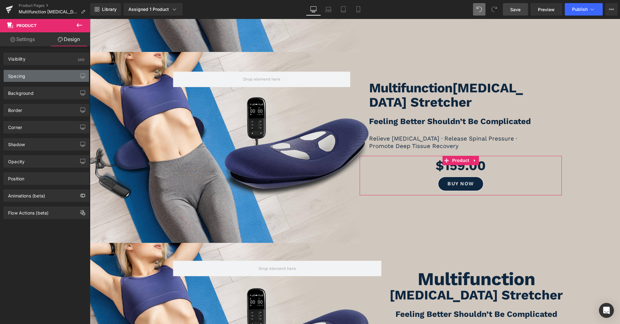
click at [44, 75] on div "Spacing" at bounding box center [46, 76] width 85 height 12
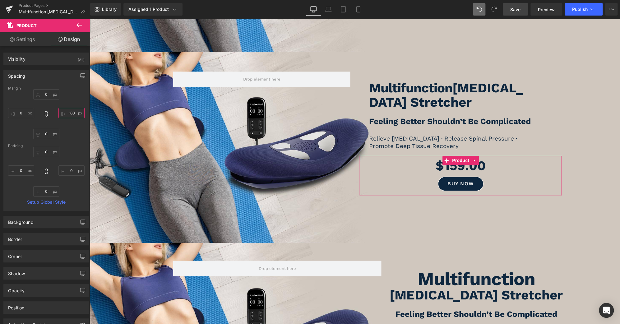
click at [67, 112] on input "text" at bounding box center [72, 113] width 26 height 10
type input "0"
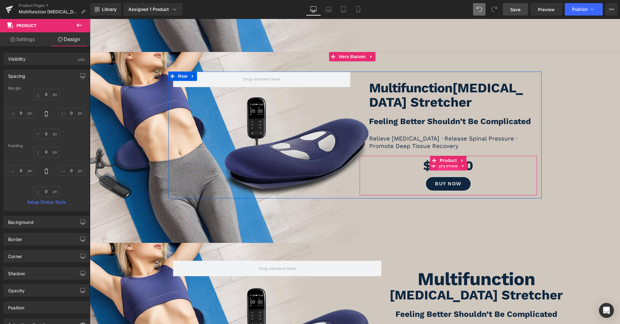
click at [453, 164] on span "(P) Price" at bounding box center [449, 165] width 22 height 9
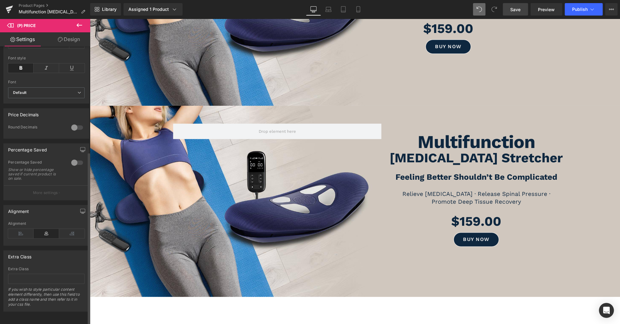
scroll to position [172, 0]
click at [26, 229] on icon at bounding box center [21, 233] width 26 height 9
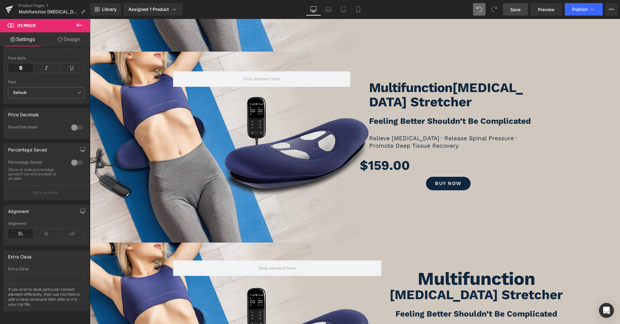
scroll to position [412, 0]
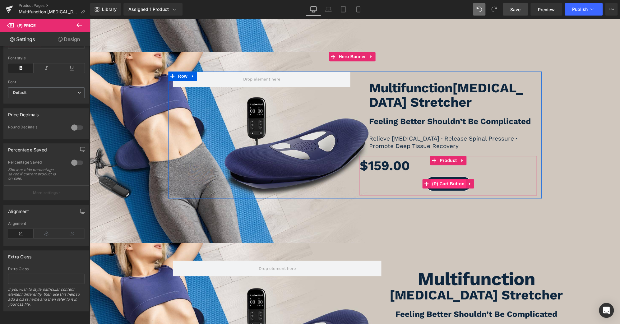
click at [448, 179] on span "(P) Cart Button" at bounding box center [448, 183] width 35 height 9
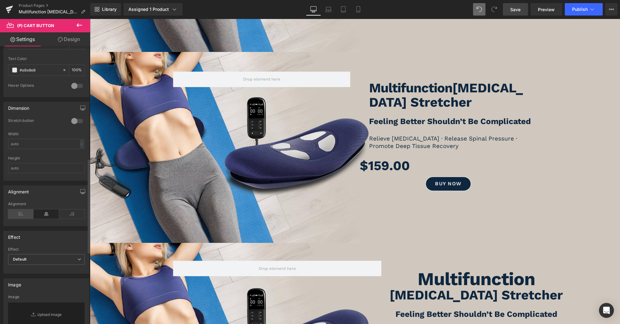
scroll to position [330, 0]
click at [27, 209] on icon at bounding box center [21, 213] width 26 height 9
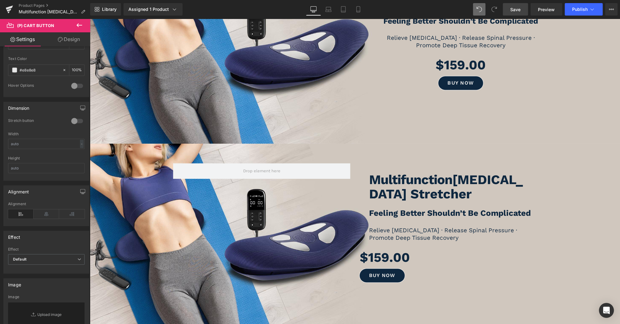
scroll to position [321, 0]
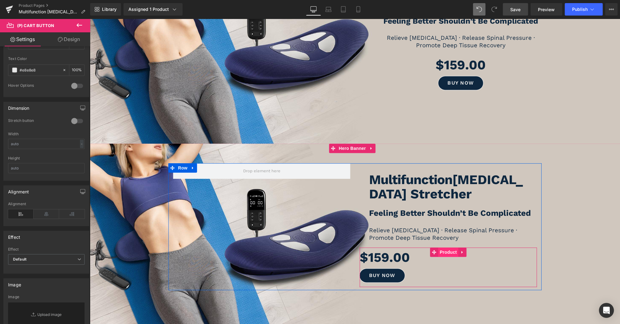
click at [442, 249] on span "Product" at bounding box center [448, 252] width 20 height 9
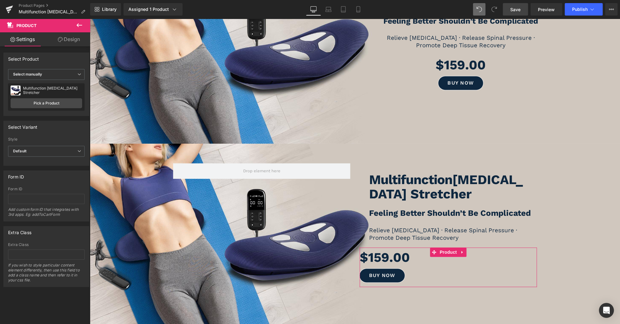
click at [71, 39] on link "Design" at bounding box center [68, 39] width 45 height 14
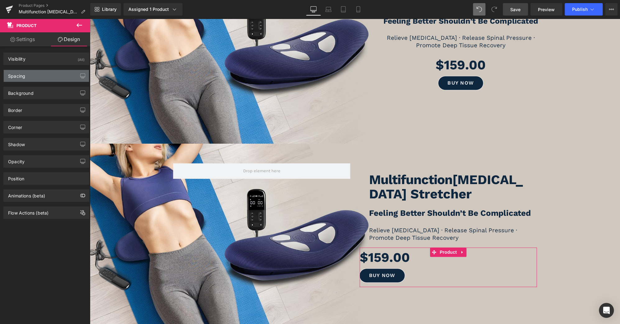
click at [49, 76] on div "Spacing" at bounding box center [46, 76] width 85 height 12
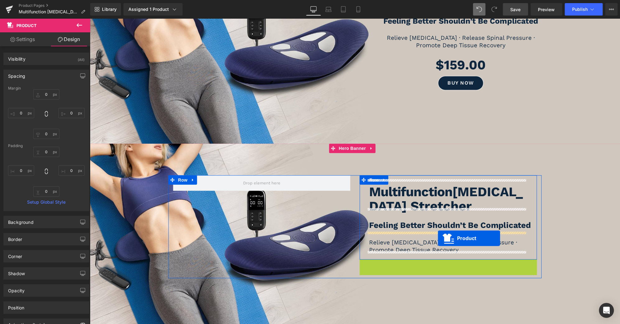
drag, startPoint x: 432, startPoint y: 246, endPoint x: 438, endPoint y: 239, distance: 10.0
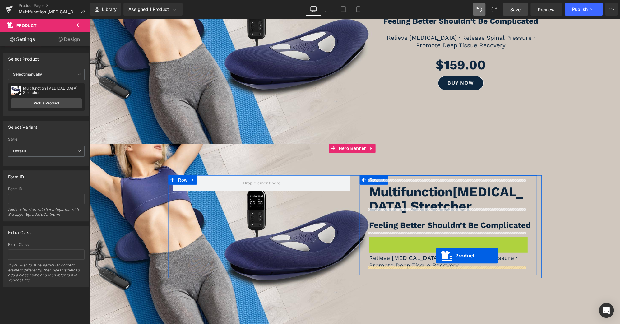
drag, startPoint x: 431, startPoint y: 224, endPoint x: 436, endPoint y: 256, distance: 32.2
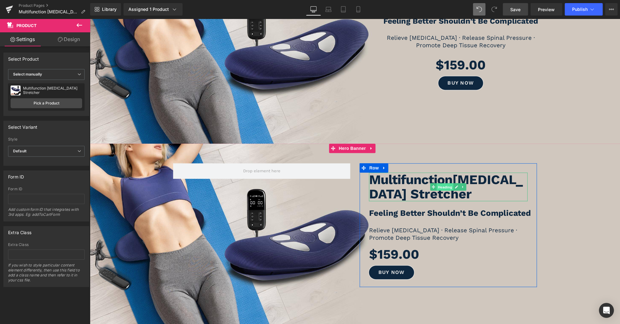
click at [440, 184] on span "Heading" at bounding box center [445, 187] width 17 height 7
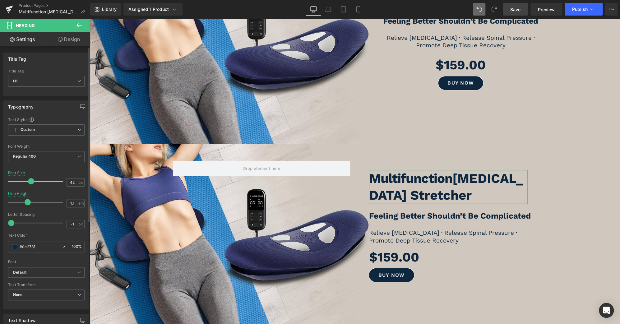
click at [27, 202] on div at bounding box center [37, 202] width 52 height 12
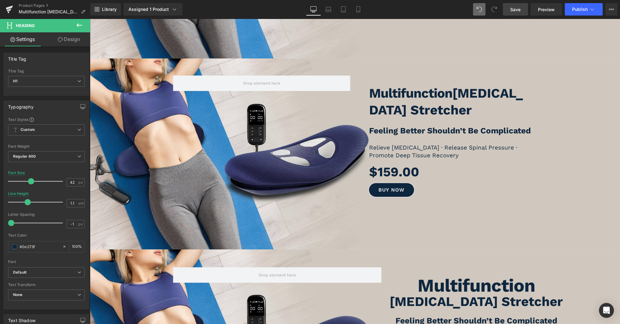
scroll to position [412, 0]
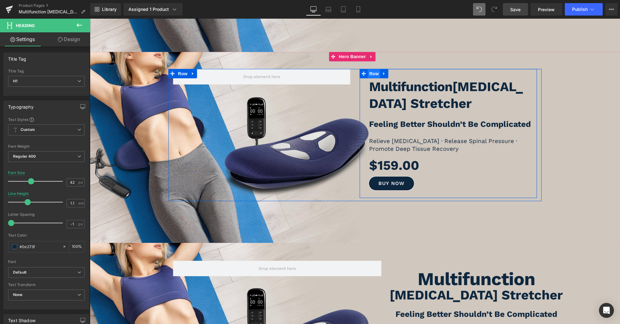
click at [374, 69] on span "Row" at bounding box center [374, 73] width 12 height 9
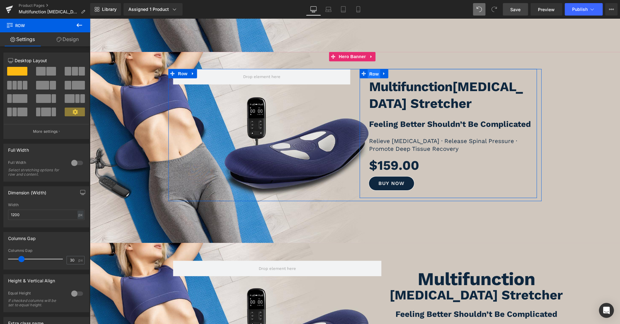
click at [368, 72] on span "Row" at bounding box center [374, 73] width 12 height 9
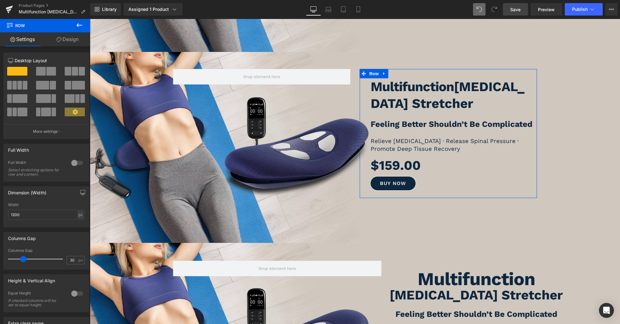
click at [23, 258] on span at bounding box center [23, 259] width 6 height 6
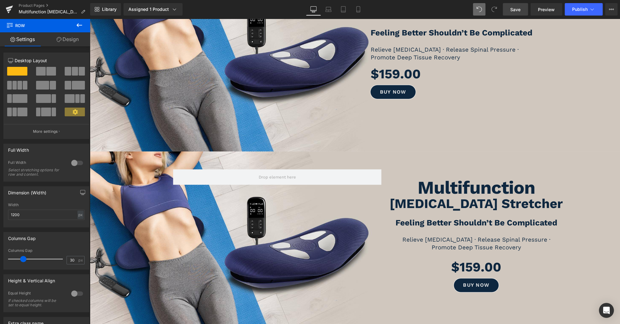
scroll to position [504, 0]
click at [373, 154] on icon at bounding box center [372, 156] width 4 height 5
click at [376, 154] on icon at bounding box center [376, 156] width 4 height 4
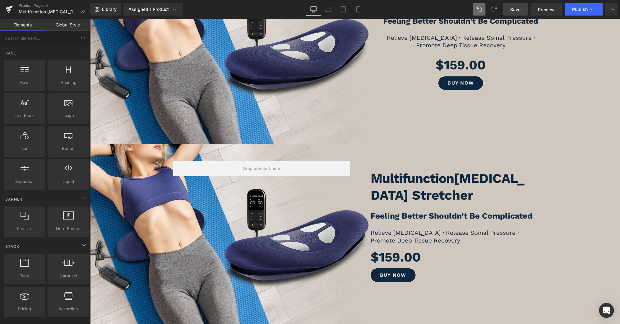
scroll to position [321, 0]
drag, startPoint x: 522, startPoint y: 12, endPoint x: 427, endPoint y: 117, distance: 141.9
click at [522, 12] on link "Save" at bounding box center [515, 9] width 25 height 12
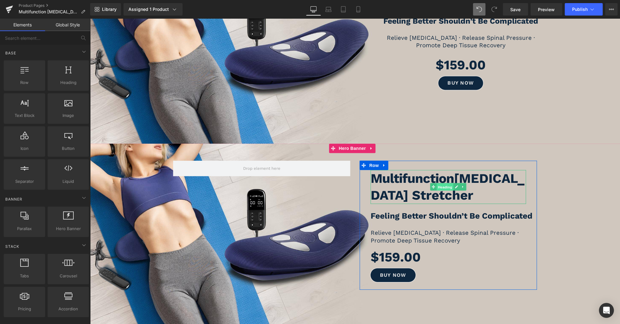
click at [437, 184] on span "Heading" at bounding box center [445, 187] width 17 height 7
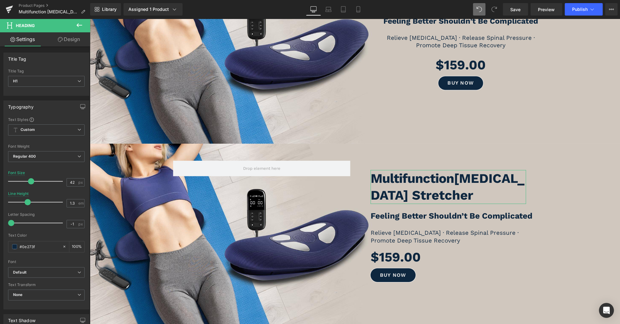
click at [73, 38] on link "Design" at bounding box center [68, 39] width 45 height 14
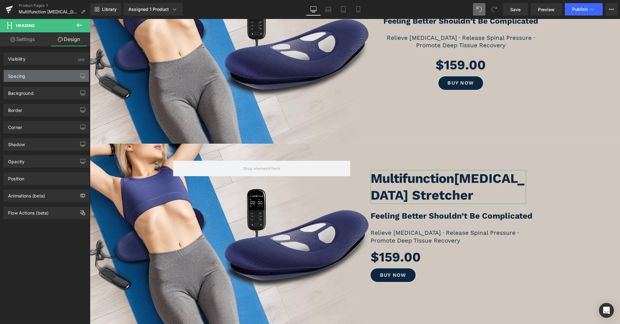
click at [44, 80] on div "Spacing" at bounding box center [46, 76] width 85 height 12
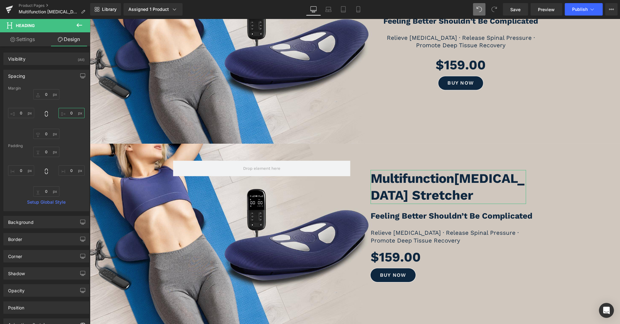
click at [69, 117] on input "text" at bounding box center [72, 113] width 26 height 10
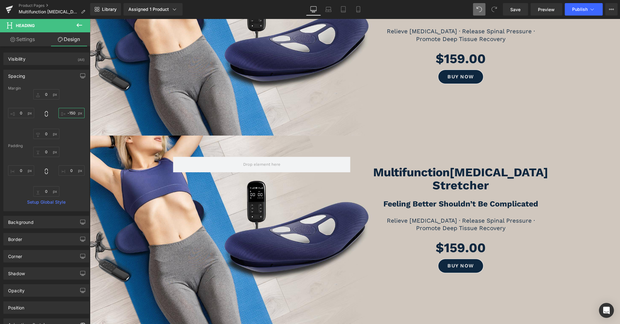
scroll to position [137, 0]
type input "-150"
click at [518, 6] on span "Save" at bounding box center [516, 9] width 10 height 7
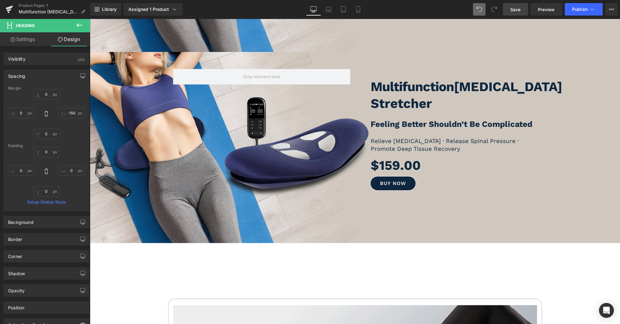
scroll to position [412, 0]
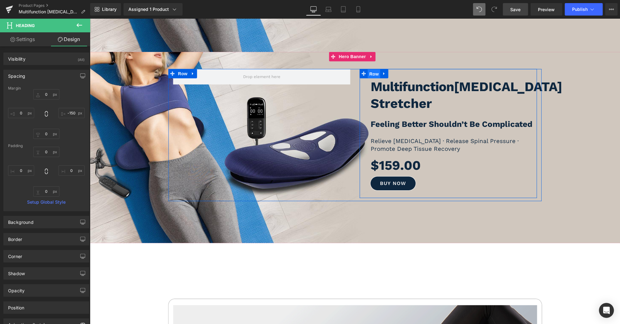
click at [373, 74] on span "Row" at bounding box center [374, 73] width 12 height 9
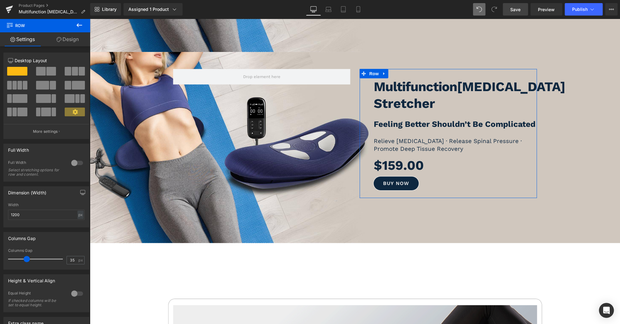
drag, startPoint x: 21, startPoint y: 259, endPoint x: 25, endPoint y: 260, distance: 3.4
click at [25, 260] on span at bounding box center [27, 259] width 6 height 6
click at [466, 91] on span "Heading" at bounding box center [468, 94] width 17 height 7
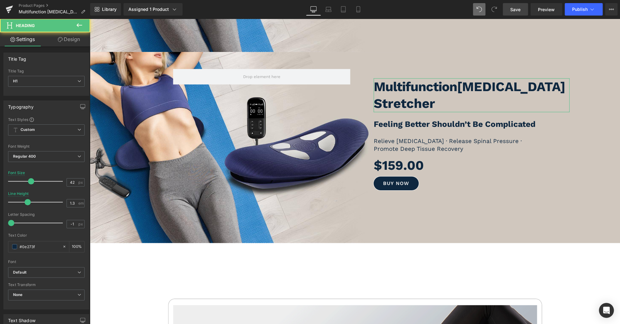
click at [73, 40] on link "Design" at bounding box center [68, 39] width 45 height 14
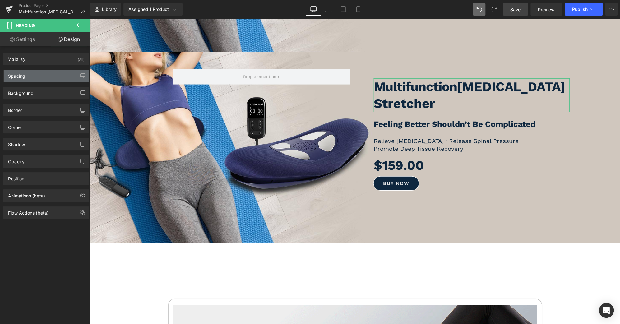
click at [37, 77] on div "Spacing" at bounding box center [46, 76] width 85 height 12
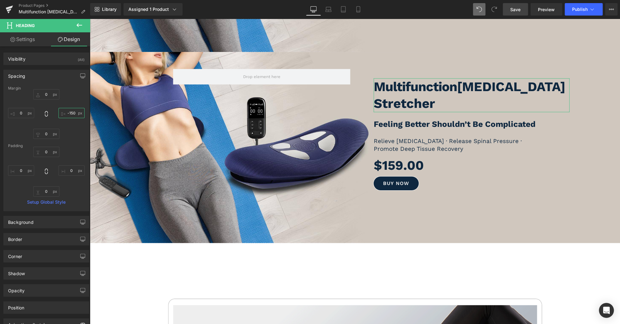
click at [68, 112] on input "-150" at bounding box center [72, 113] width 26 height 10
click at [71, 113] on input "-150" at bounding box center [72, 113] width 26 height 10
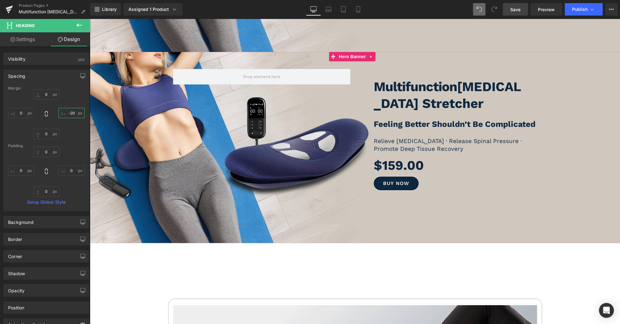
type input "-200"
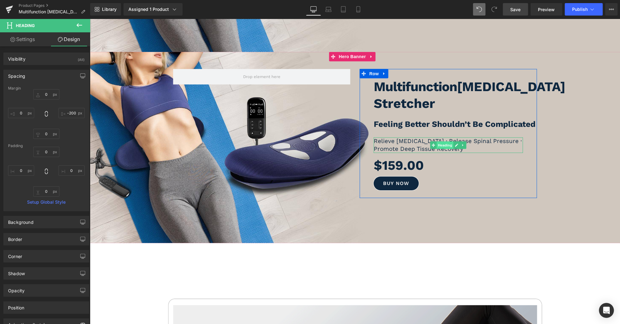
click at [441, 142] on span "Heading" at bounding box center [445, 145] width 17 height 7
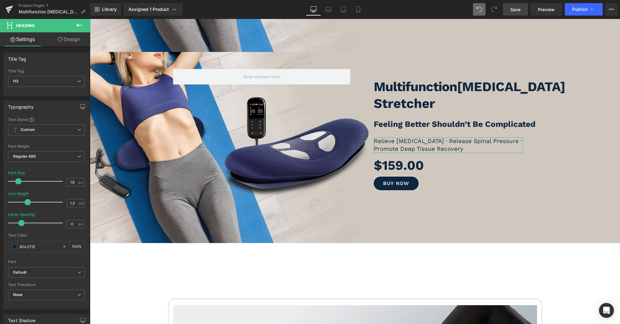
click at [68, 37] on link "Design" at bounding box center [68, 39] width 45 height 14
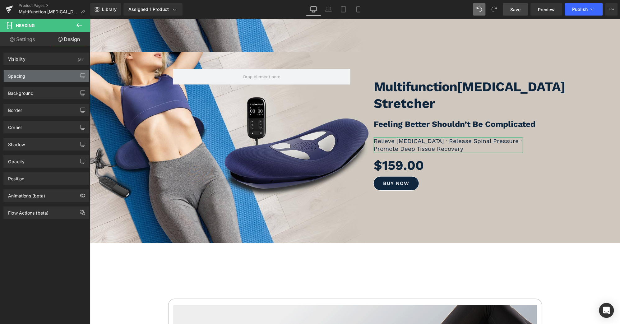
click at [38, 76] on div "Spacing" at bounding box center [46, 76] width 85 height 12
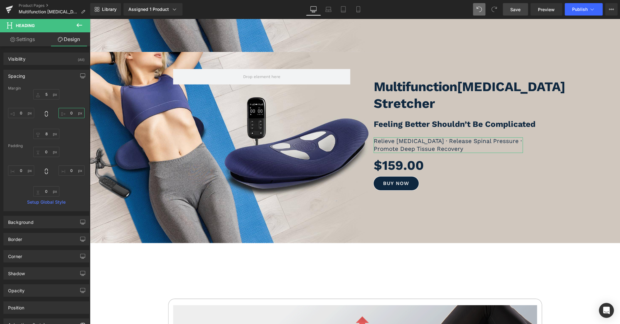
click at [66, 114] on input "text" at bounding box center [72, 113] width 26 height 10
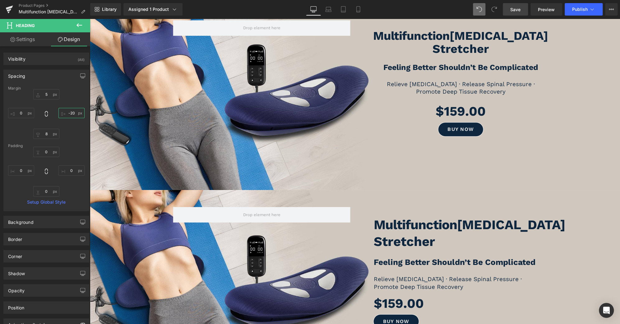
scroll to position [275, 0]
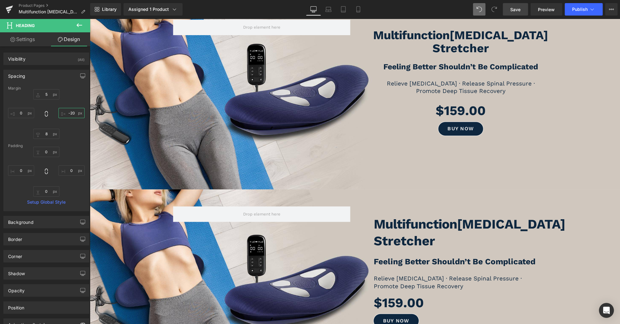
type input "-20"
click at [512, 12] on span "Save" at bounding box center [516, 9] width 10 height 7
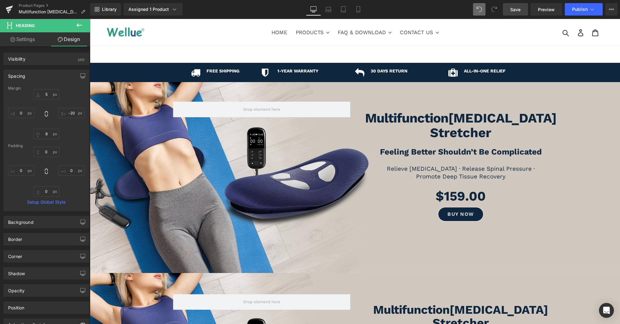
scroll to position [0, 0]
click at [377, 88] on icon at bounding box center [376, 87] width 4 height 4
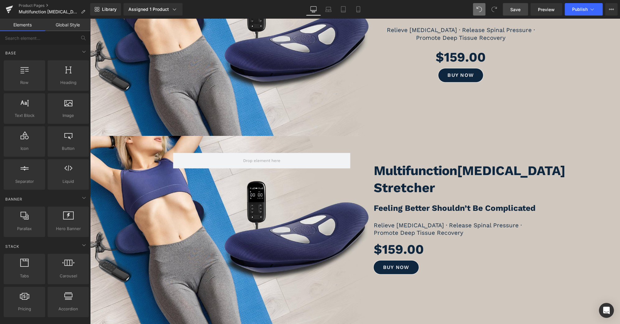
scroll to position [137, 0]
click at [374, 141] on icon at bounding box center [372, 140] width 4 height 5
click at [377, 139] on icon at bounding box center [376, 140] width 4 height 5
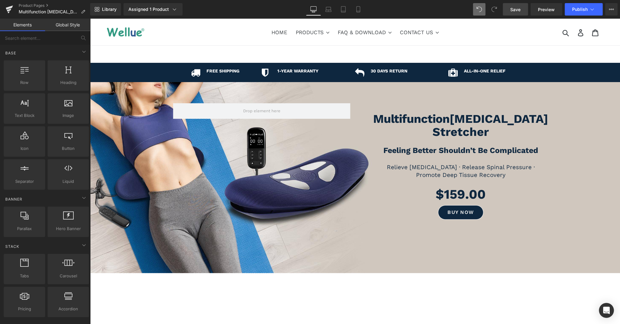
scroll to position [0, 0]
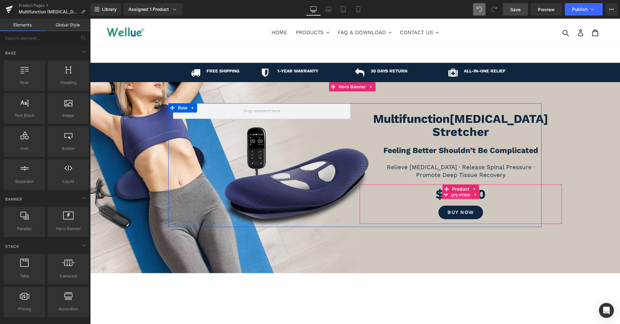
click at [460, 190] on span "(P) Price" at bounding box center [461, 194] width 22 height 9
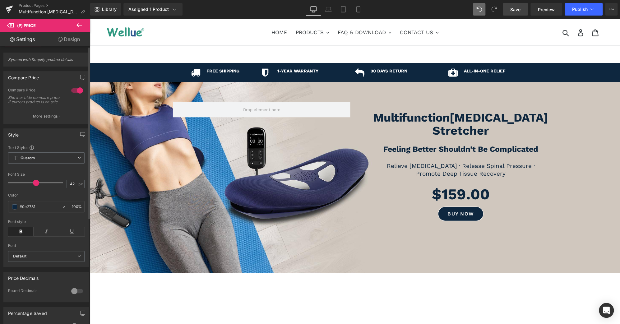
click at [33, 186] on span at bounding box center [36, 183] width 6 height 6
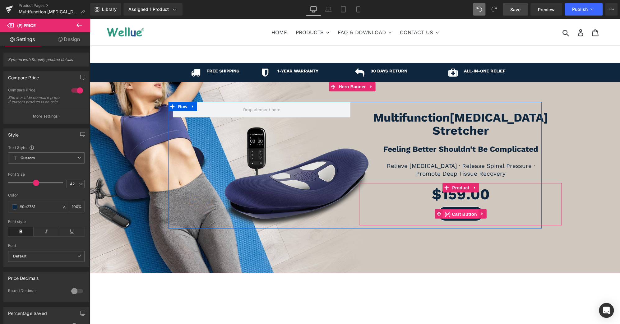
click at [459, 210] on span "(P) Cart Button" at bounding box center [460, 214] width 35 height 9
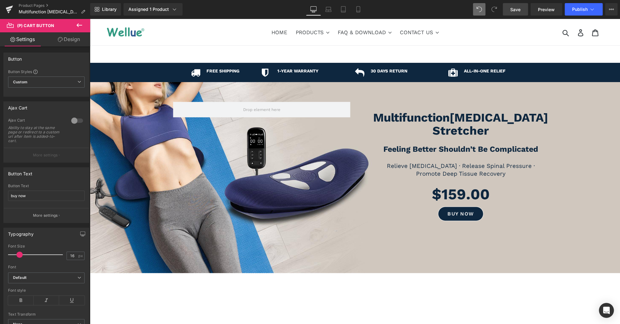
click at [517, 9] on span "Save" at bounding box center [516, 9] width 10 height 7
click at [549, 15] on link "Preview" at bounding box center [547, 9] width 32 height 12
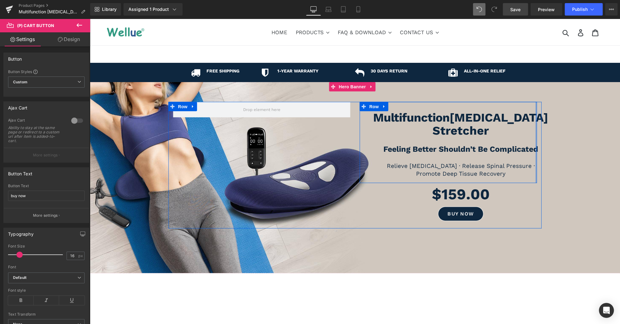
click at [534, 157] on div "Multifunction Lumbar Stretcher Heading Feeling Better Shouldn’t Be Complicated …" at bounding box center [448, 142] width 177 height 81
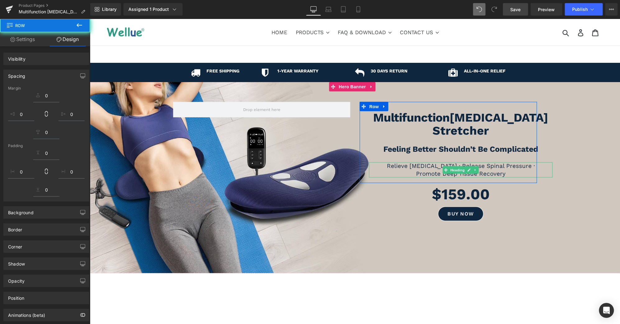
click at [532, 162] on h3 "Relieve Lower Back Pain · Release Spinal Pressure ·" at bounding box center [461, 166] width 184 height 8
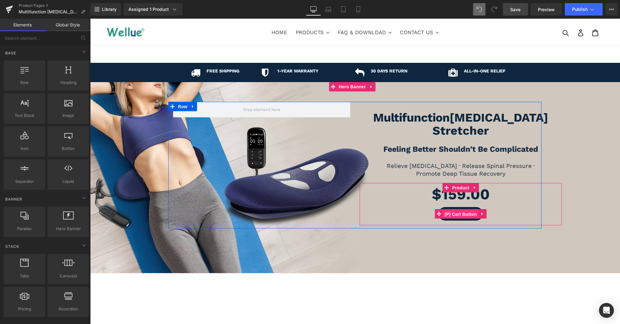
click at [460, 210] on span "(P) Cart Button" at bounding box center [460, 214] width 35 height 9
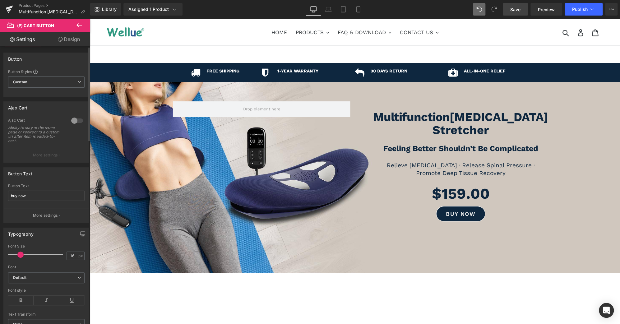
click at [20, 254] on span at bounding box center [20, 255] width 6 height 6
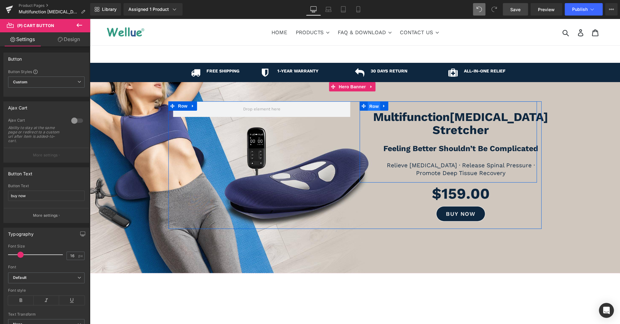
click at [369, 111] on span "Row" at bounding box center [374, 106] width 12 height 9
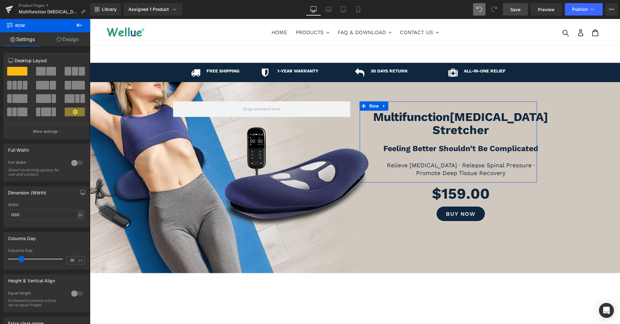
click at [66, 39] on link "Design" at bounding box center [67, 39] width 45 height 14
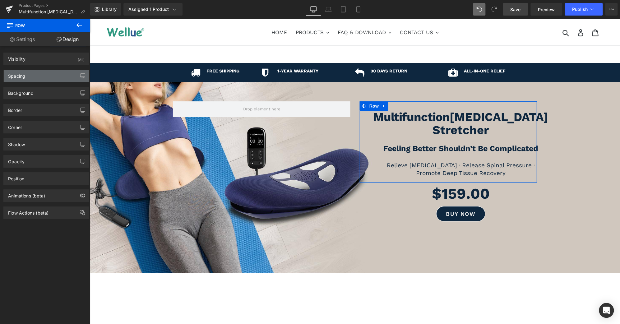
click at [42, 74] on div "Spacing" at bounding box center [46, 76] width 85 height 12
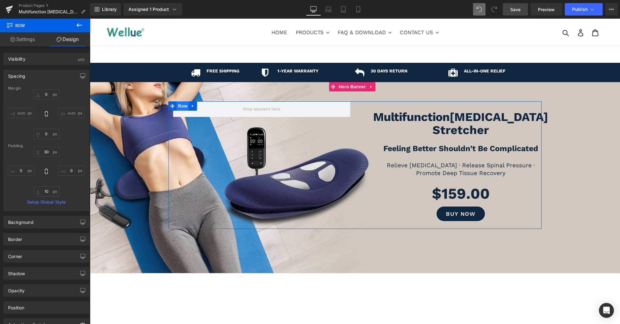
click at [181, 111] on span "Row" at bounding box center [183, 105] width 12 height 9
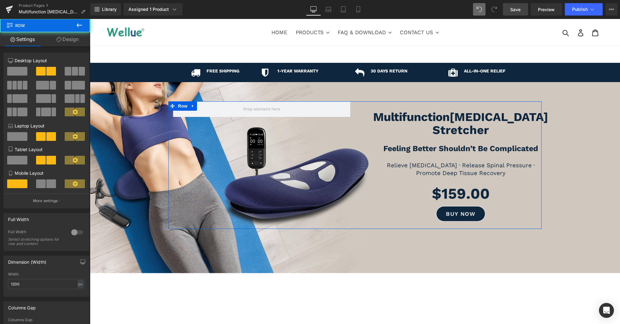
click at [59, 36] on link "Design" at bounding box center [67, 39] width 45 height 14
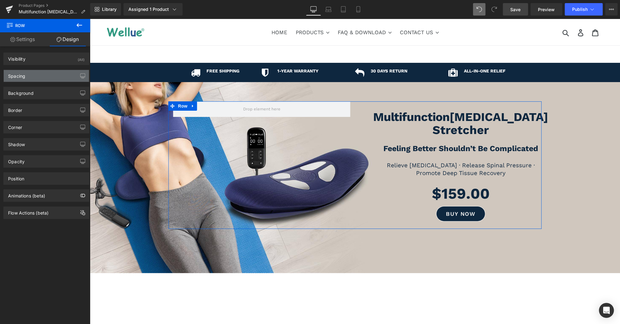
click at [40, 77] on div "Spacing" at bounding box center [46, 76] width 85 height 12
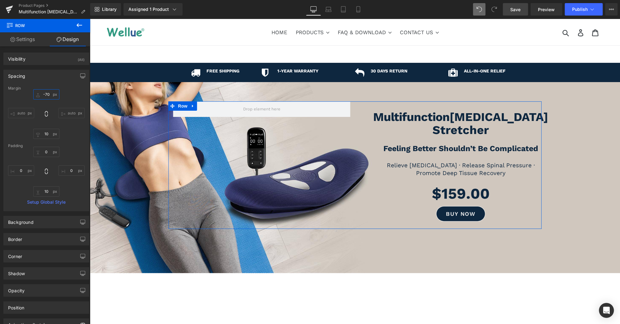
click at [46, 95] on input "text" at bounding box center [46, 94] width 26 height 10
click at [45, 94] on input "text" at bounding box center [46, 94] width 26 height 10
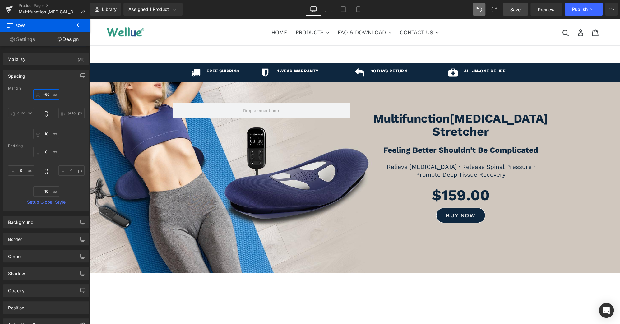
type input "-60"
click at [507, 6] on link "Save" at bounding box center [515, 9] width 25 height 12
click at [582, 12] on span "Publish" at bounding box center [581, 9] width 16 height 5
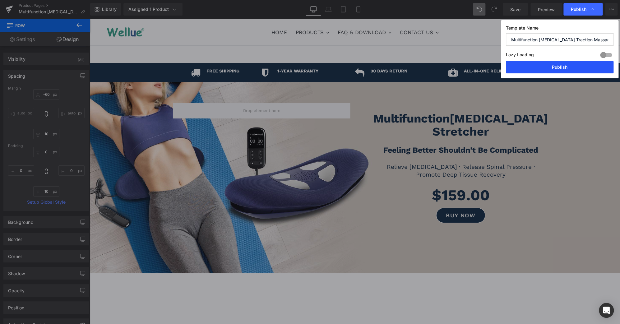
click at [577, 69] on button "Publish" at bounding box center [560, 67] width 108 height 12
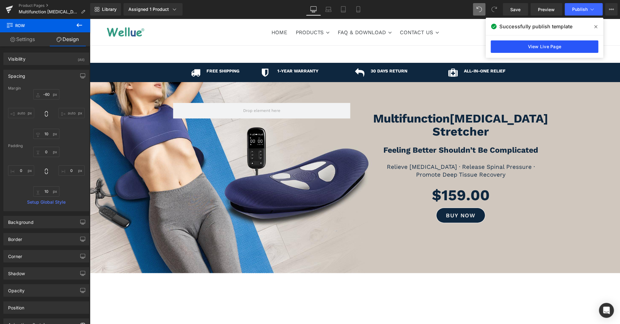
click at [548, 45] on link "View Live Page" at bounding box center [545, 46] width 108 height 12
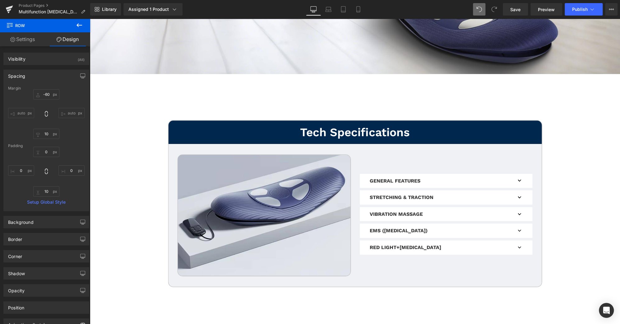
scroll to position [3115, 0]
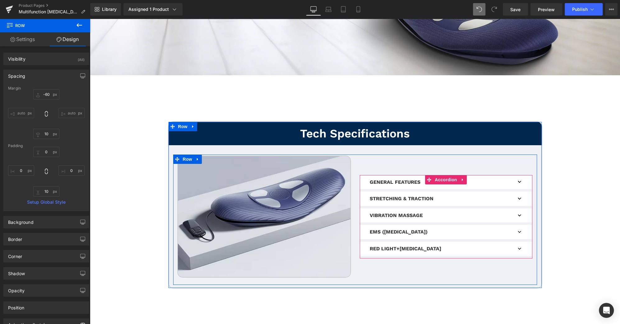
click at [519, 225] on button "button" at bounding box center [520, 232] width 12 height 14
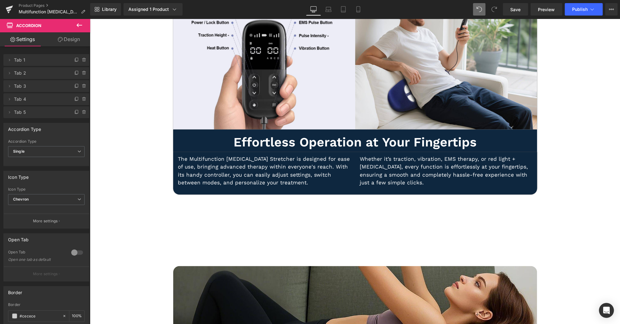
scroll to position [2245, 0]
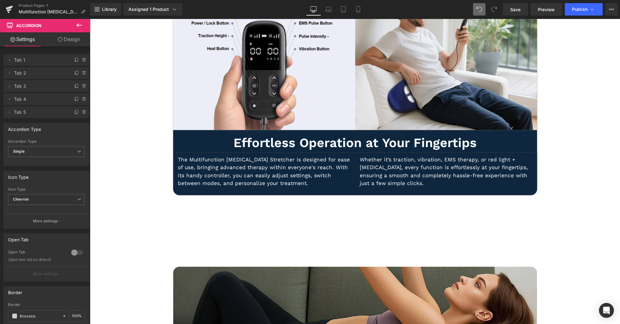
drag, startPoint x: 400, startPoint y: 156, endPoint x: 397, endPoint y: 162, distance: 7.4
click at [400, 156] on p "Whether it’s traction, vibration, EMS therapy, or red light + heat therapy, eve…" at bounding box center [446, 172] width 173 height 32
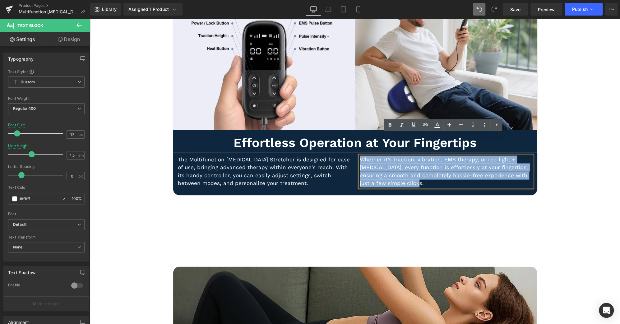
drag, startPoint x: 396, startPoint y: 163, endPoint x: 358, endPoint y: 136, distance: 46.9
click at [360, 156] on p "Whether it’s traction, vibration, EMS therapy, or red light + heat therapy, eve…" at bounding box center [446, 172] width 173 height 32
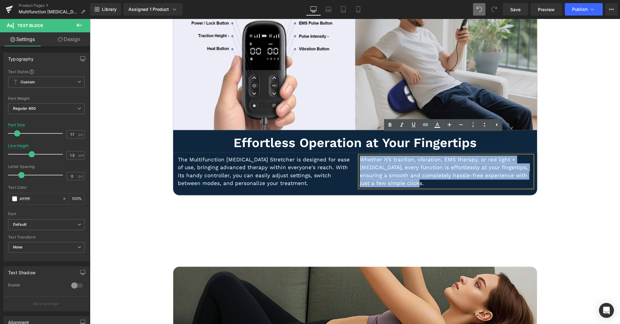
copy p "Whether it’s traction, vibration, EMS therapy, or red light + heat therapy, eve…"
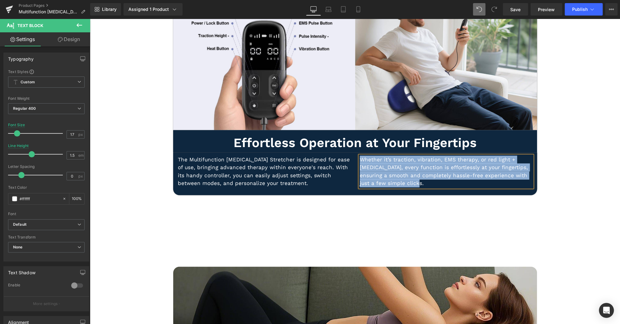
click at [404, 182] on div "Image Image Row Effortless Operation at Your Fingertips Heading Row The Multifu…" at bounding box center [355, 98] width 373 height 213
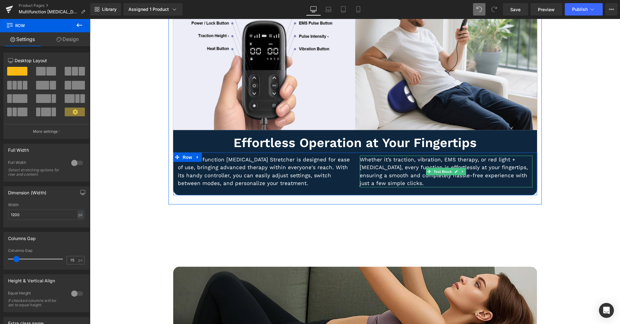
click at [507, 156] on p "Whether it’s traction, vibration, EMS therapy, or red light + heat therapy, eve…" at bounding box center [446, 172] width 173 height 32
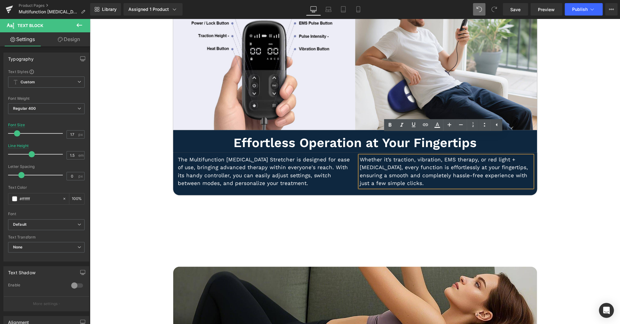
click at [502, 156] on p "Whether it’s traction, vibration, EMS therapy, or red light + heat therapy, eve…" at bounding box center [446, 172] width 173 height 32
click at [505, 156] on p "Whether it’s traction, vibration, EMS therapy, or red light + heat therapy, eve…" at bounding box center [446, 172] width 173 height 32
click at [498, 156] on p "Whether it’s traction, vibration, EMS therapy, or red light + heat therapy, eve…" at bounding box center [446, 172] width 173 height 32
click at [511, 156] on p "Whether it’s traction, vibration, EMS therapy, or red light + heat therapy, eve…" at bounding box center [446, 172] width 173 height 32
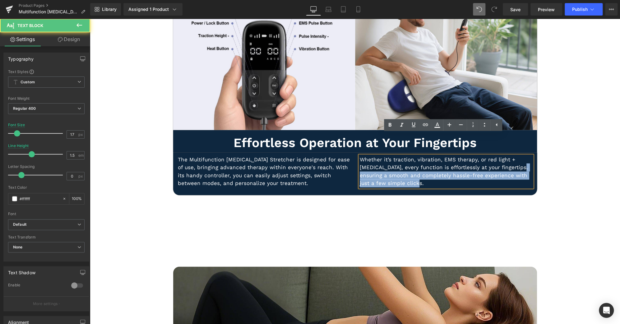
drag, startPoint x: 502, startPoint y: 147, endPoint x: 505, endPoint y: 163, distance: 15.4
click at [505, 163] on p "Whether it’s traction, vibration, EMS therapy, or red light + heat therapy, eve…" at bounding box center [446, 172] width 173 height 32
copy p "ensuring a smooth and completely hassle-free experience with just a few simple …"
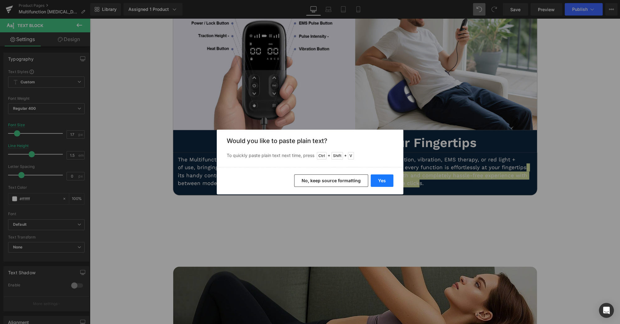
click at [383, 183] on button "Yes" at bounding box center [382, 181] width 23 height 12
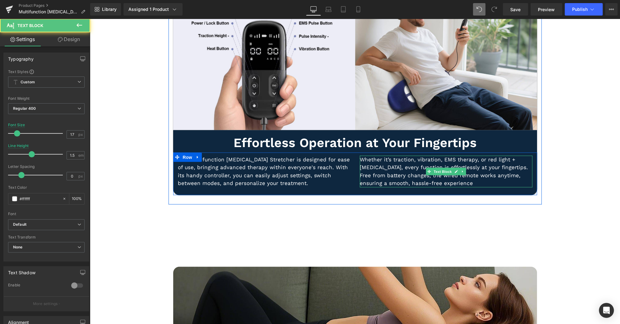
click at [447, 162] on p "Whether it’s traction, vibration, EMS therapy, or red light + heat therapy, eve…" at bounding box center [446, 172] width 173 height 32
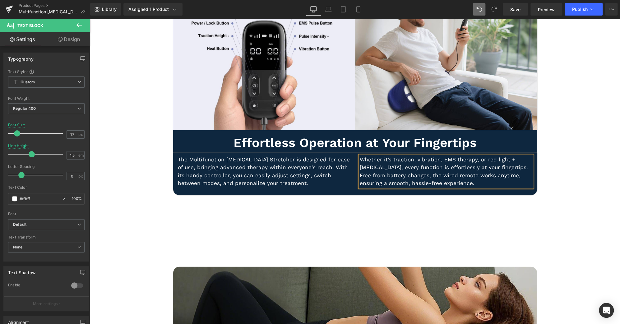
click at [460, 156] on p "Whether it’s traction, vibration, EMS therapy, or red light + heat therapy, eve…" at bounding box center [446, 172] width 173 height 32
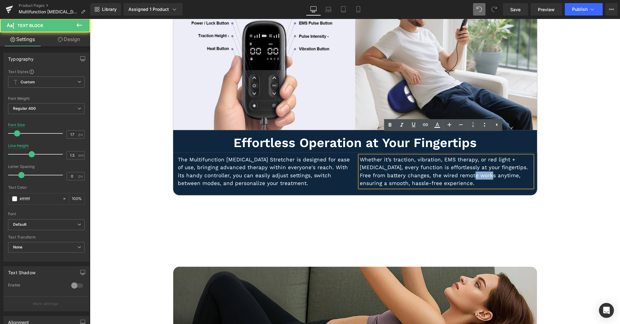
click at [460, 156] on p "Whether it’s traction, vibration, EMS therapy, or red light + heat therapy, eve…" at bounding box center [446, 172] width 173 height 32
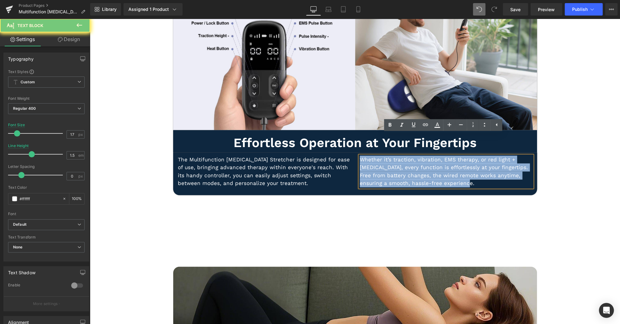
click at [460, 156] on p "Whether it’s traction, vibration, EMS therapy, or red light + heat therapy, eve…" at bounding box center [446, 172] width 173 height 32
copy p "Whether it’s traction, vibration, EMS therapy, or red light + heat therapy, eve…"
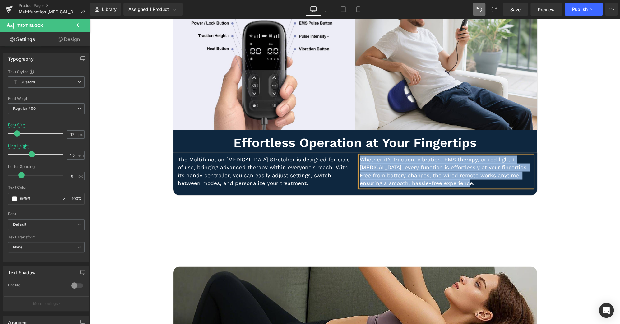
click at [450, 156] on p "Whether it’s traction, vibration, EMS therapy, or red light + heat therapy, eve…" at bounding box center [446, 172] width 173 height 32
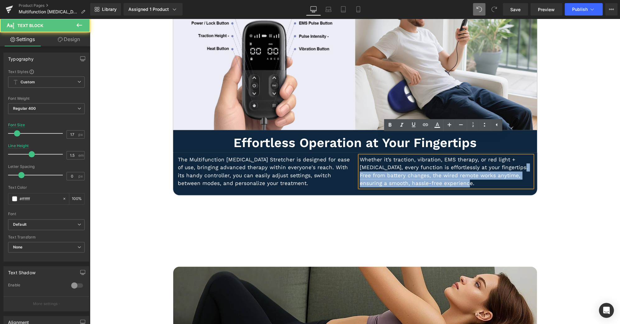
drag, startPoint x: 502, startPoint y: 147, endPoint x: 504, endPoint y: 164, distance: 17.6
click at [504, 164] on p "Whether it’s traction, vibration, EMS therapy, or red light + heat therapy, eve…" at bounding box center [446, 172] width 173 height 32
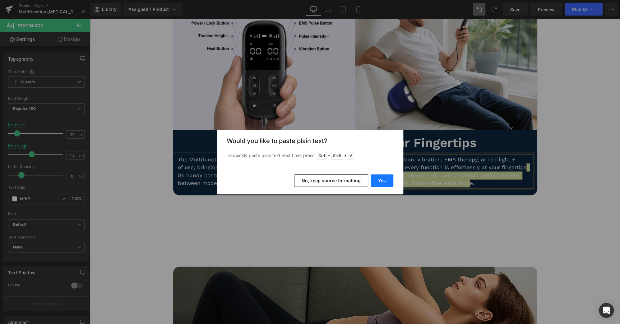
click at [384, 181] on button "Yes" at bounding box center [382, 181] width 23 height 12
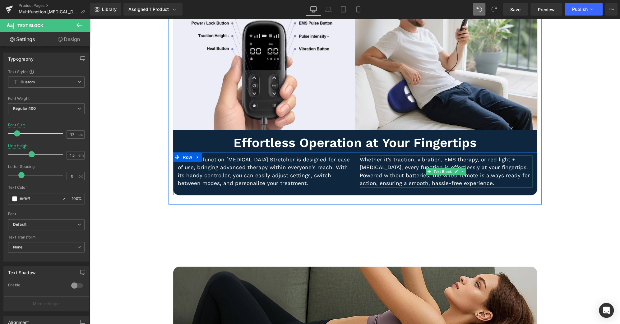
click at [502, 158] on p "Whether it’s traction, vibration, EMS therapy, or red light + heat therapy, eve…" at bounding box center [446, 172] width 173 height 32
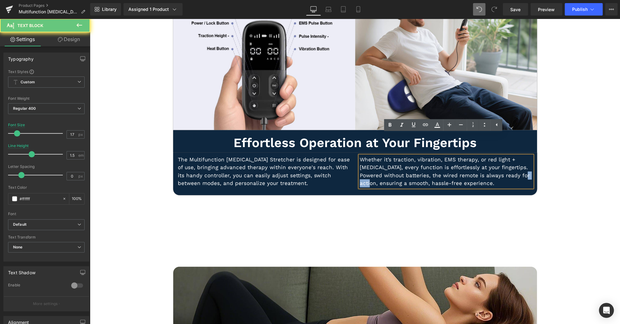
click at [502, 158] on p "Whether it’s traction, vibration, EMS therapy, or red light + heat therapy, eve…" at bounding box center [446, 172] width 173 height 32
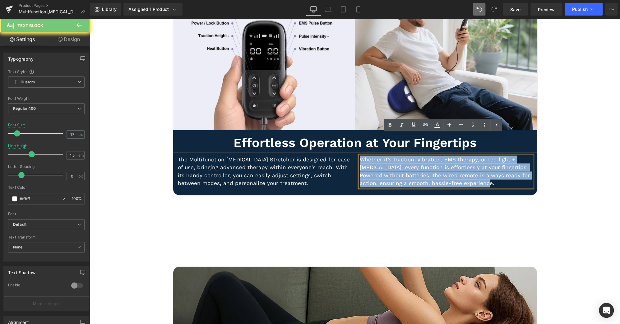
click at [502, 158] on p "Whether it’s traction, vibration, EMS therapy, or red light + heat therapy, eve…" at bounding box center [446, 172] width 173 height 32
copy p "Whether it’s traction, vibration, EMS therapy, or red light + heat therapy, eve…"
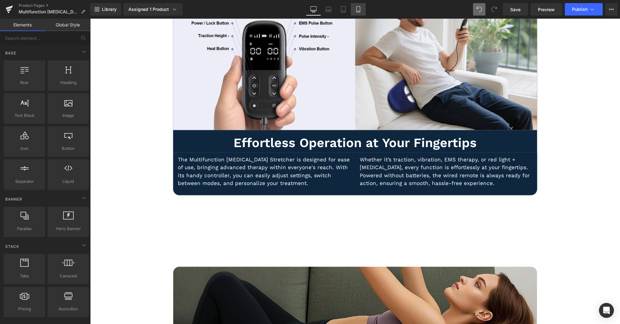
click at [360, 10] on icon at bounding box center [358, 9] width 6 height 6
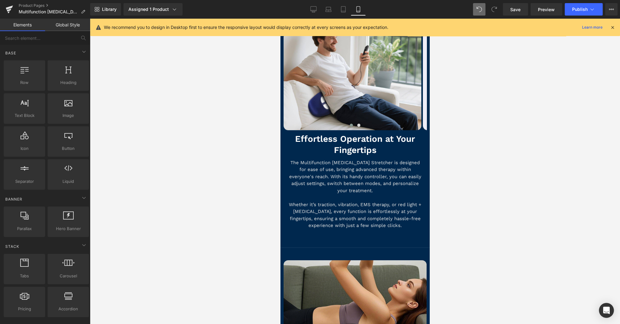
scroll to position [2672, 0]
click at [351, 201] on p "Whether it’s traction, vibration, EMS therapy, or red light + heat therapy, eve…" at bounding box center [355, 215] width 134 height 28
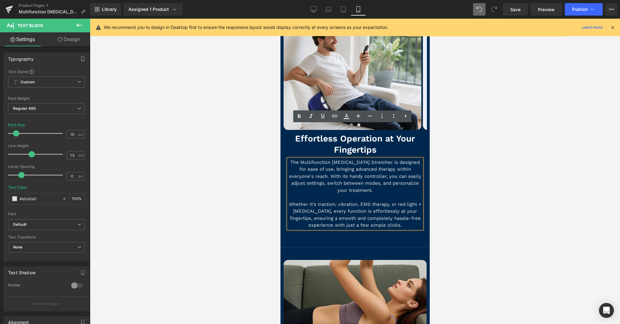
click at [412, 201] on p "Whether it’s traction, vibration, EMS therapy, or red light + heat therapy, eve…" at bounding box center [355, 215] width 134 height 28
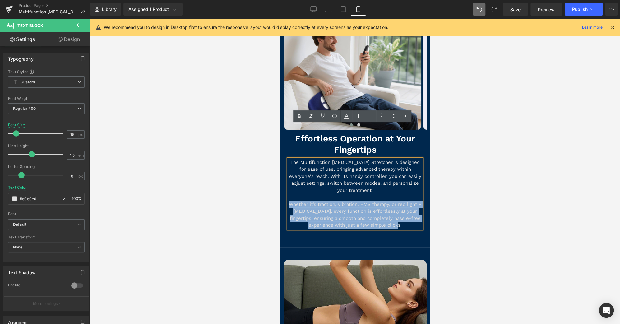
drag, startPoint x: 414, startPoint y: 194, endPoint x: 291, endPoint y: 174, distance: 125.2
click at [291, 201] on p "Whether it’s traction, vibration, EMS therapy, or red light + heat therapy, eve…" at bounding box center [355, 215] width 134 height 28
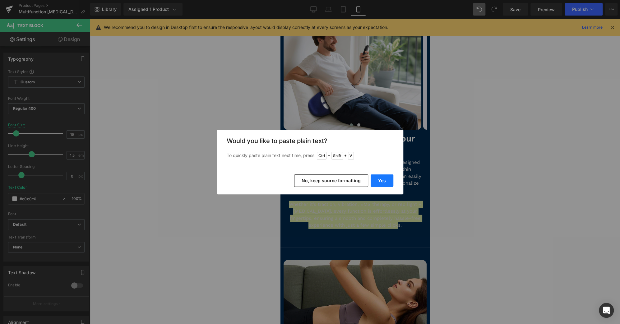
click at [386, 182] on button "Yes" at bounding box center [382, 181] width 23 height 12
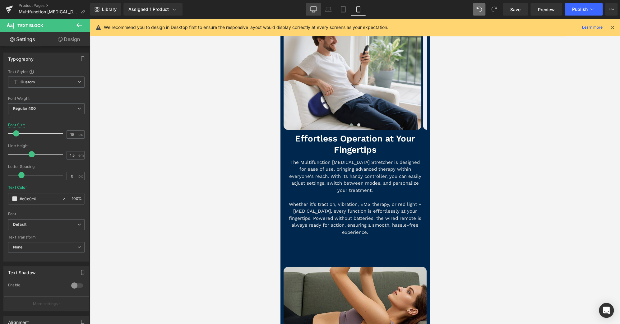
click at [312, 9] on icon at bounding box center [314, 9] width 6 height 6
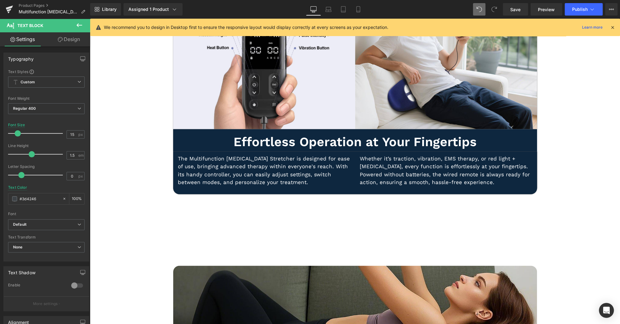
scroll to position [2245, 0]
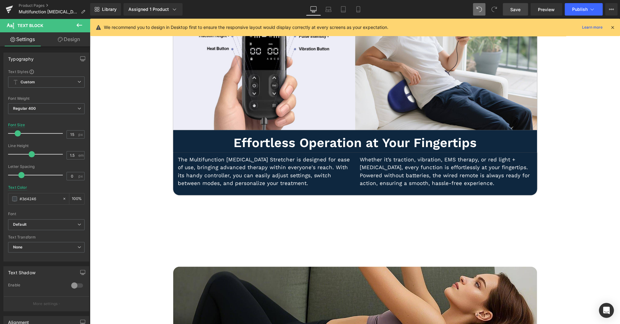
click at [517, 7] on span "Save" at bounding box center [516, 9] width 10 height 7
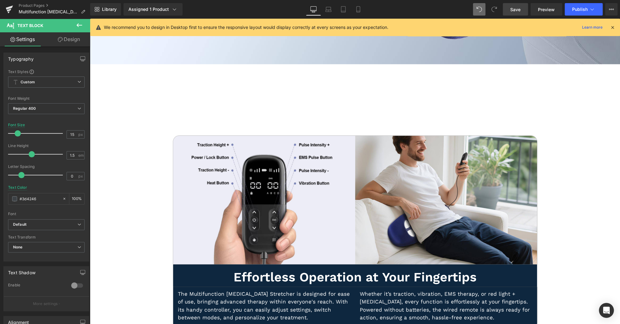
scroll to position [2108, 0]
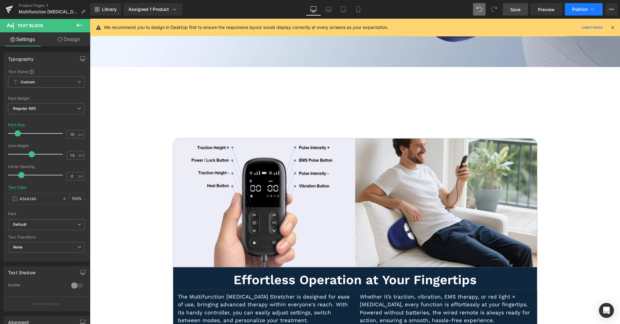
click at [580, 12] on span "Publish" at bounding box center [581, 9] width 16 height 5
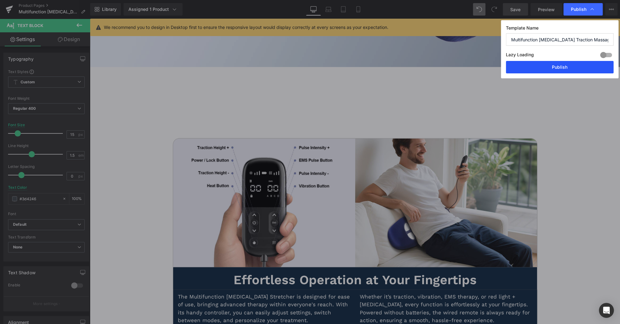
click at [564, 69] on button "Publish" at bounding box center [560, 67] width 108 height 12
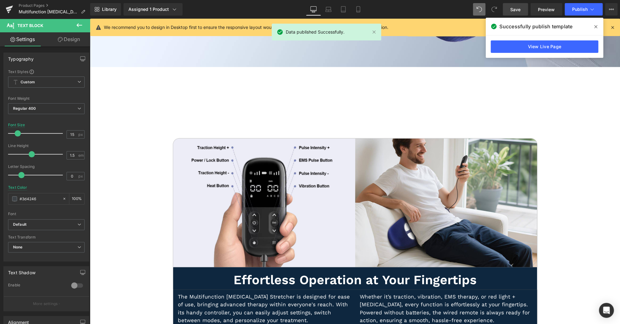
click at [596, 27] on icon at bounding box center [596, 26] width 3 height 5
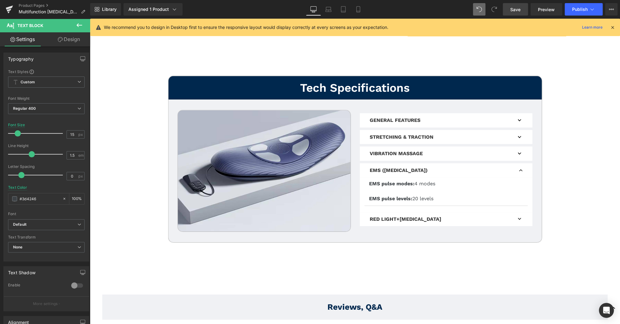
scroll to position [3161, 0]
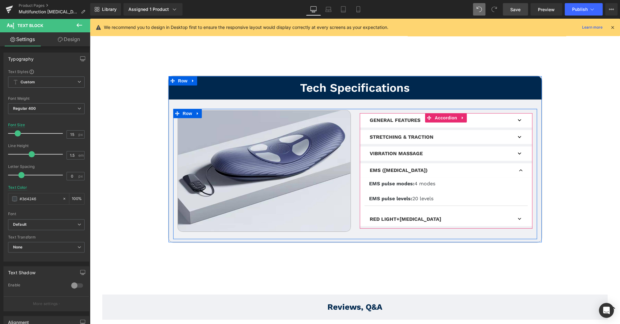
click at [522, 130] on button "button" at bounding box center [520, 137] width 12 height 14
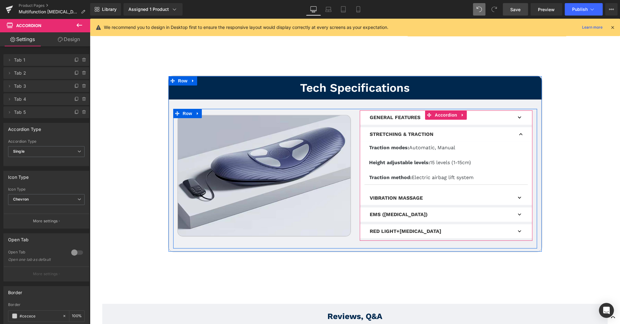
click at [522, 127] on button "button" at bounding box center [520, 134] width 12 height 14
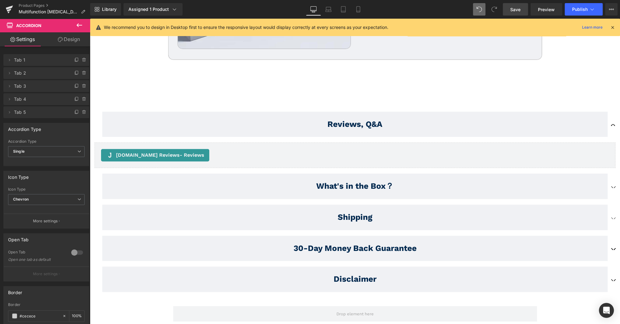
scroll to position [3344, 0]
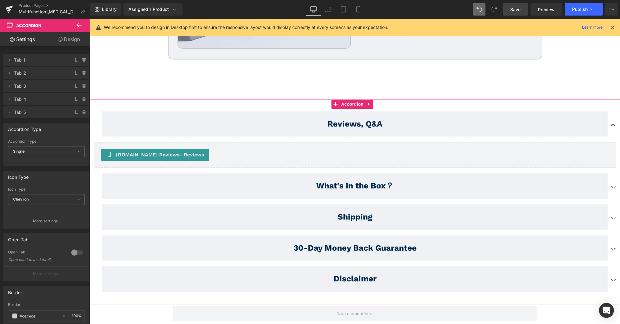
click at [608, 171] on button "button" at bounding box center [614, 186] width 12 height 31
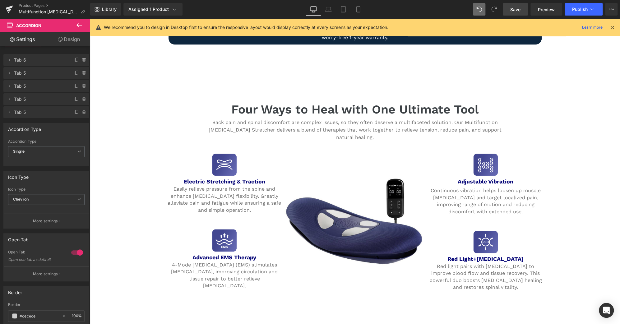
scroll to position [504, 0]
click at [44, 6] on link "Product Pages" at bounding box center [55, 5] width 72 height 5
